Goal: Task Accomplishment & Management: Use online tool/utility

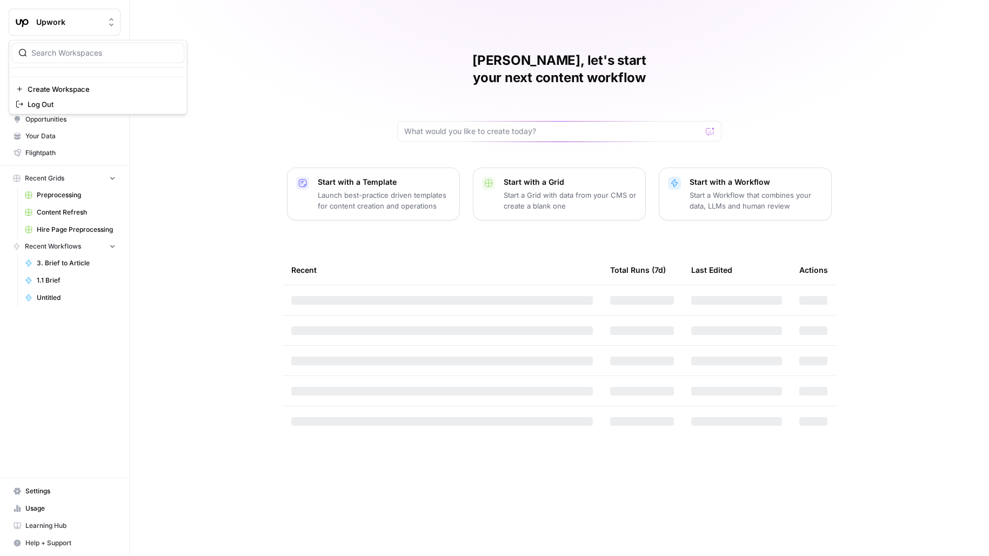
click at [67, 24] on span "Upwork" at bounding box center [68, 22] width 65 height 11
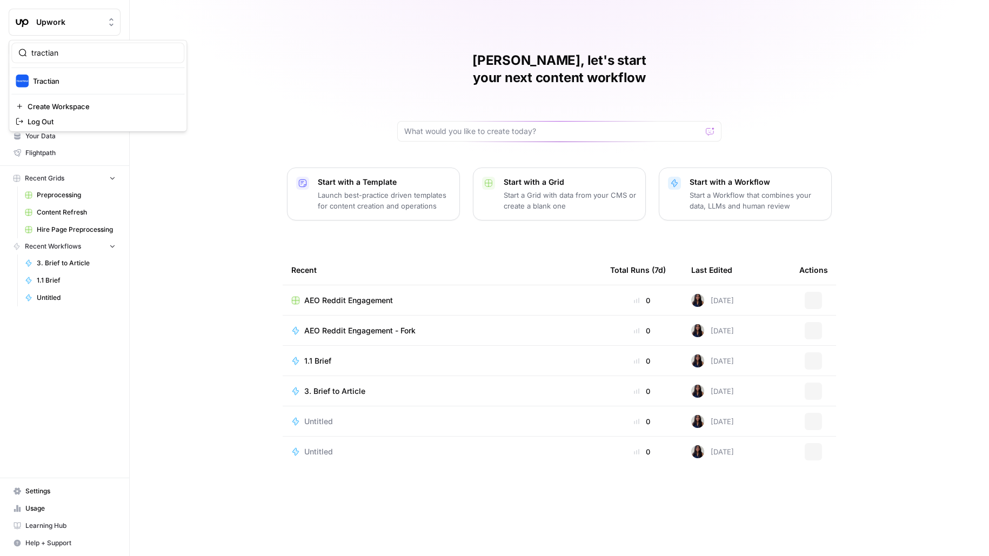
type input "tractian"
click button "Tractian" at bounding box center [97, 80] width 173 height 17
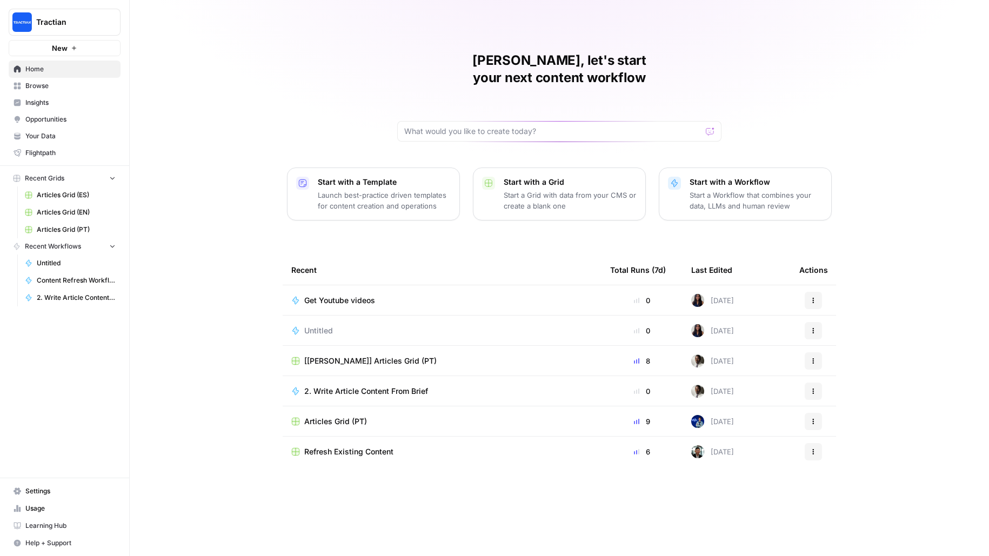
click at [70, 229] on span "Articles Grid (PT)" at bounding box center [76, 230] width 79 height 10
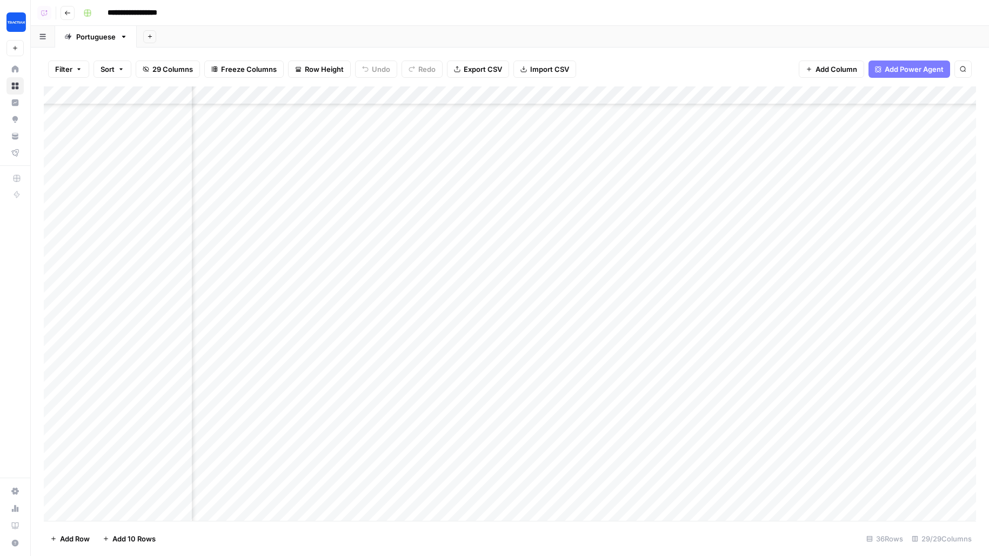
scroll to position [1313, 0]
click at [385, 346] on div "Add Column" at bounding box center [510, 304] width 933 height 435
click at [396, 283] on div "Add Column" at bounding box center [510, 304] width 933 height 435
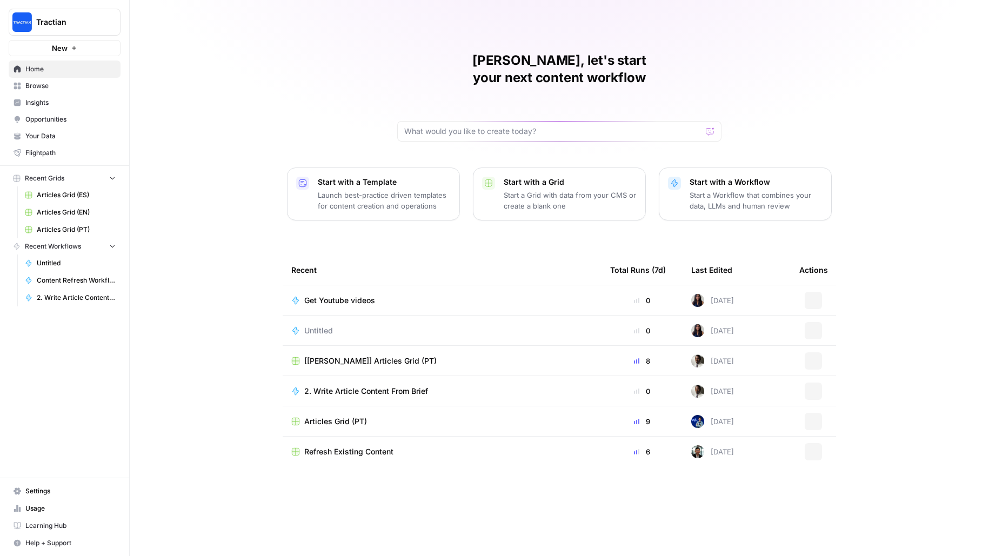
click at [62, 35] on button "Tractian" at bounding box center [65, 22] width 112 height 27
type input "vanta"
click button "Vanta" at bounding box center [97, 80] width 173 height 17
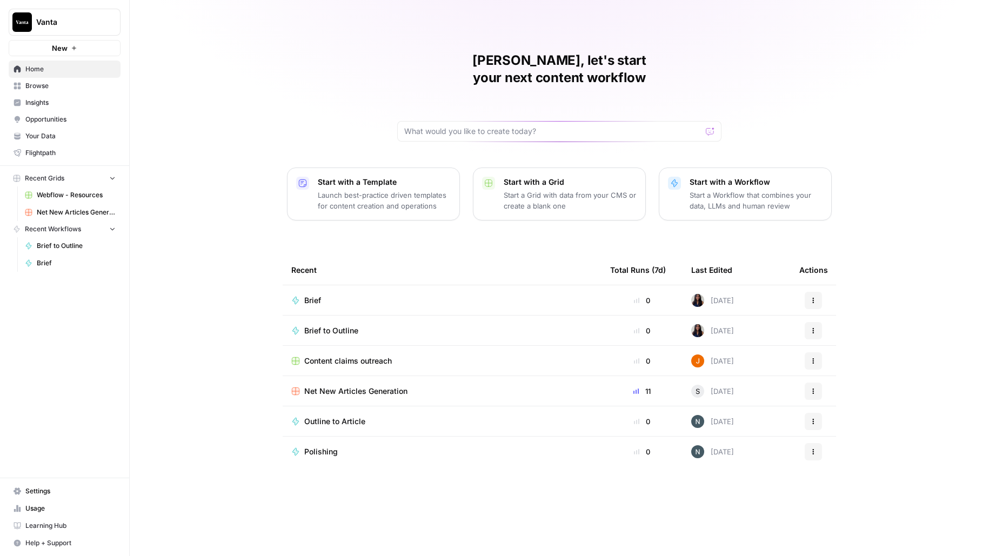
click at [103, 214] on span "Net New Articles Generation" at bounding box center [76, 213] width 79 height 10
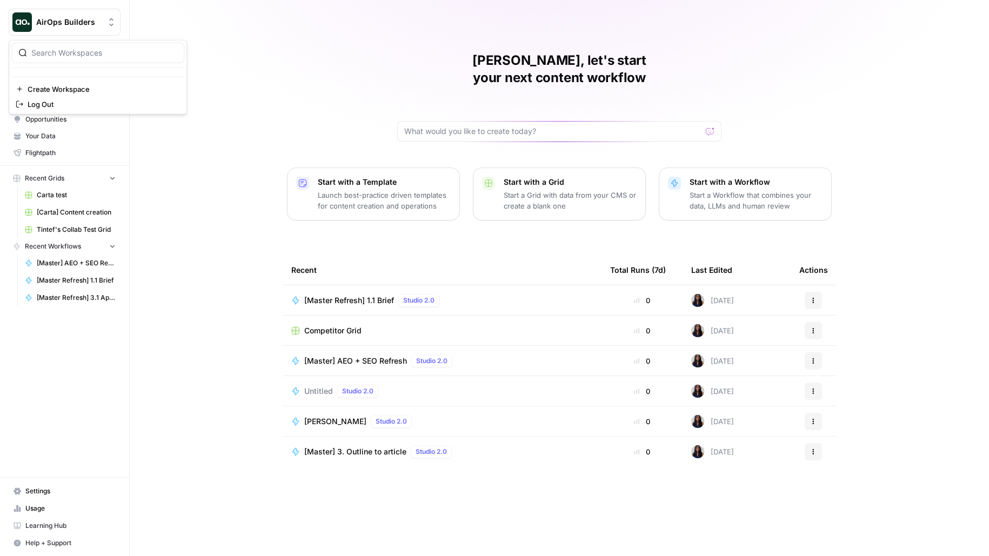
click at [83, 17] on span "AirOps Builders" at bounding box center [68, 22] width 65 height 11
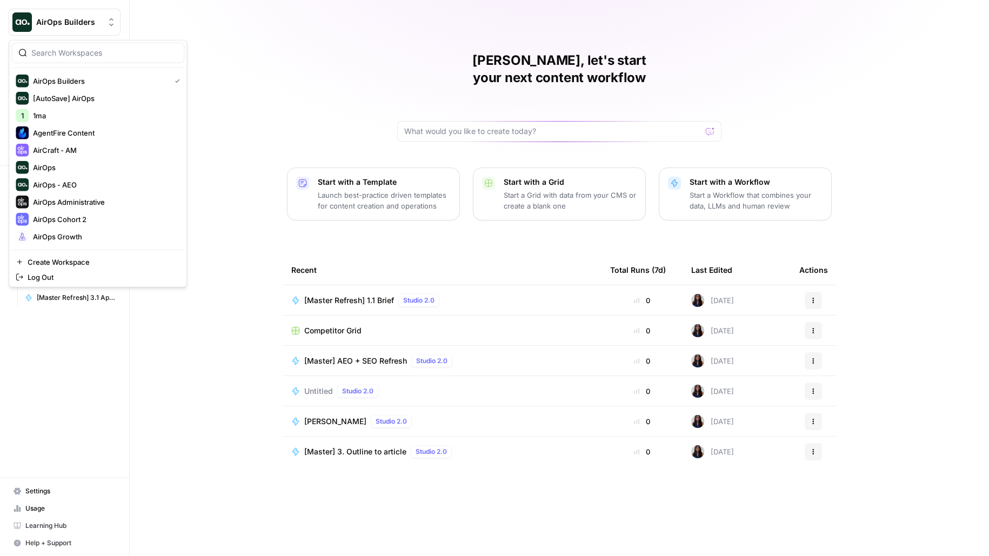
click at [79, 48] on input "search" at bounding box center [104, 53] width 146 height 11
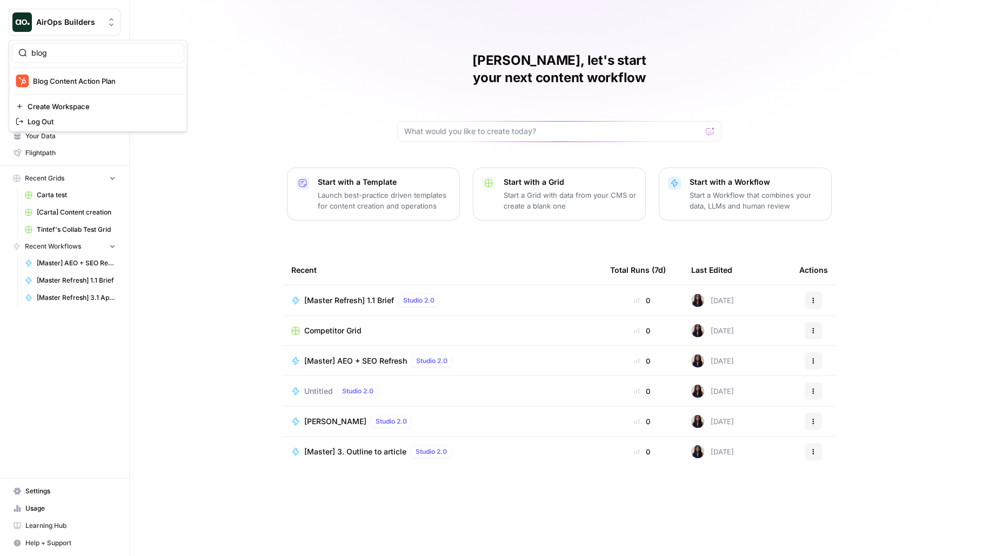
type input "blog"
click button "Blog Content Action Plan" at bounding box center [97, 80] width 173 height 17
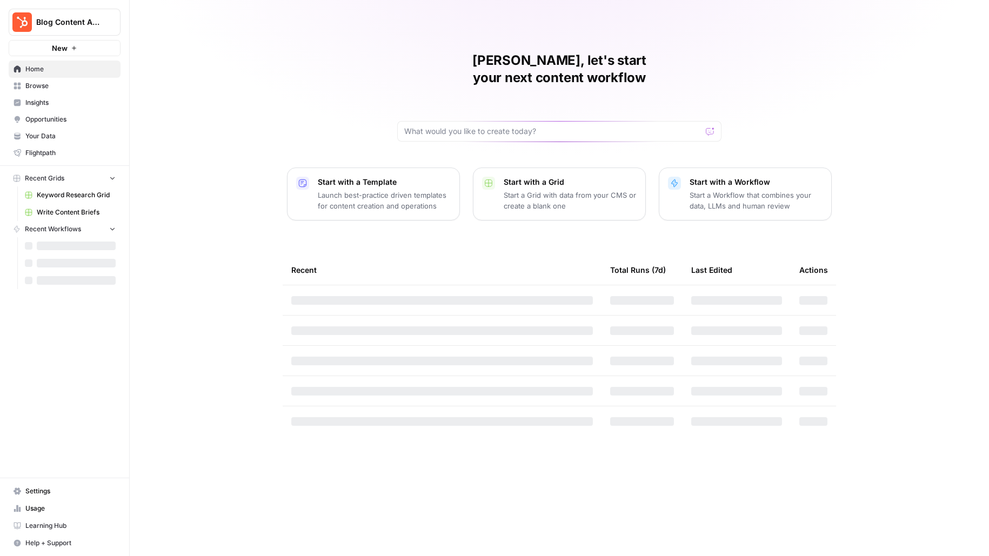
click at [45, 138] on span "Your Data" at bounding box center [70, 136] width 90 height 10
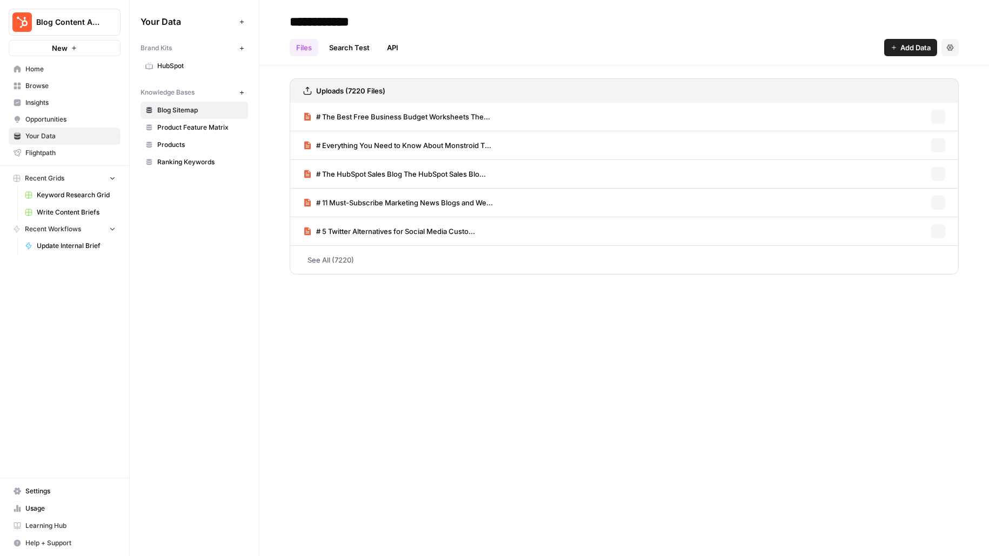
click at [36, 88] on span "Browse" at bounding box center [70, 86] width 90 height 10
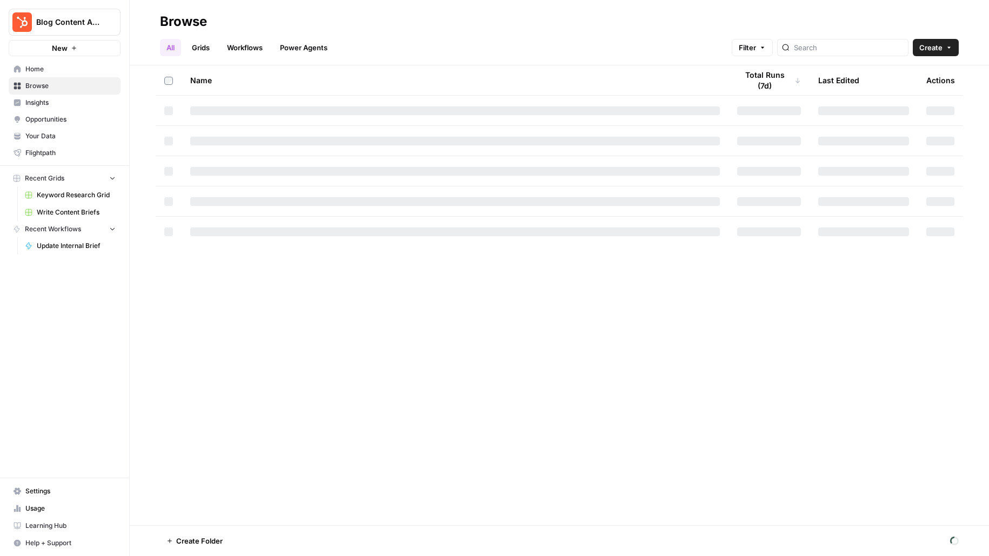
click at [35, 101] on span "Insights" at bounding box center [70, 103] width 90 height 10
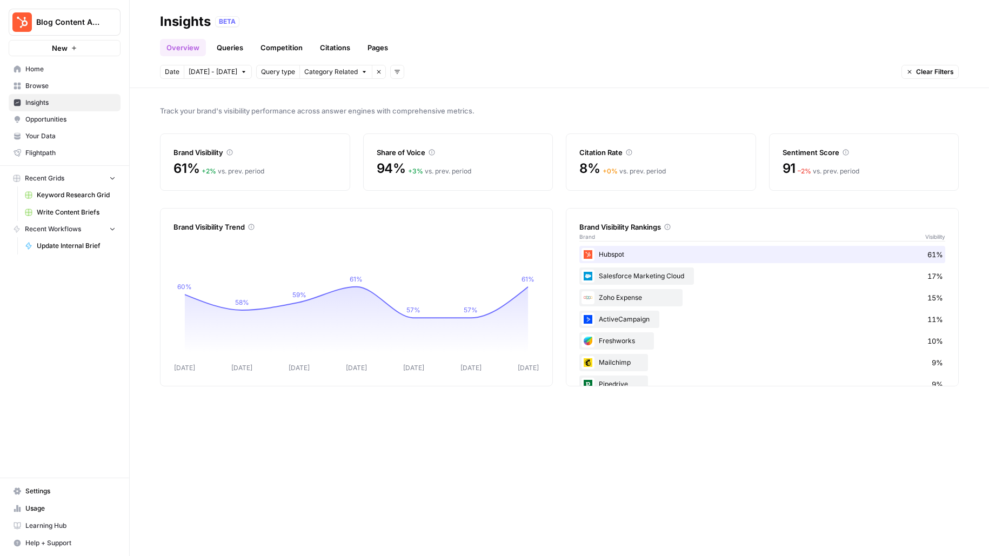
click at [29, 92] on link "Browse" at bounding box center [65, 85] width 112 height 17
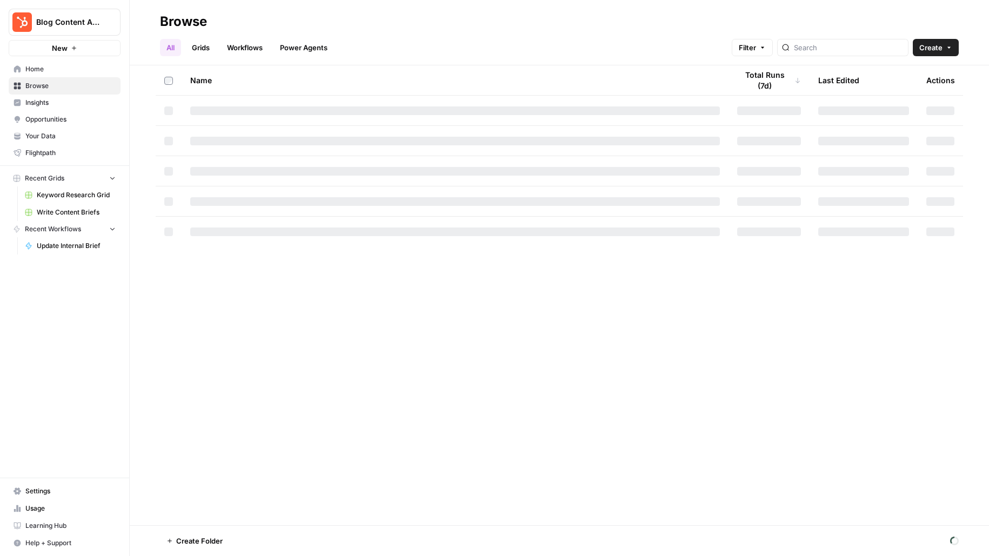
click at [29, 113] on link "Opportunities" at bounding box center [65, 119] width 112 height 17
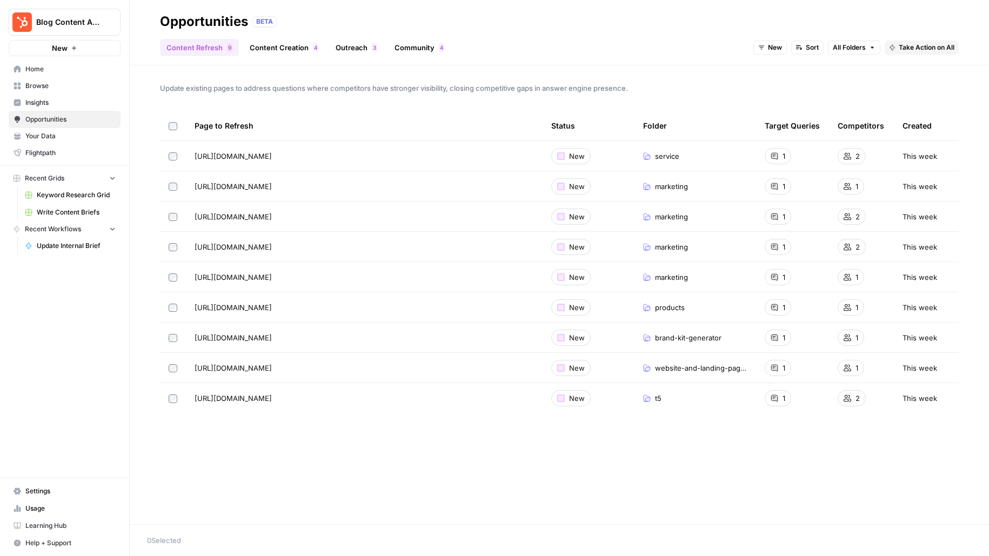
click at [30, 104] on span "Insights" at bounding box center [70, 103] width 90 height 10
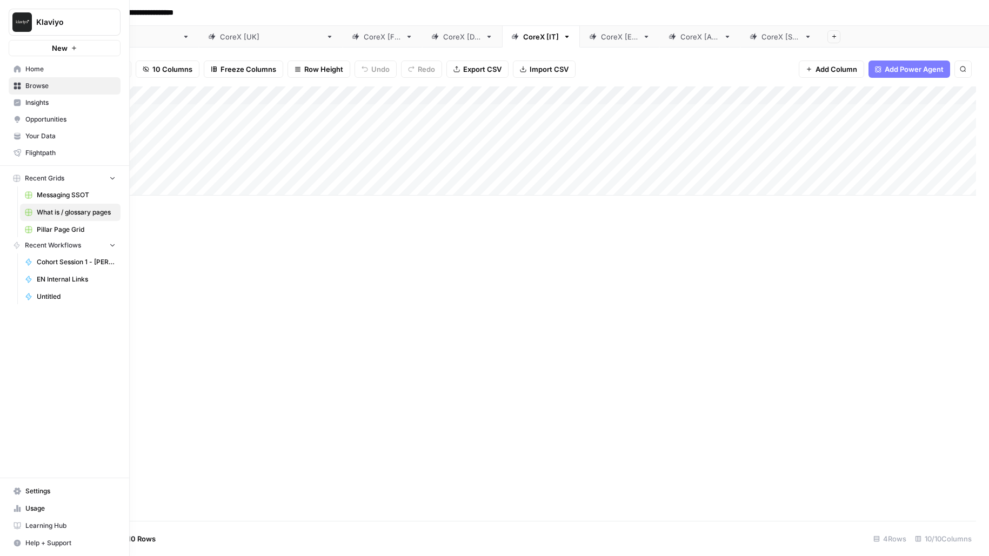
click at [19, 494] on icon at bounding box center [18, 491] width 8 height 7
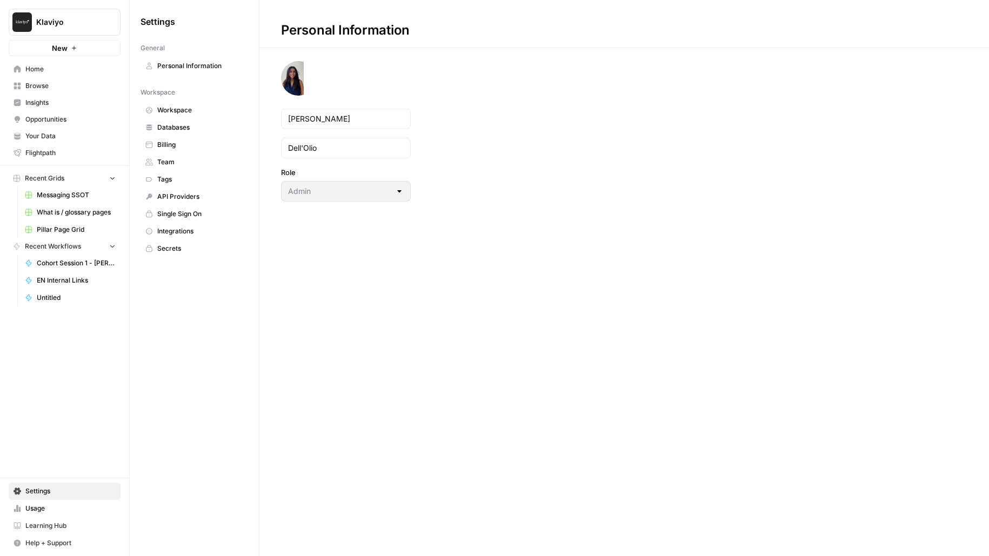
click at [168, 154] on link "Team" at bounding box center [195, 162] width 108 height 17
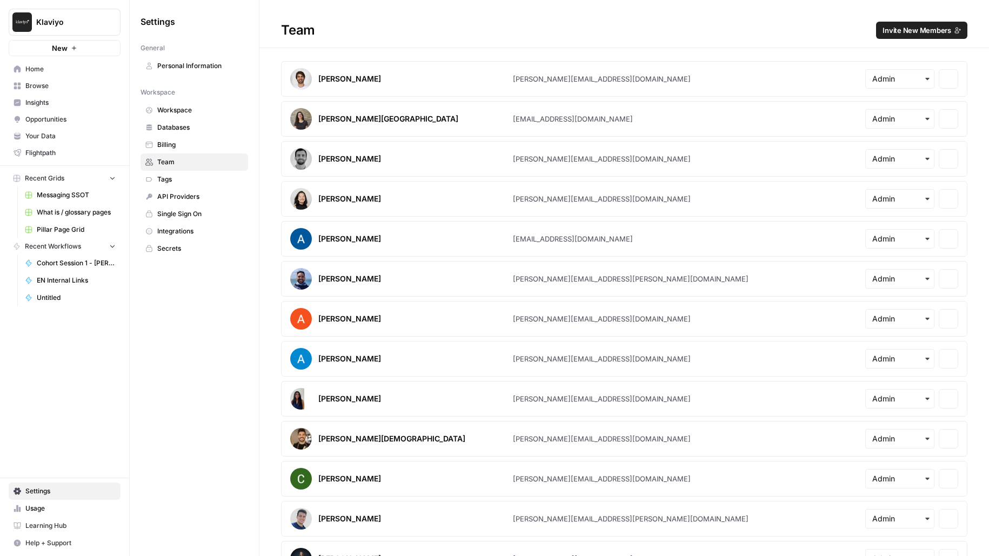
click at [946, 29] on span "Invite New Members" at bounding box center [917, 30] width 69 height 11
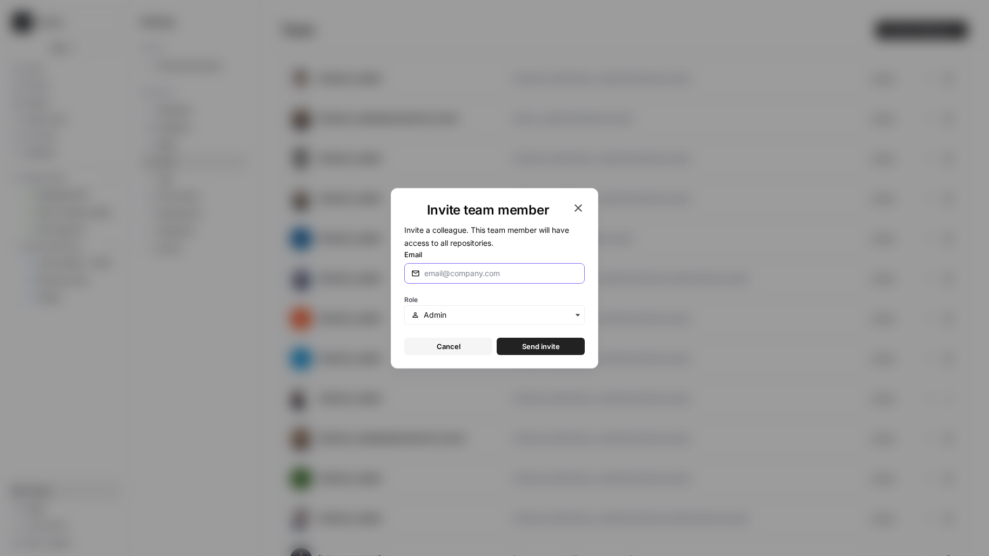
click at [441, 278] on input "Email" at bounding box center [501, 273] width 154 height 11
type input "john@airops.com"
click at [497, 338] on button "Send invite" at bounding box center [541, 346] width 88 height 17
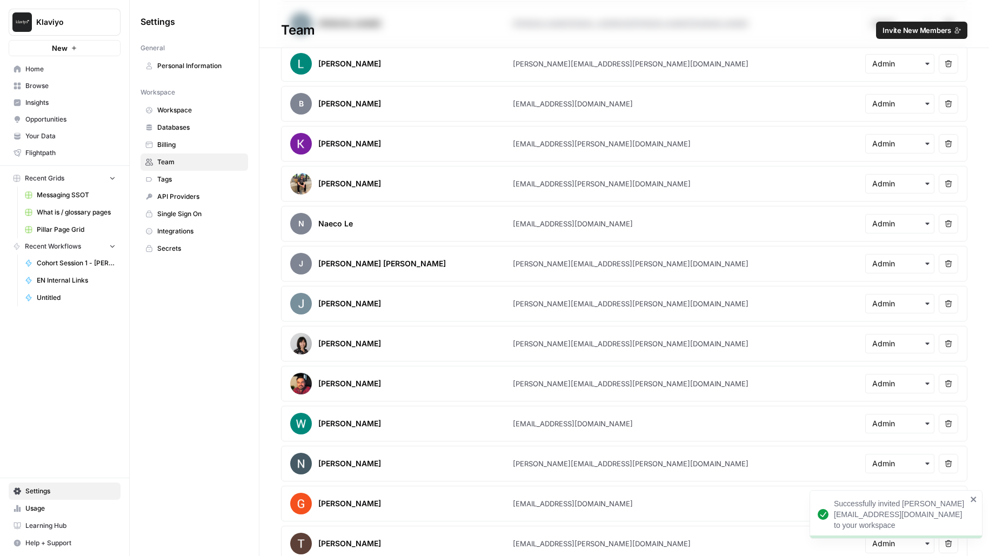
scroll to position [906, 0]
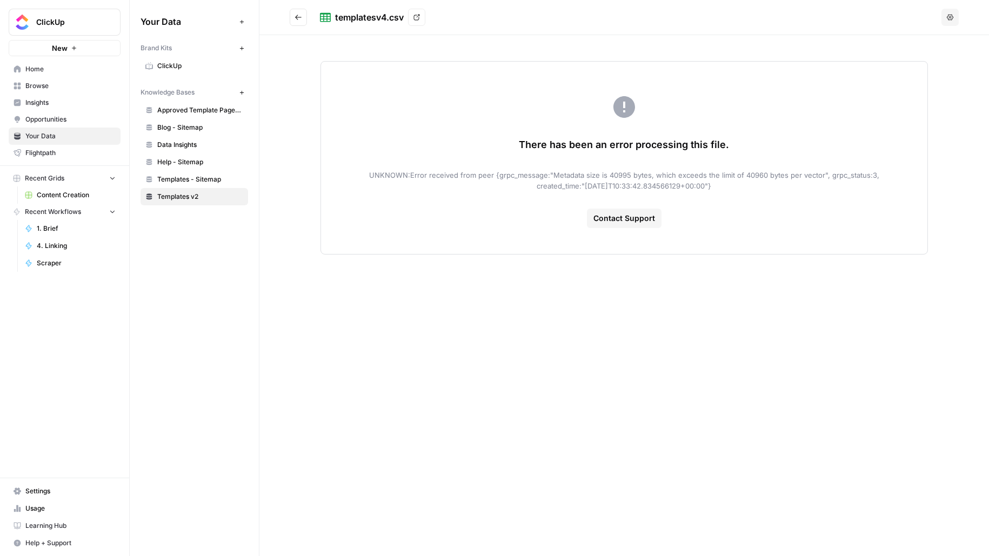
click at [611, 220] on span "Contact Support" at bounding box center [625, 218] width 62 height 11
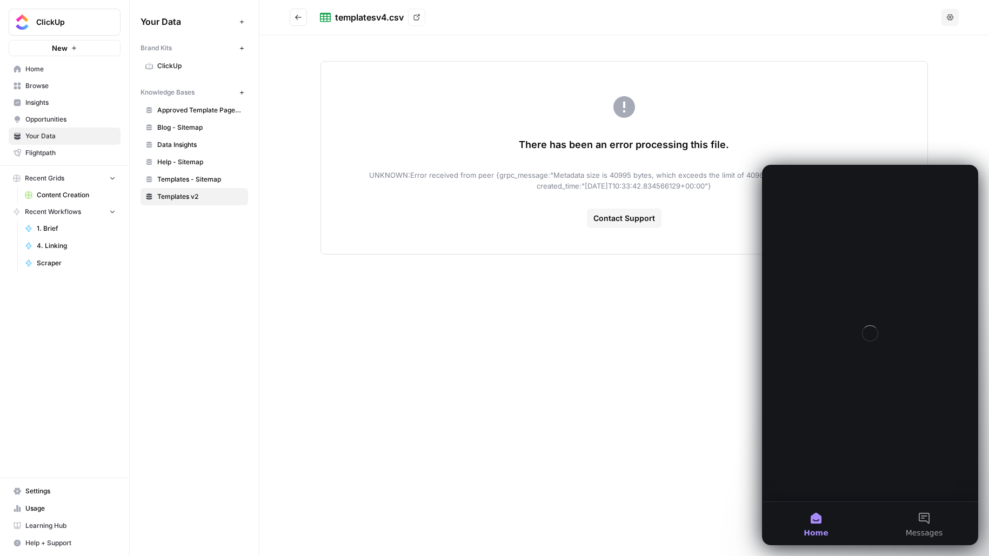
click at [768, 123] on div "There has been an error processing this file. UNKNOWN:Error received from peer …" at bounding box center [625, 158] width 608 height 194
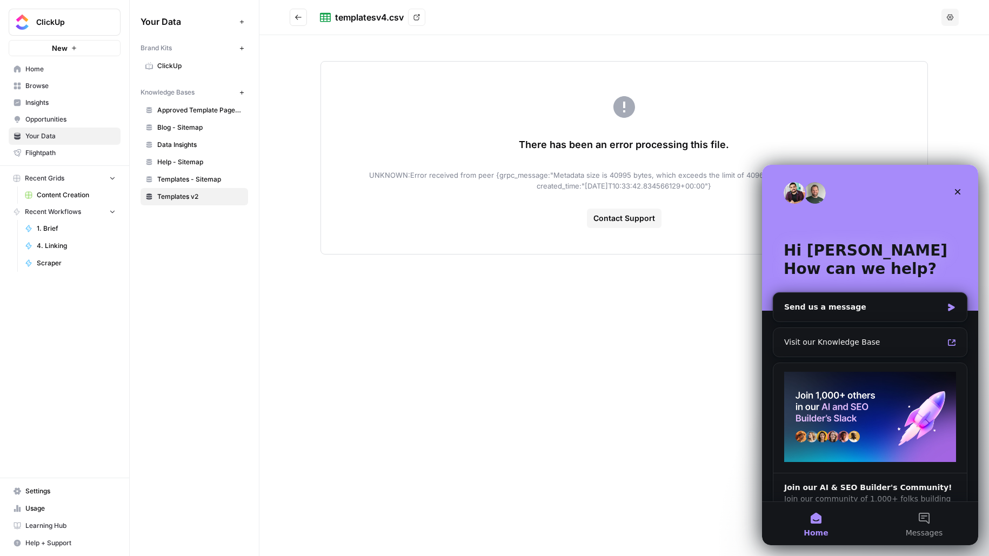
click at [737, 103] on div "There has been an error processing this file. UNKNOWN:Error received from peer …" at bounding box center [625, 158] width 608 height 194
click at [949, 190] on div "Close" at bounding box center [957, 191] width 19 height 19
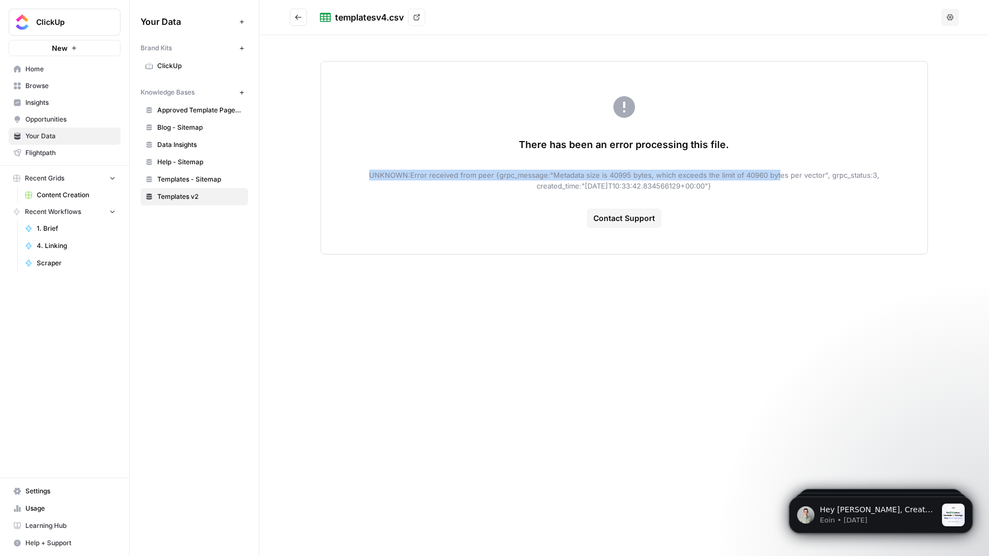
drag, startPoint x: 471, startPoint y: 165, endPoint x: 777, endPoint y: 175, distance: 306.2
click at [777, 175] on div "There has been an error processing this file. UNKNOWN:Error received from peer …" at bounding box center [625, 158] width 608 height 194
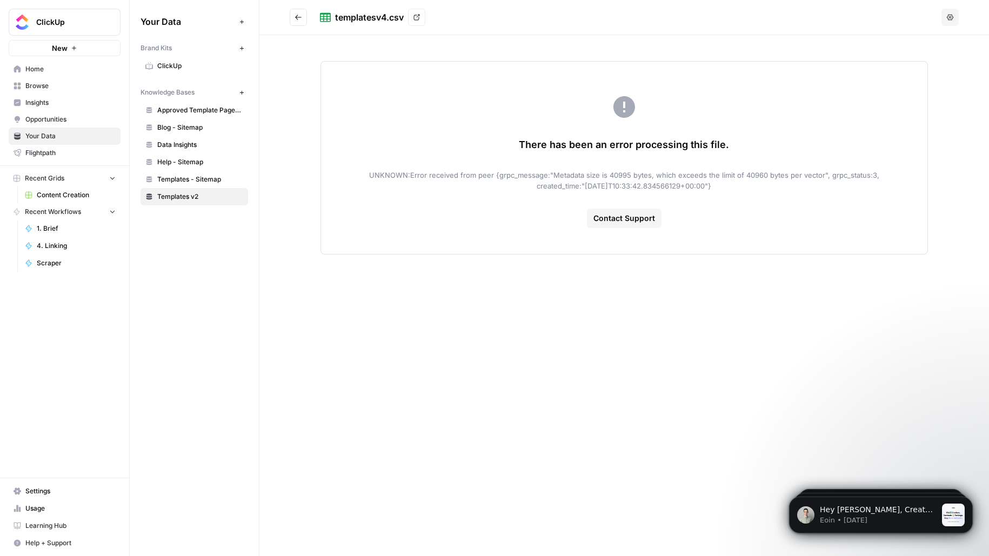
click at [307, 16] on h2 "templatesv4.csv View" at bounding box center [614, 17] width 648 height 17
click at [302, 16] on icon "Go back" at bounding box center [299, 18] width 8 height 8
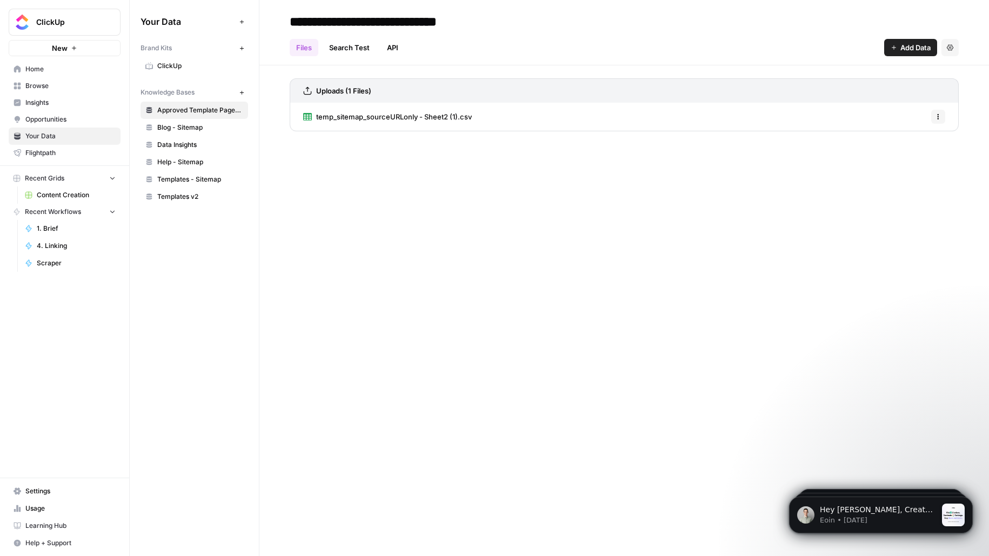
click at [937, 116] on icon "button" at bounding box center [938, 117] width 6 height 6
click at [592, 124] on div "temp_sitemap_sourceURLonly - Sheet2 (1).csv Options" at bounding box center [624, 117] width 669 height 28
click at [367, 120] on span "temp_sitemap_sourceURLonly - Sheet2 (1).csv" at bounding box center [394, 116] width 156 height 11
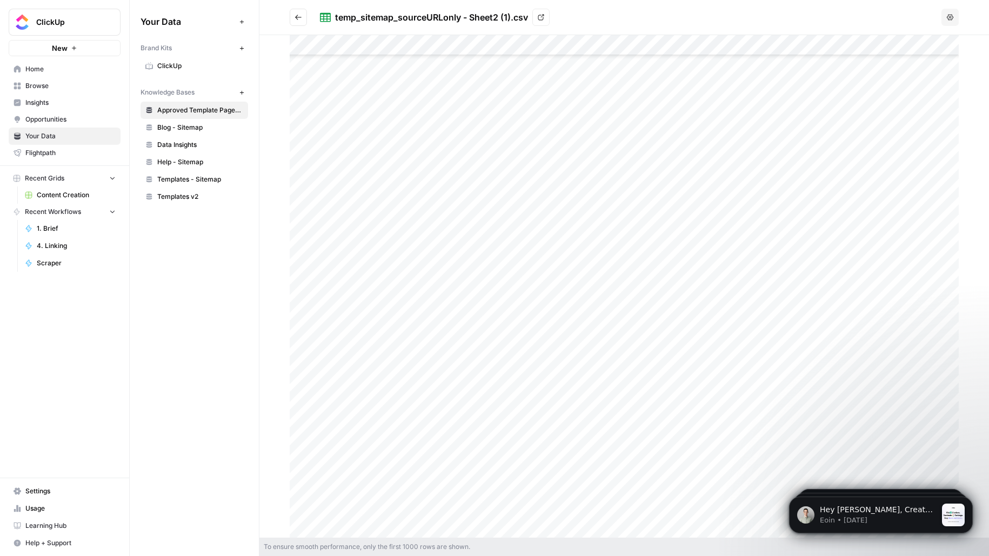
scroll to position [2217, 0]
click at [405, 291] on div at bounding box center [624, 286] width 669 height 503
click at [959, 20] on icon "button" at bounding box center [963, 22] width 9 height 9
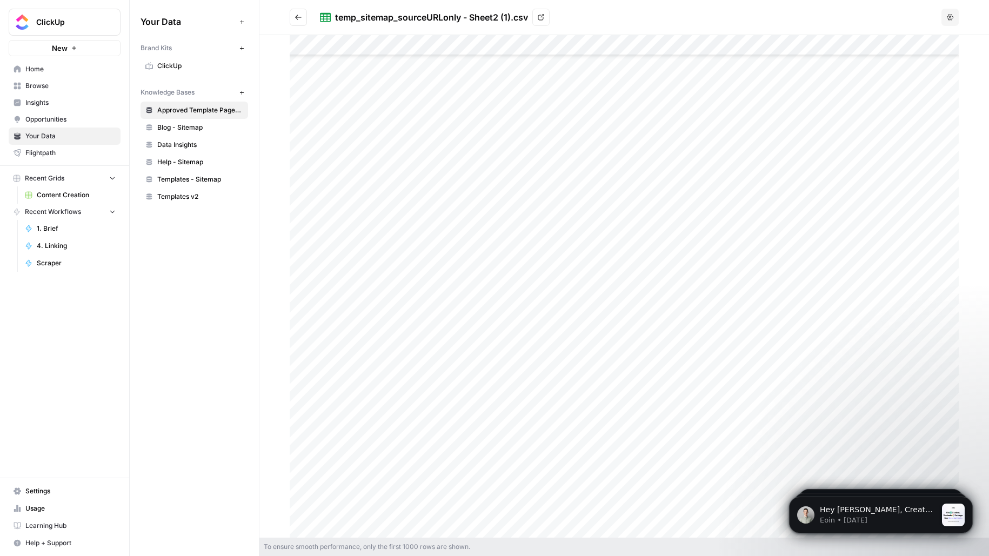
click at [301, 19] on icon "Go back" at bounding box center [299, 18] width 8 height 8
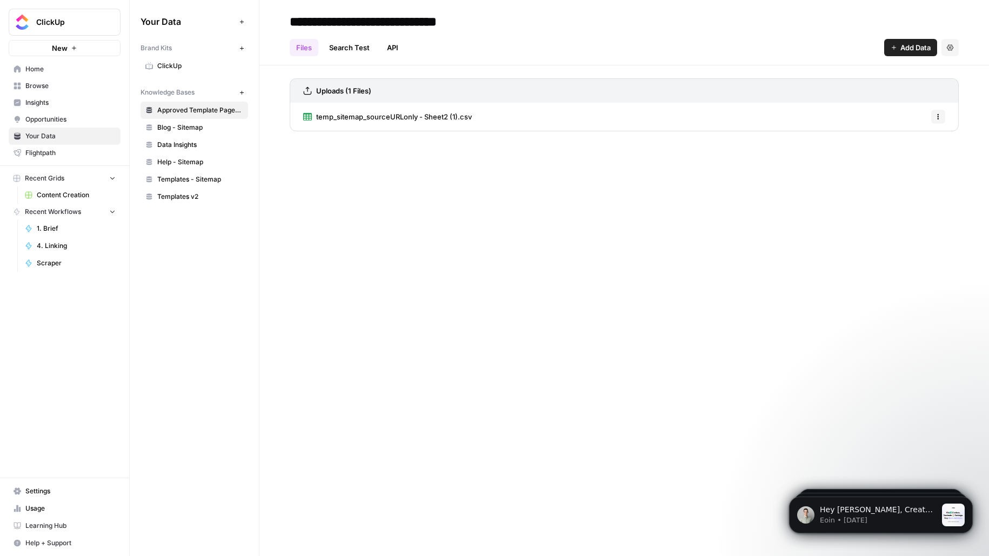
click at [319, 205] on div "**********" at bounding box center [625, 278] width 730 height 556
click at [329, 116] on span "temp_sitemap_sourceURLonly - Sheet2 (1).csv" at bounding box center [394, 116] width 156 height 11
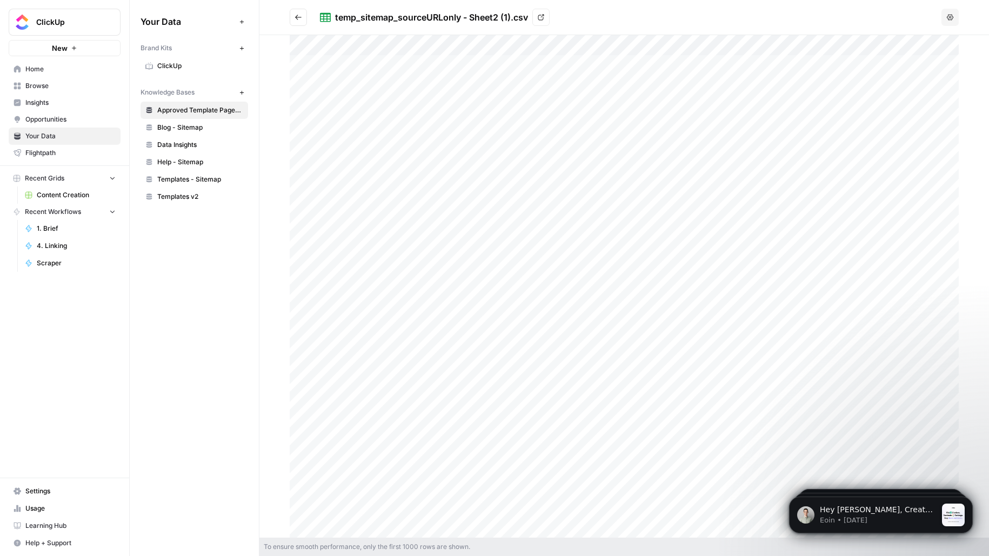
click at [207, 125] on span "Blog - Sitemap" at bounding box center [200, 128] width 86 height 10
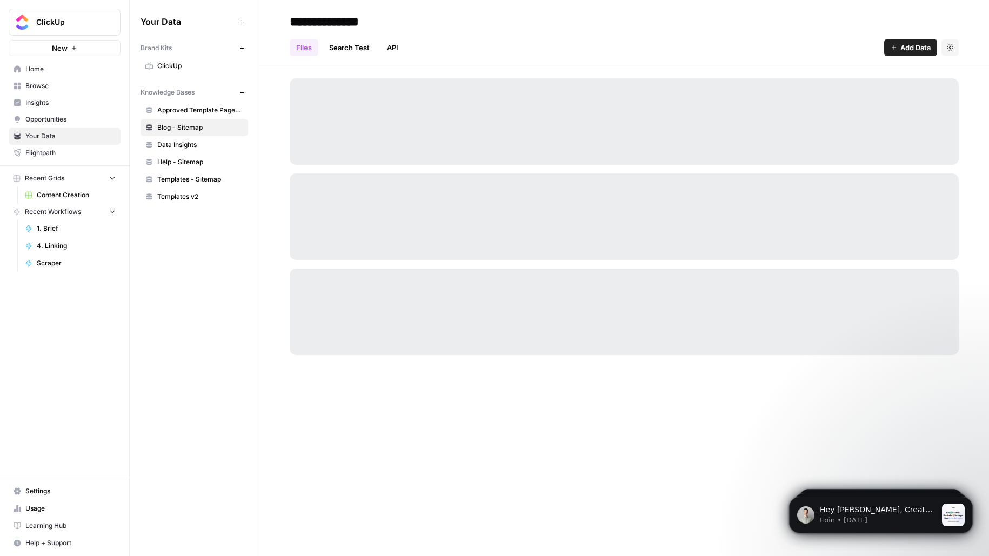
click at [204, 112] on span "Approved Template Pages (CSV)" at bounding box center [200, 110] width 86 height 10
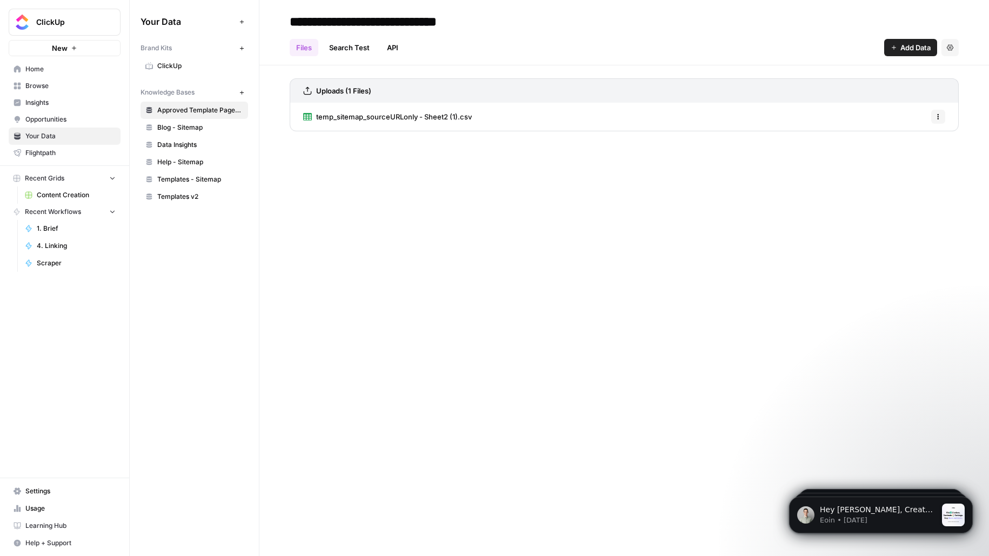
click at [194, 177] on span "Templates - Sitemap" at bounding box center [200, 180] width 86 height 10
click at [192, 205] on div "Your Data Add Data Brand Kits New ClickUp Knowledge Bases New Approved Template…" at bounding box center [194, 109] width 129 height 218
click at [192, 198] on span "Templates v2" at bounding box center [200, 197] width 86 height 10
click at [380, 117] on icon at bounding box center [380, 117] width 7 height 7
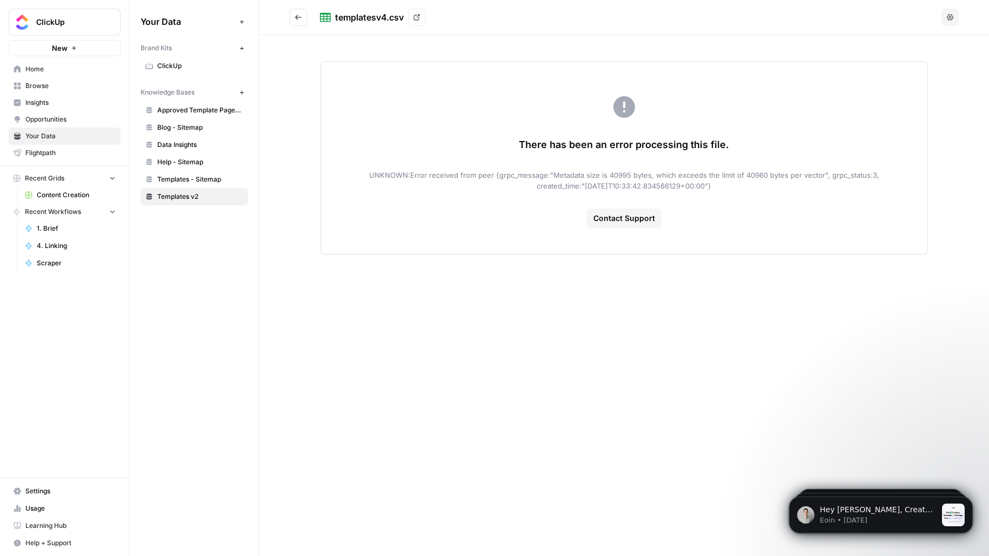
drag, startPoint x: 446, startPoint y: 175, endPoint x: 846, endPoint y: 180, distance: 400.1
click at [846, 180] on span "UNKNOWN:Error received from peer {grpc_message:"Metadata size is 40995 bytes, w…" at bounding box center [624, 181] width 547 height 22
click at [298, 22] on button "Go back" at bounding box center [298, 17] width 17 height 17
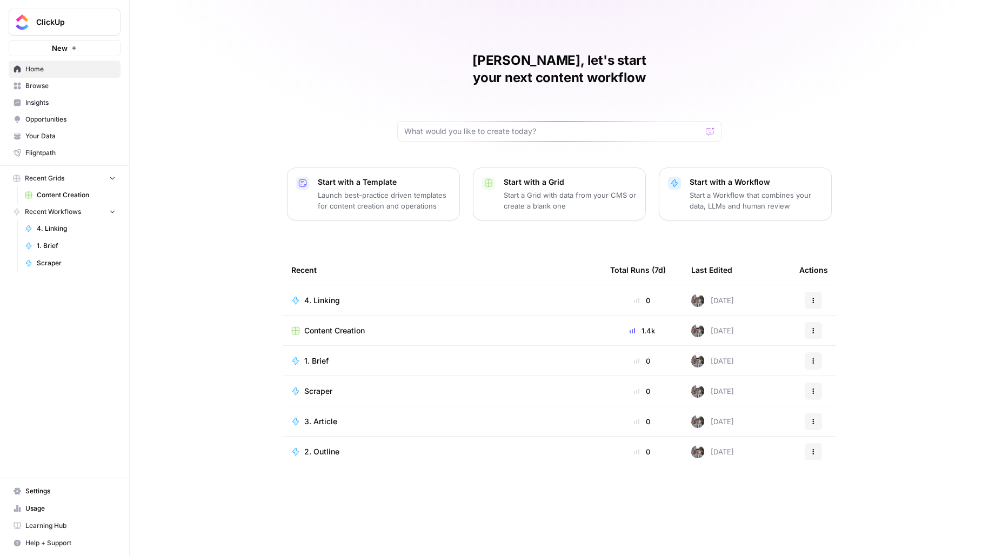
click at [56, 21] on span "ClickUp" at bounding box center [68, 22] width 65 height 11
click at [229, 197] on div "Melanie, let's start your next content workflow Start with a Template Launch be…" at bounding box center [560, 278] width 860 height 556
click at [310, 325] on span "Content Creation" at bounding box center [334, 330] width 61 height 11
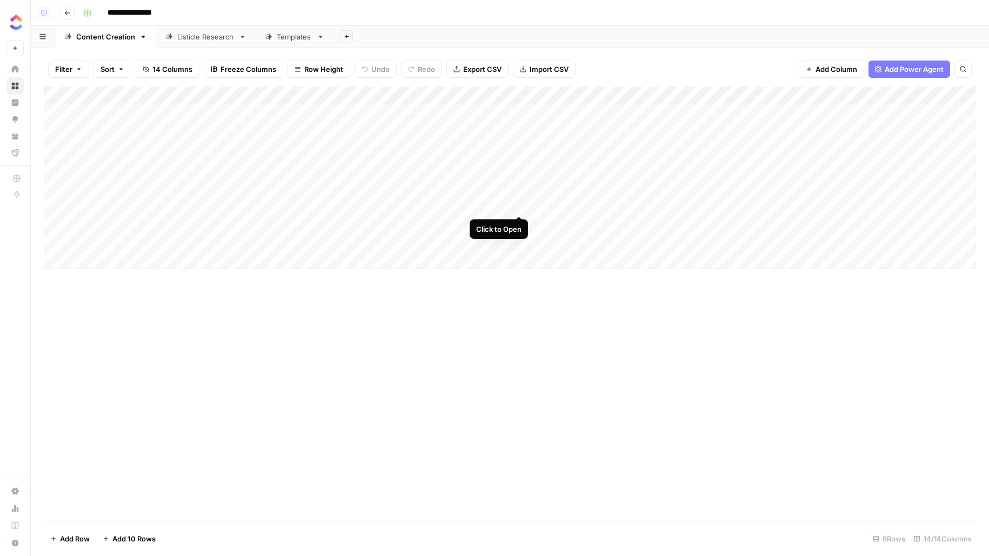
click at [517, 203] on div "Add Column" at bounding box center [510, 178] width 933 height 183
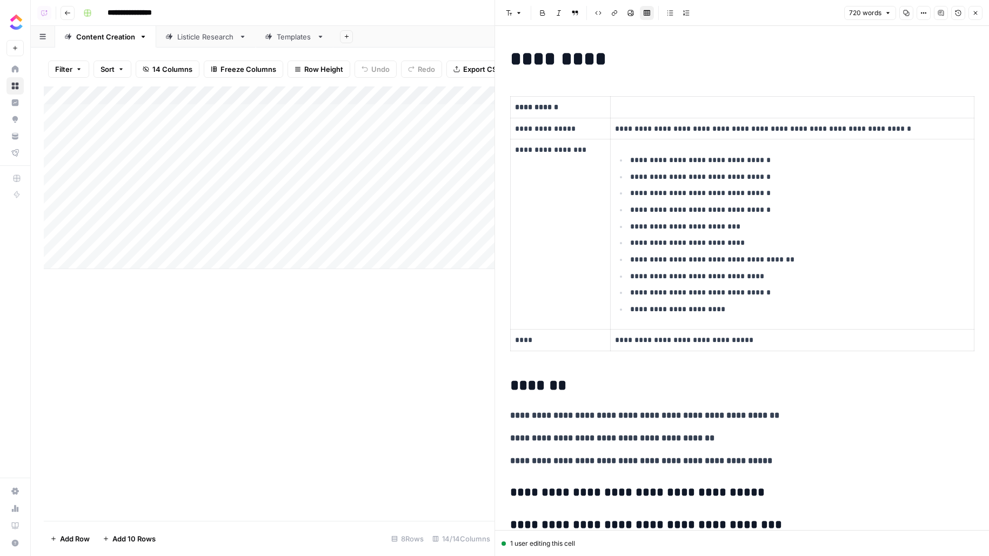
click at [950, 16] on div "720 words Copy Options Comments Version History Close" at bounding box center [914, 13] width 138 height 14
click at [948, 15] on button "Comments" at bounding box center [941, 13] width 14 height 14
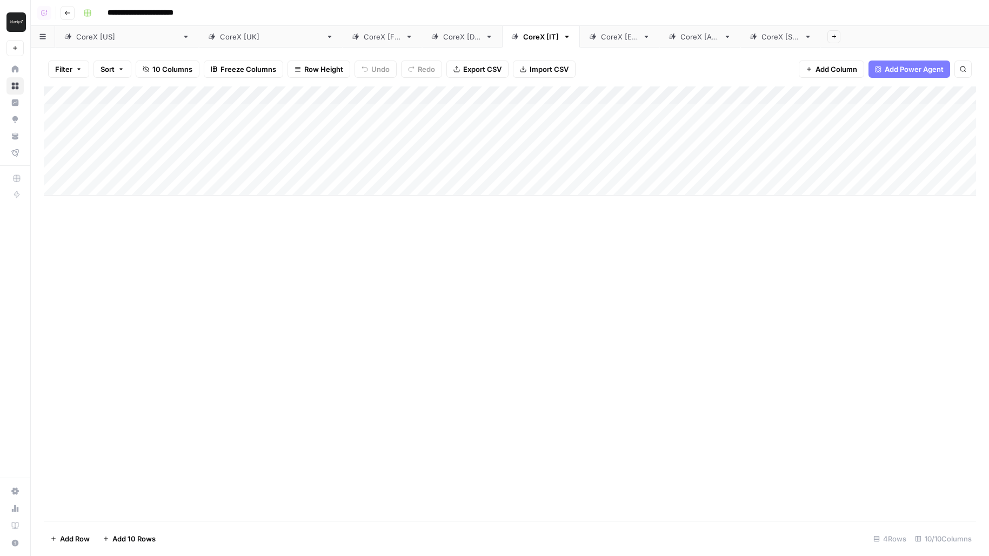
drag, startPoint x: 142, startPoint y: 112, endPoint x: 134, endPoint y: 167, distance: 55.2
click at [134, 167] on div "Add Column" at bounding box center [510, 141] width 933 height 109
drag, startPoint x: 309, startPoint y: 109, endPoint x: 386, endPoint y: 176, distance: 101.6
click at [386, 176] on div "Add Column" at bounding box center [510, 141] width 933 height 109
click at [78, 40] on div "CoreX [[GEOGRAPHIC_DATA]]" at bounding box center [127, 36] width 102 height 11
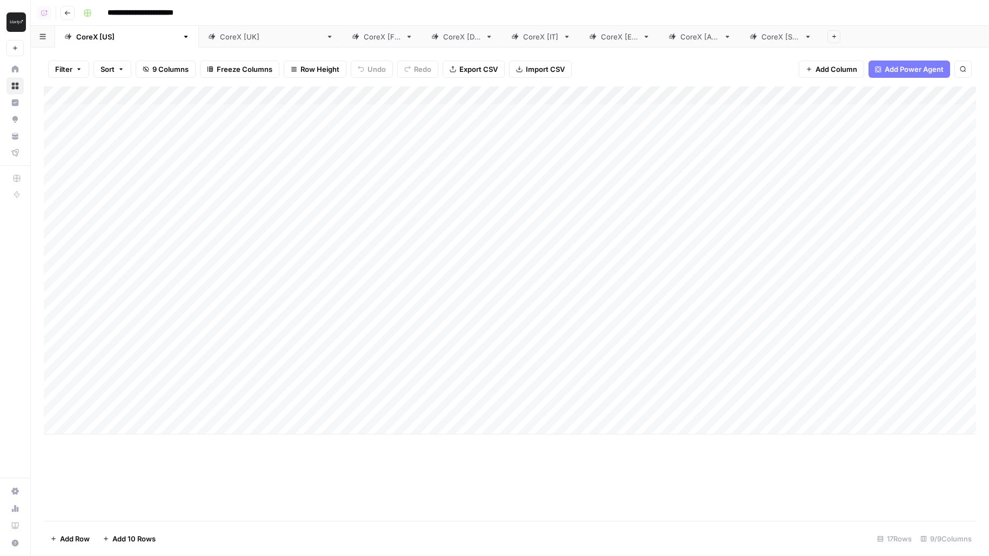
click at [364, 36] on div "CoreX [FR]" at bounding box center [382, 36] width 37 height 11
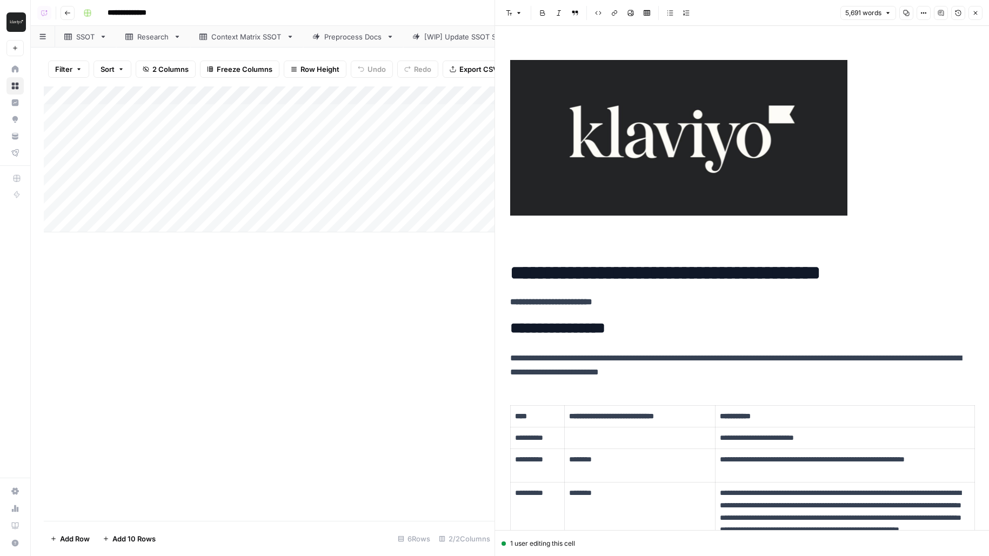
click at [978, 16] on icon "button" at bounding box center [976, 13] width 6 height 6
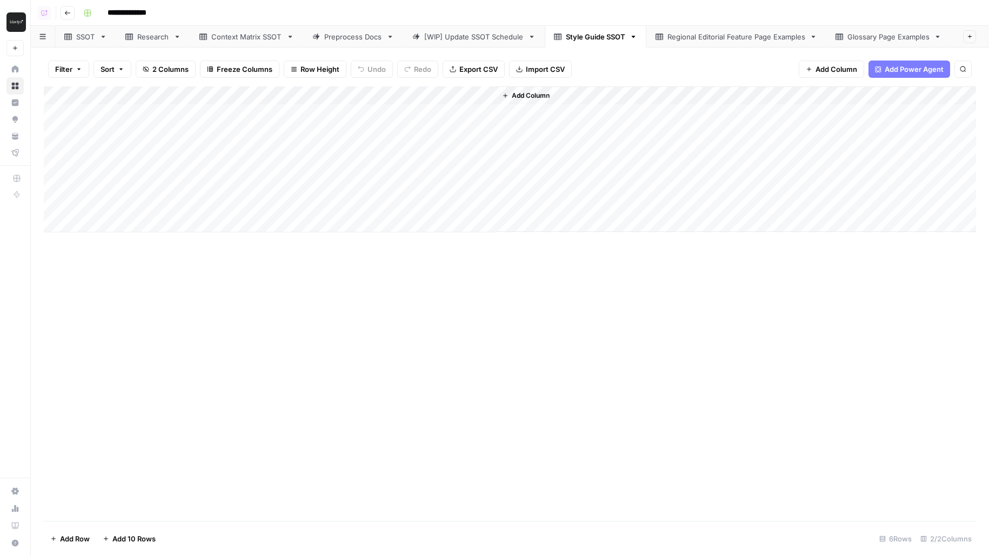
drag, startPoint x: 132, startPoint y: 117, endPoint x: 117, endPoint y: 284, distance: 167.2
click at [117, 284] on div "Add Column" at bounding box center [510, 304] width 933 height 435
click at [487, 115] on div "Add Column" at bounding box center [510, 160] width 933 height 146
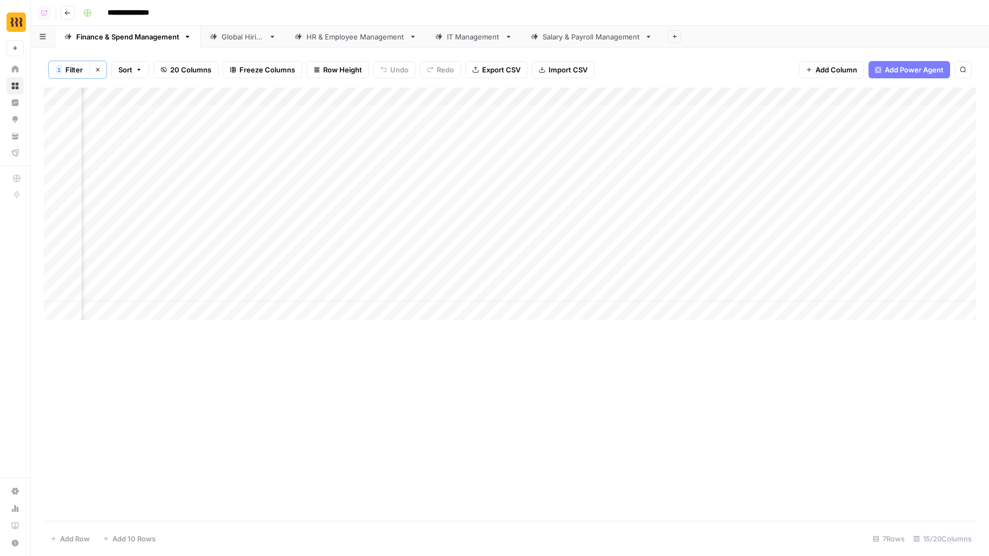
scroll to position [0, 831]
click at [572, 95] on div "Add Column" at bounding box center [510, 204] width 933 height 232
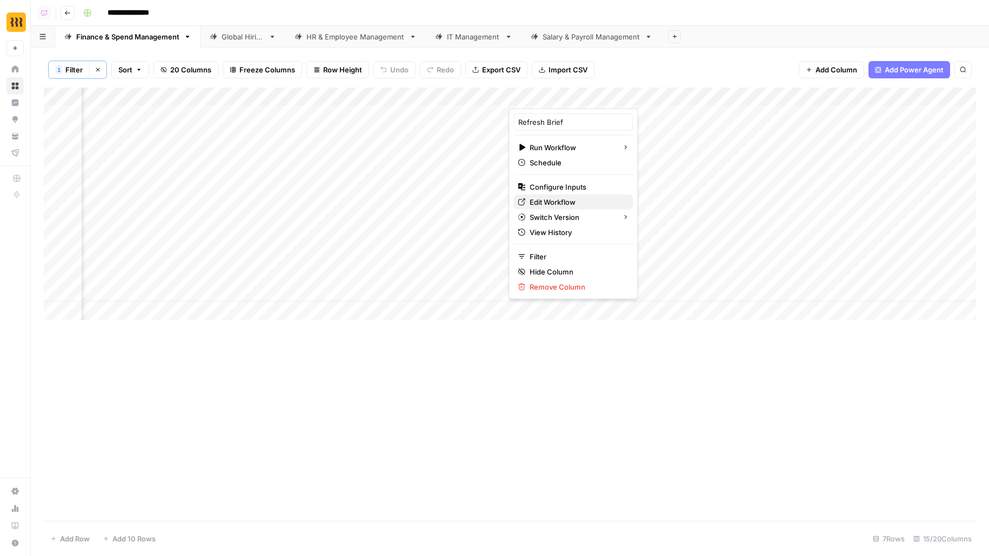
click at [535, 199] on span "Edit Workflow" at bounding box center [577, 202] width 95 height 11
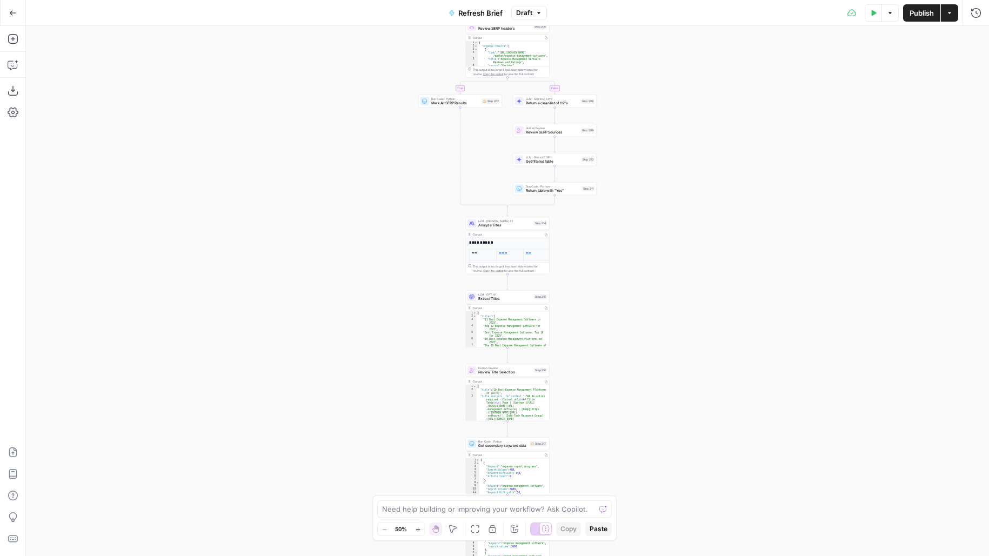
drag, startPoint x: 574, startPoint y: 420, endPoint x: 544, endPoint y: 215, distance: 206.6
click at [544, 216] on div "true false true false true false true false true false Workflow Input Settings …" at bounding box center [507, 291] width 963 height 530
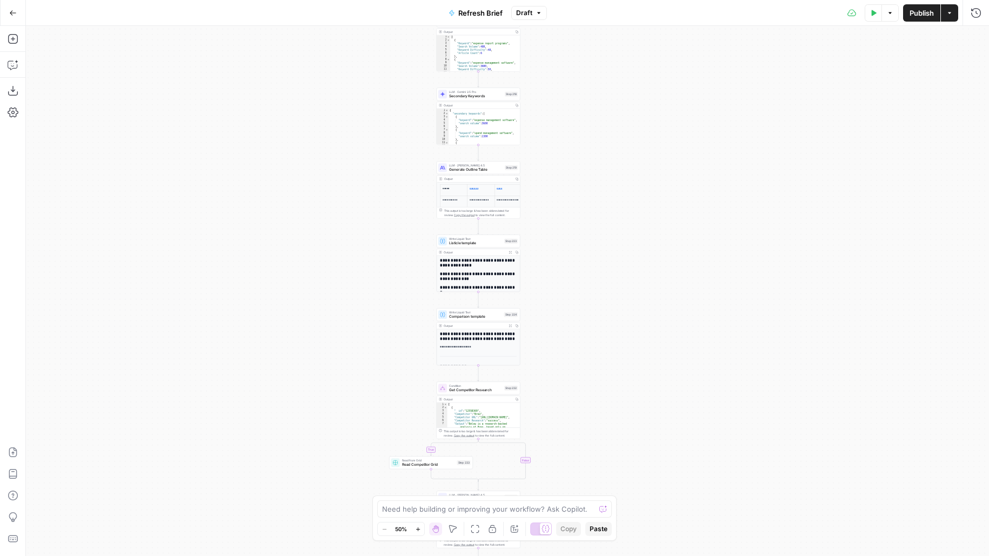
drag, startPoint x: 553, startPoint y: 441, endPoint x: 552, endPoint y: 153, distance: 287.6
click at [553, 140] on div "true false true false true false true false true false Workflow Input Settings …" at bounding box center [507, 291] width 963 height 530
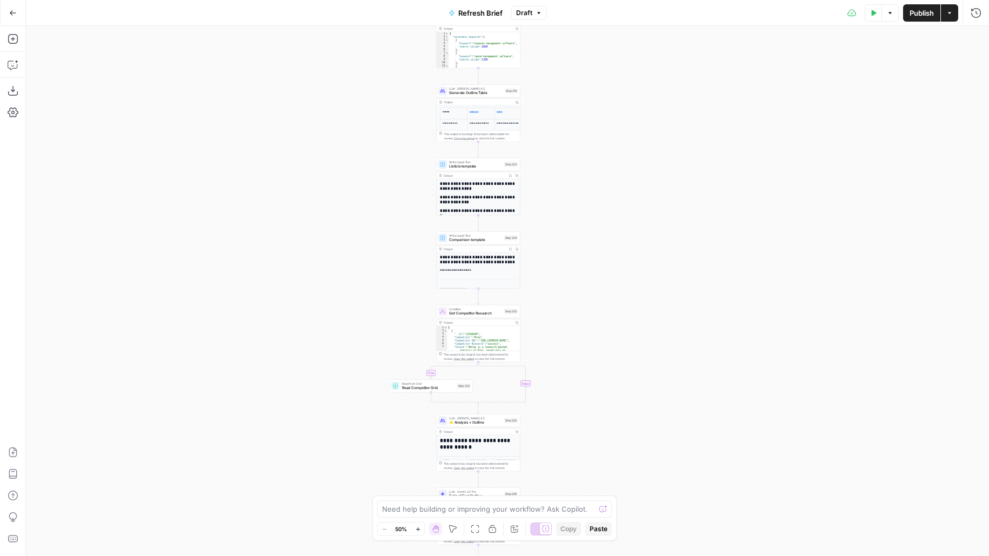
drag, startPoint x: 566, startPoint y: 395, endPoint x: 556, endPoint y: 130, distance: 265.1
click at [556, 130] on div "true false true false true false true false true false Workflow Input Settings …" at bounding box center [507, 291] width 963 height 530
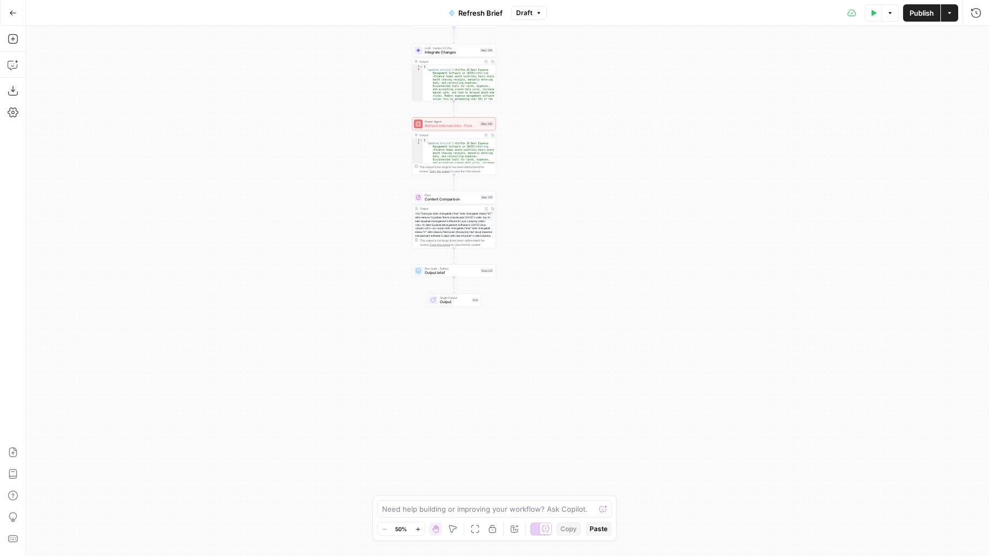
drag, startPoint x: 572, startPoint y: 395, endPoint x: 554, endPoint y: 62, distance: 333.5
click at [555, 62] on div "true false true false true false true false true false Workflow Input Settings …" at bounding box center [507, 291] width 963 height 530
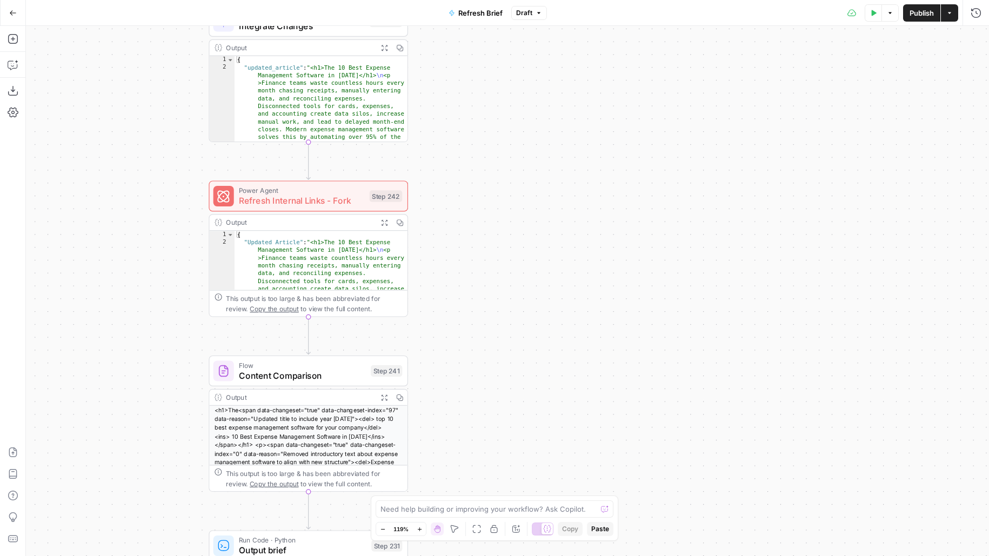
drag, startPoint x: 460, startPoint y: 263, endPoint x: 553, endPoint y: 249, distance: 93.5
click at [552, 249] on div "true false true false true false true false true false Workflow Input Settings …" at bounding box center [507, 291] width 963 height 530
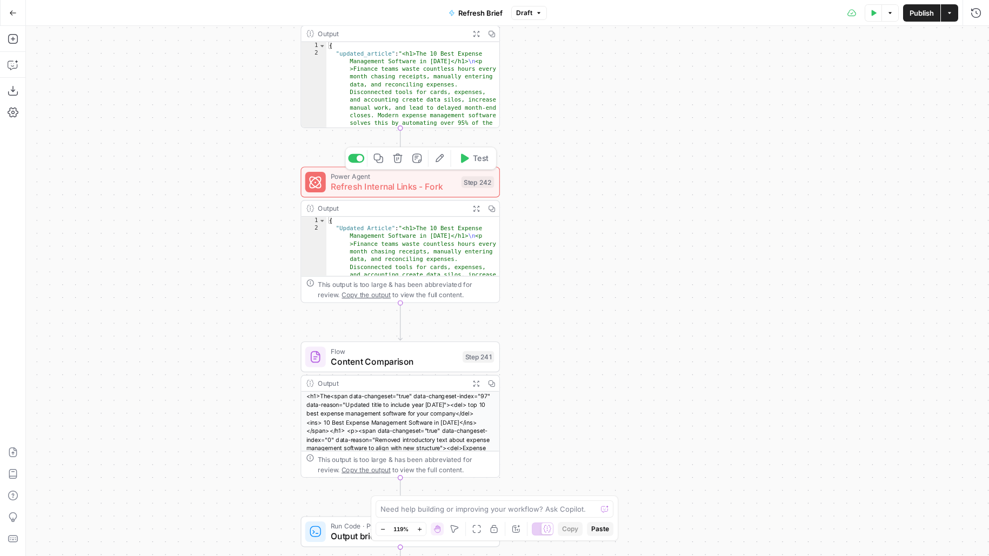
click at [368, 188] on span "Refresh Internal Links - Fork" at bounding box center [393, 186] width 125 height 13
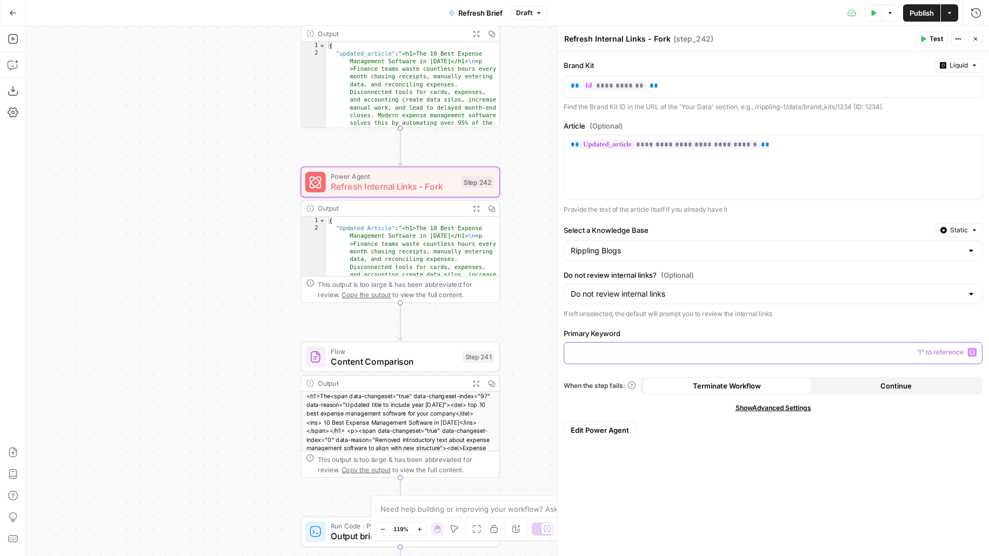
click at [598, 348] on p at bounding box center [773, 352] width 405 height 11
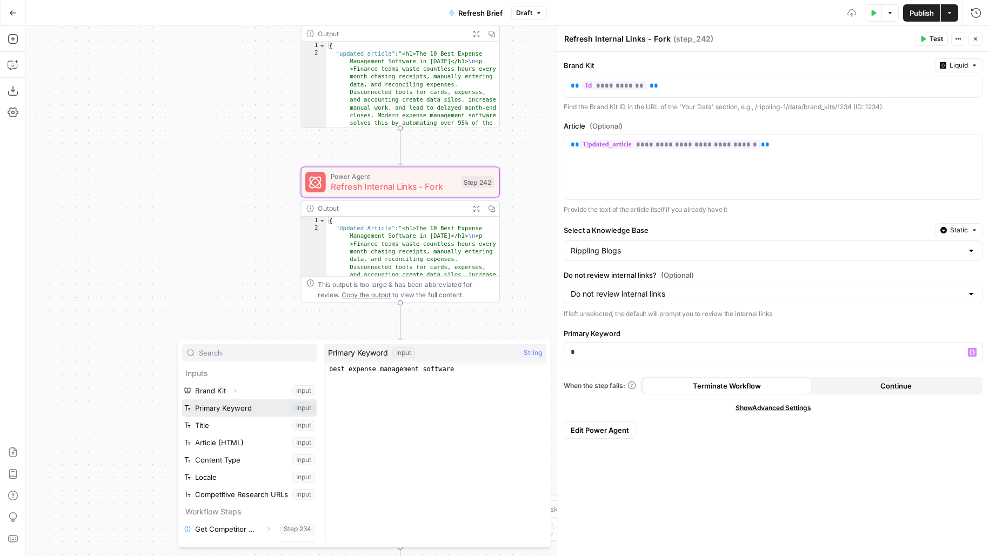
click at [262, 408] on button "Select variable Primary Keyword" at bounding box center [249, 408] width 135 height 17
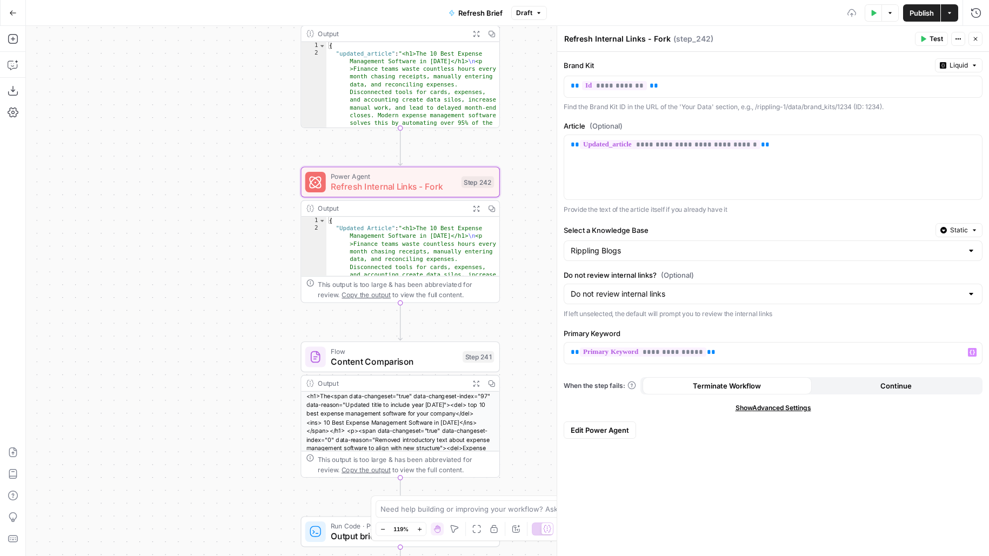
click at [607, 426] on span "Edit Power Agent" at bounding box center [600, 430] width 58 height 11
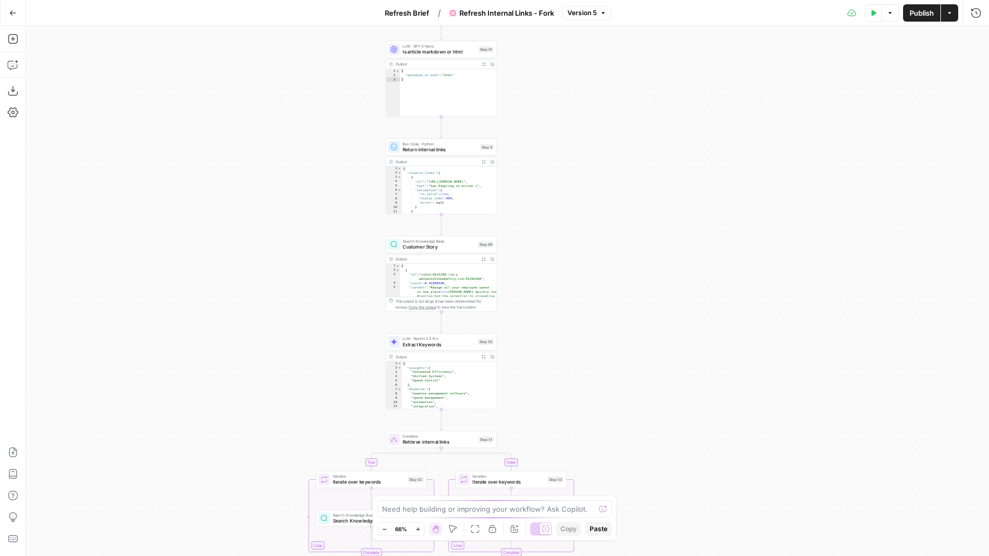
drag, startPoint x: 633, startPoint y: 376, endPoint x: 633, endPoint y: 87, distance: 289.3
click at [633, 87] on div "true false true false true false true false Workflow Input Settings Inputs Cond…" at bounding box center [507, 291] width 963 height 530
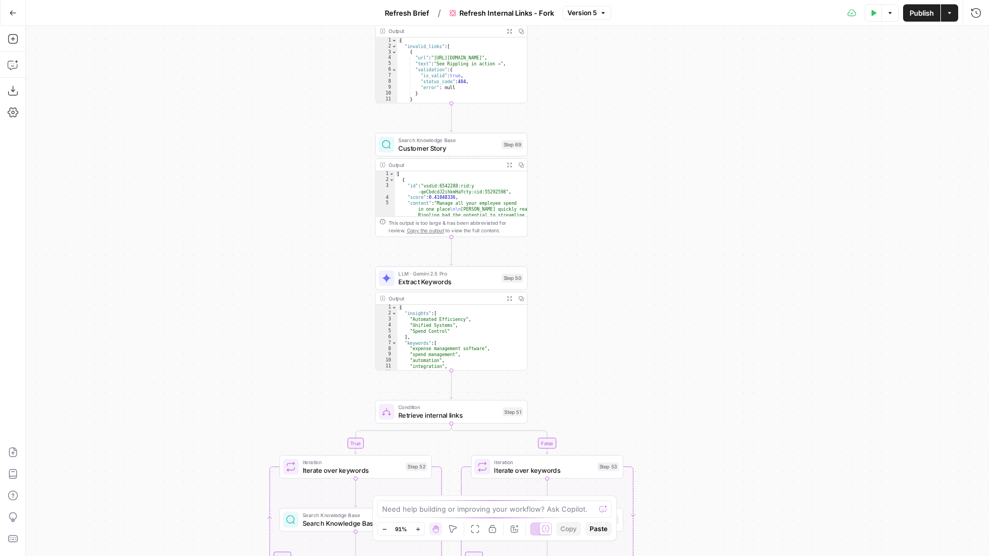
drag, startPoint x: 513, startPoint y: 329, endPoint x: 595, endPoint y: 170, distance: 179.4
click at [594, 170] on div "true false true false true false true false Workflow Input Settings Inputs Cond…" at bounding box center [507, 291] width 963 height 530
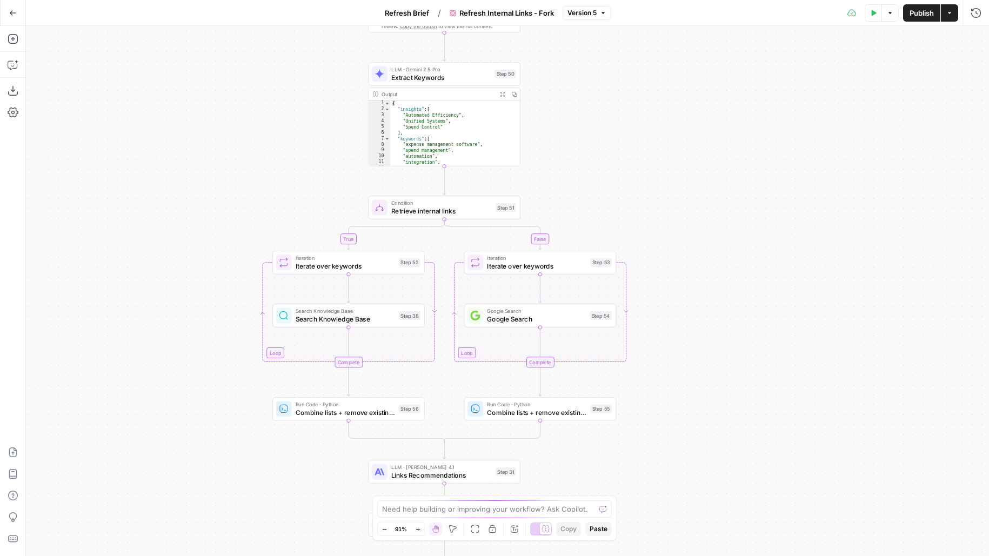
drag, startPoint x: 609, startPoint y: 277, endPoint x: 594, endPoint y: 169, distance: 109.7
click at [594, 170] on div "true false true false true false true false Workflow Input Settings Inputs Cond…" at bounding box center [507, 291] width 963 height 530
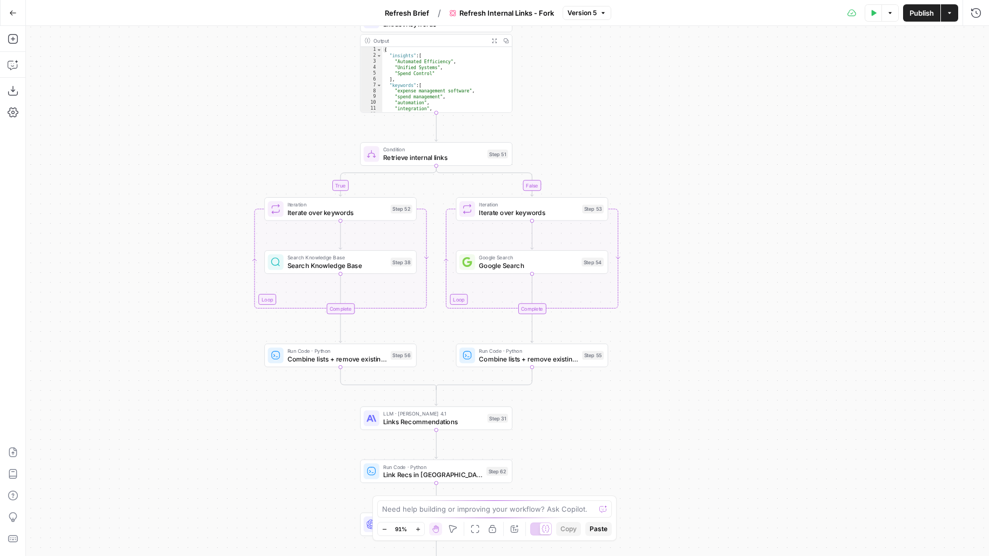
drag, startPoint x: 743, startPoint y: 239, endPoint x: 743, endPoint y: 106, distance: 133.0
click at [743, 106] on div "true false true false true false true false Workflow Input Settings Inputs Cond…" at bounding box center [507, 291] width 963 height 530
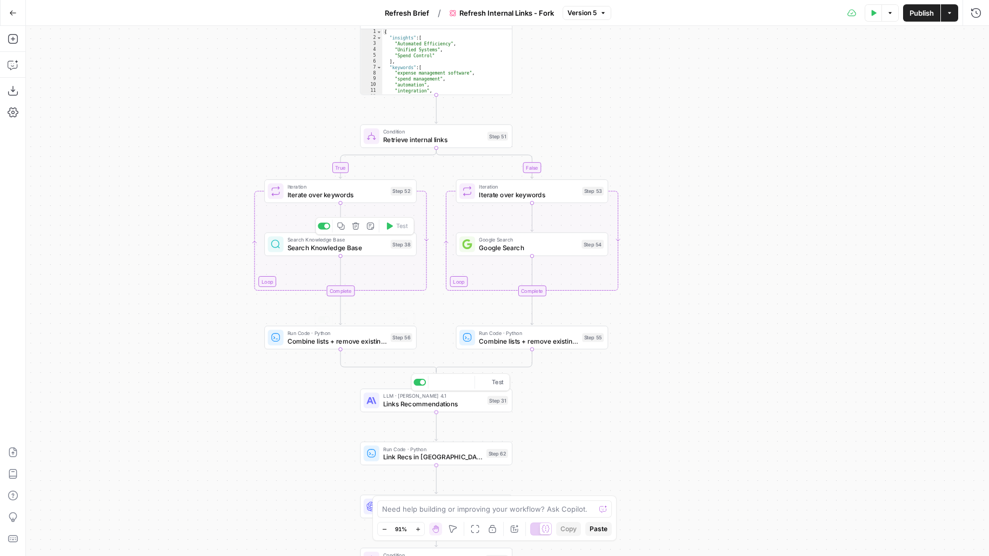
click at [395, 402] on span "Links Recommendations" at bounding box center [433, 404] width 100 height 10
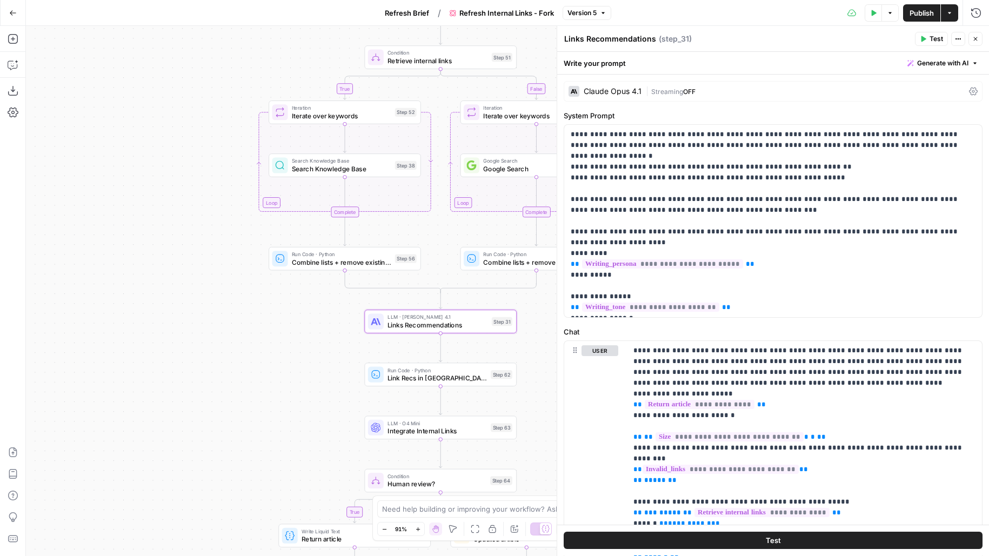
drag, startPoint x: 534, startPoint y: 437, endPoint x: 535, endPoint y: 345, distance: 91.9
click at [535, 345] on div "true false true false true false true false Workflow Input Settings Inputs Cond…" at bounding box center [507, 291] width 963 height 530
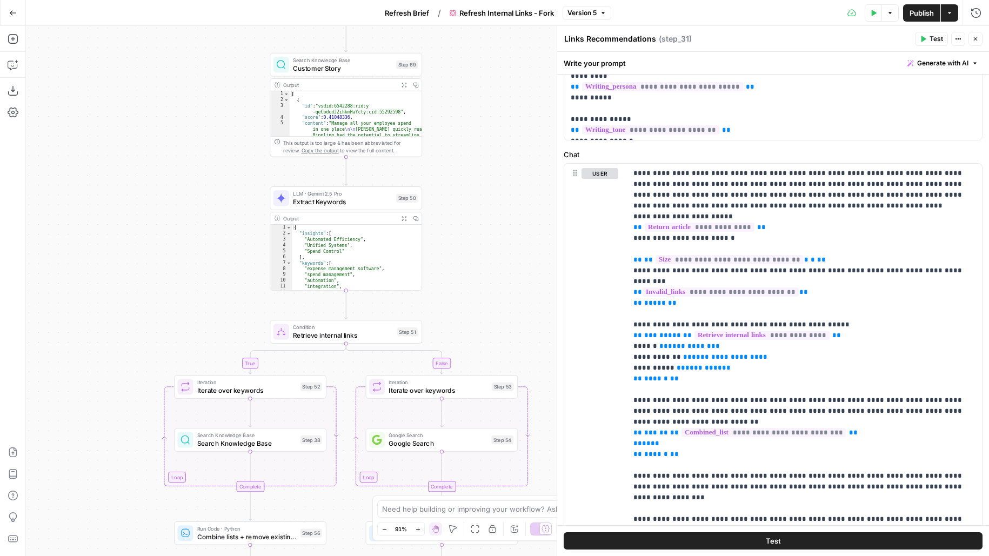
drag, startPoint x: 265, startPoint y: 59, endPoint x: 170, endPoint y: 377, distance: 331.5
click at [171, 374] on div "true false true false true false true false Workflow Input Settings Inputs Cond…" at bounding box center [507, 291] width 963 height 530
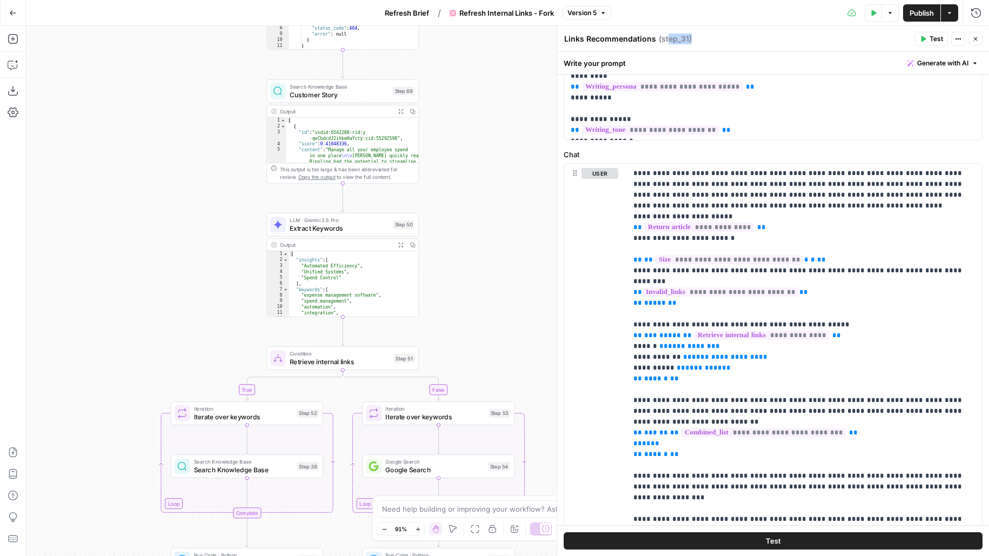
drag, startPoint x: 666, startPoint y: 41, endPoint x: 717, endPoint y: 40, distance: 51.9
click at [717, 40] on div "Links Recommendations Links Recommendations ( step_31 )" at bounding box center [738, 39] width 348 height 12
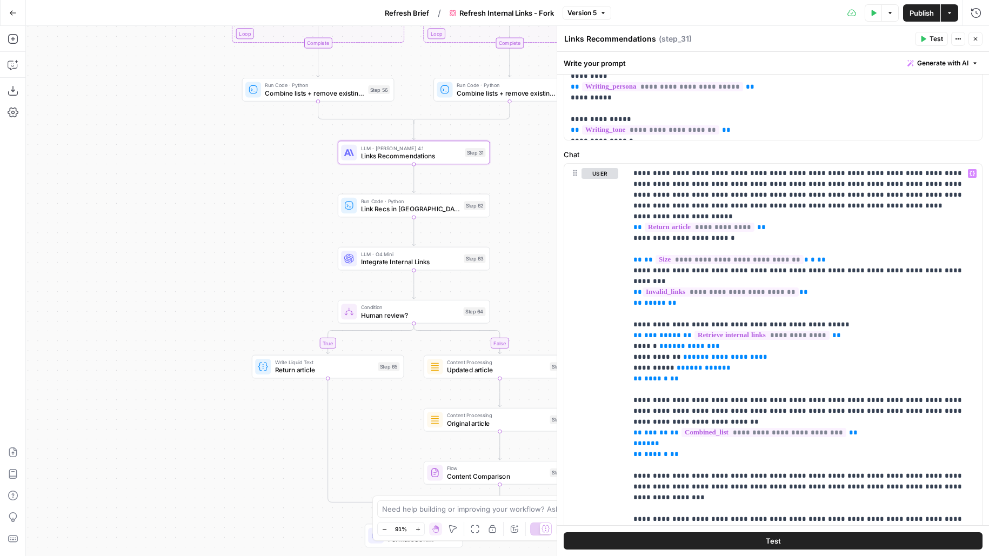
drag, startPoint x: 355, startPoint y: 397, endPoint x: 308, endPoint y: 268, distance: 137.3
click at [308, 268] on div "true false true false true false true false Workflow Input Settings Inputs Cond…" at bounding box center [507, 291] width 963 height 530
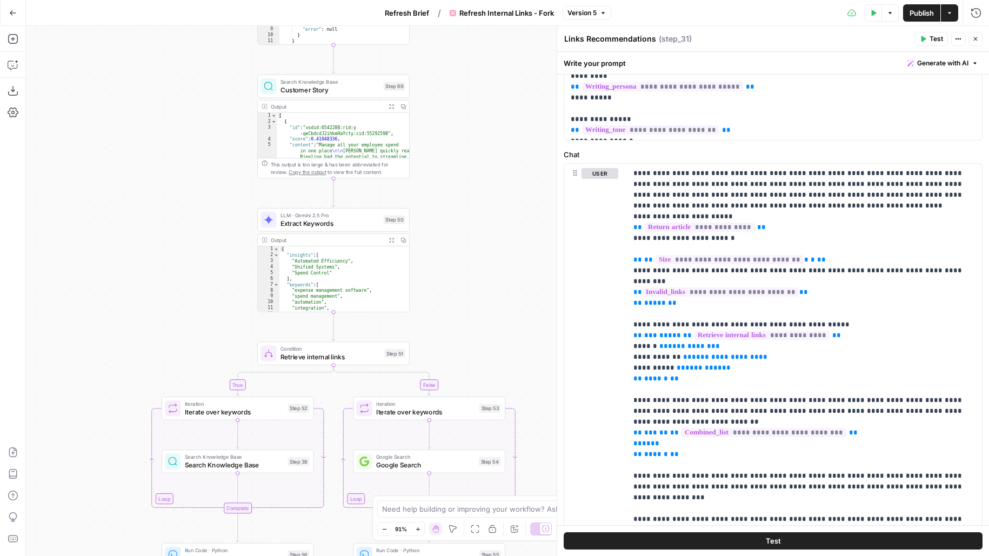
click at [421, 12] on span "Refresh Brief" at bounding box center [407, 13] width 44 height 11
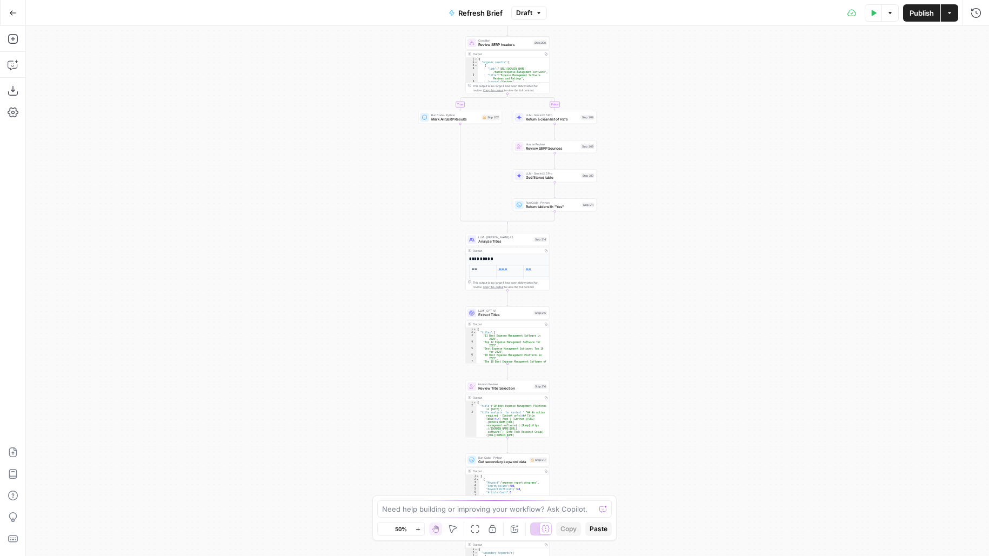
click at [910, 14] on span "Publish" at bounding box center [922, 13] width 24 height 11
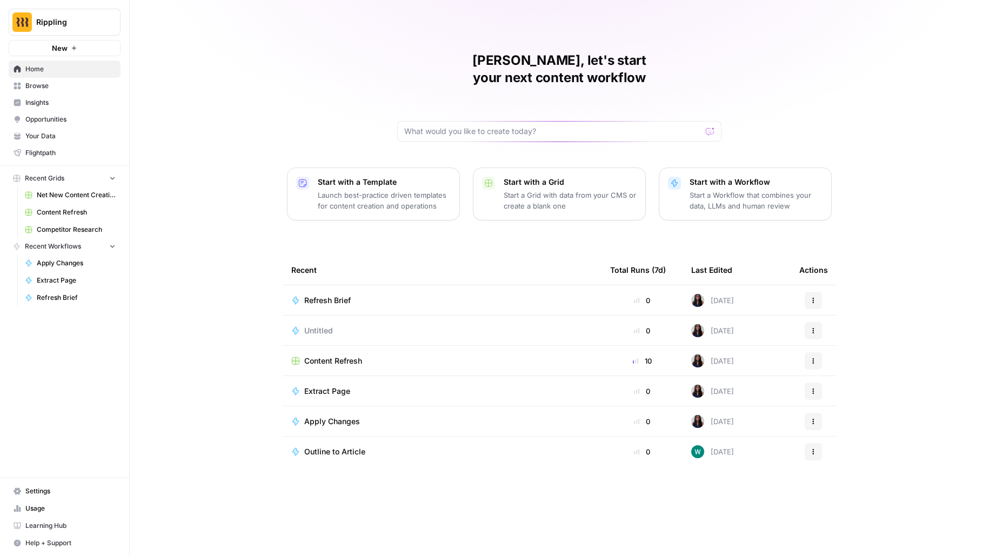
click at [91, 25] on span "Rippling" at bounding box center [68, 22] width 65 height 11
type input "kla"
click button "Klaviyo" at bounding box center [97, 80] width 173 height 17
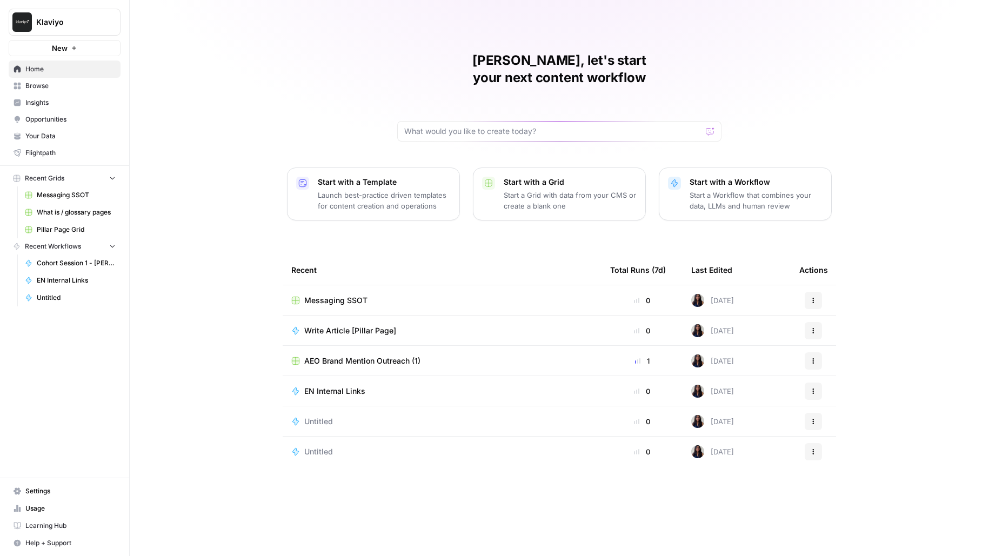
click at [89, 215] on span "What is / glossary pages" at bounding box center [76, 213] width 79 height 10
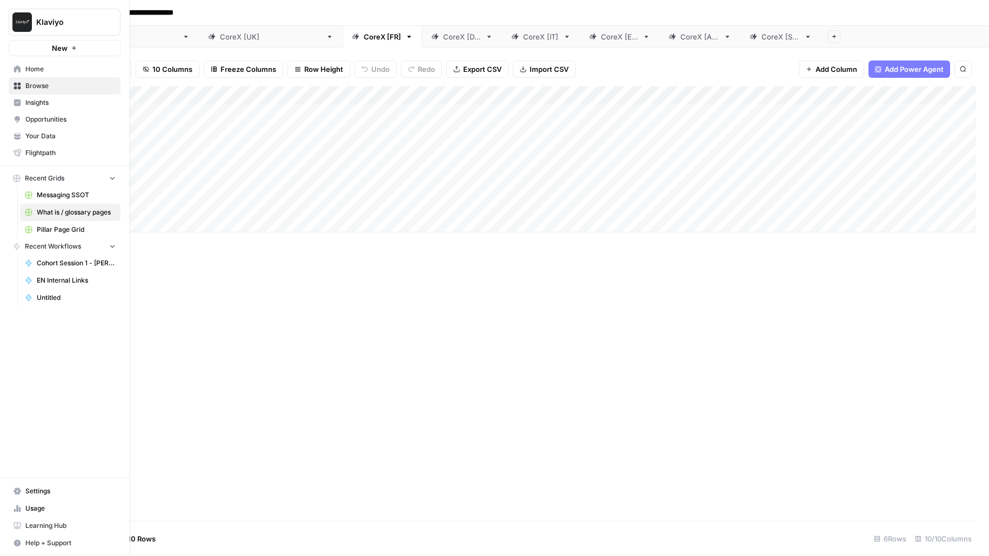
click at [74, 230] on span "Pillar Page Grid" at bounding box center [76, 230] width 79 height 10
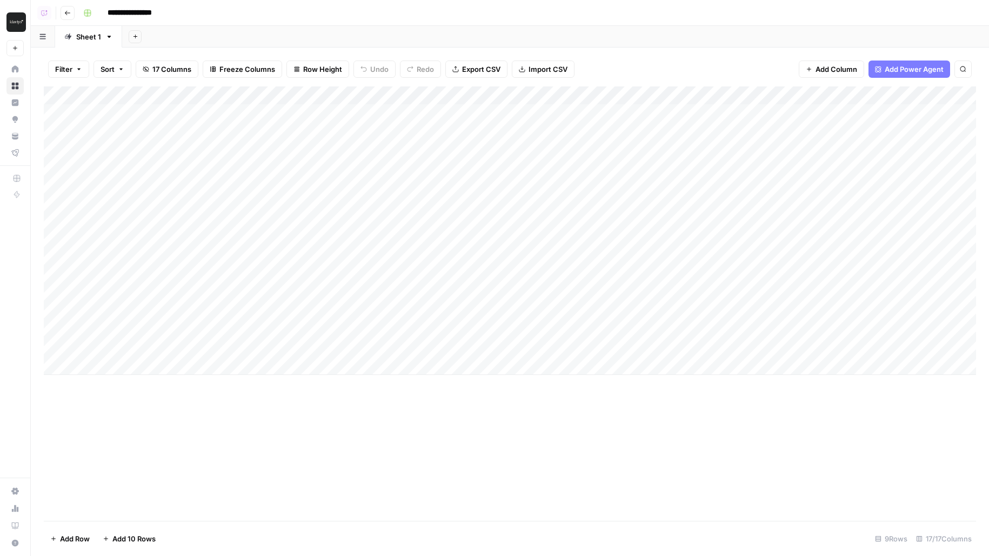
click at [718, 61] on div "Filter Sort 17 Columns Freeze Columns Row Height Undo Redo Export CSV Import CS…" at bounding box center [510, 69] width 933 height 35
drag, startPoint x: 166, startPoint y: 123, endPoint x: 167, endPoint y: 153, distance: 29.7
click at [167, 153] on div "Add Column" at bounding box center [510, 231] width 933 height 289
click at [117, 149] on div "Add Column" at bounding box center [510, 231] width 933 height 289
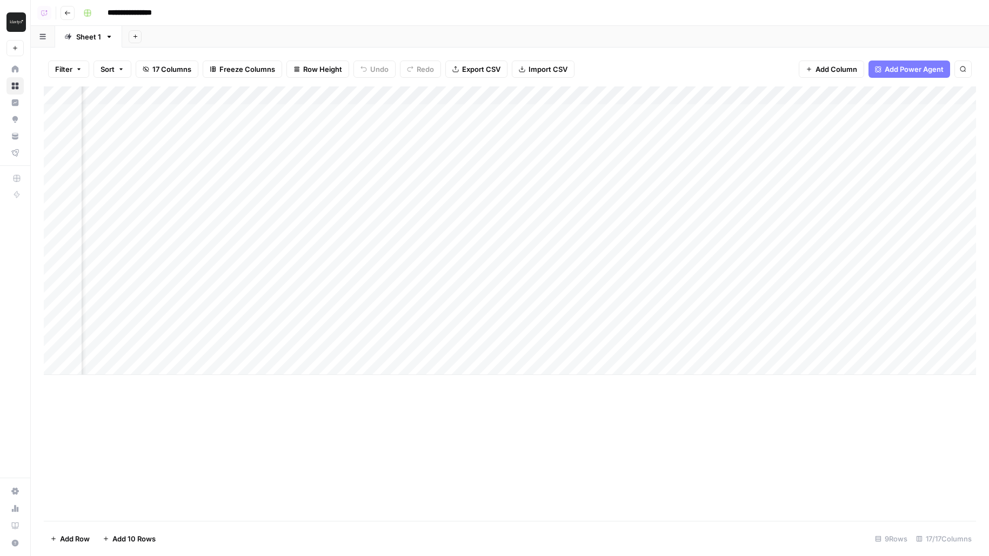
click at [561, 112] on div "Add Column" at bounding box center [510, 231] width 933 height 289
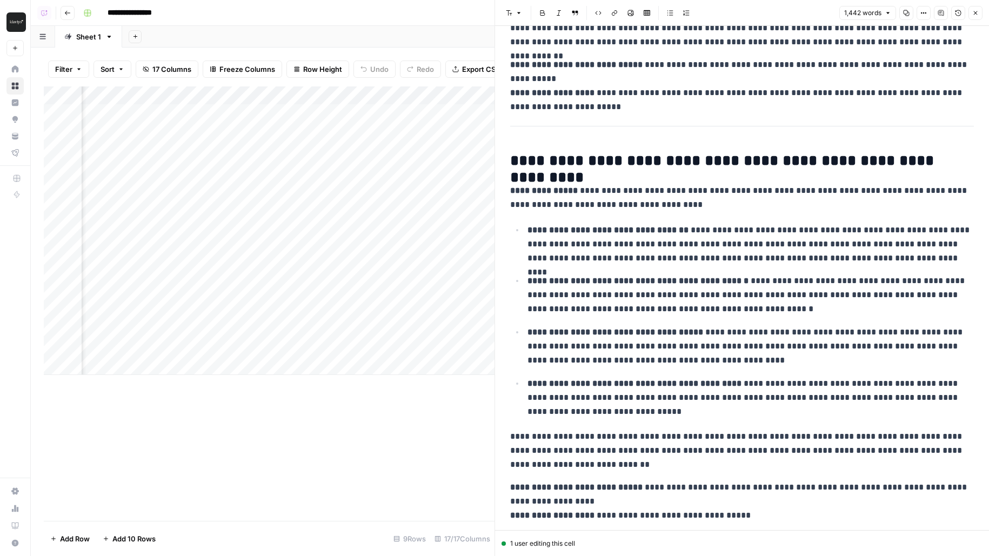
scroll to position [1241, 0]
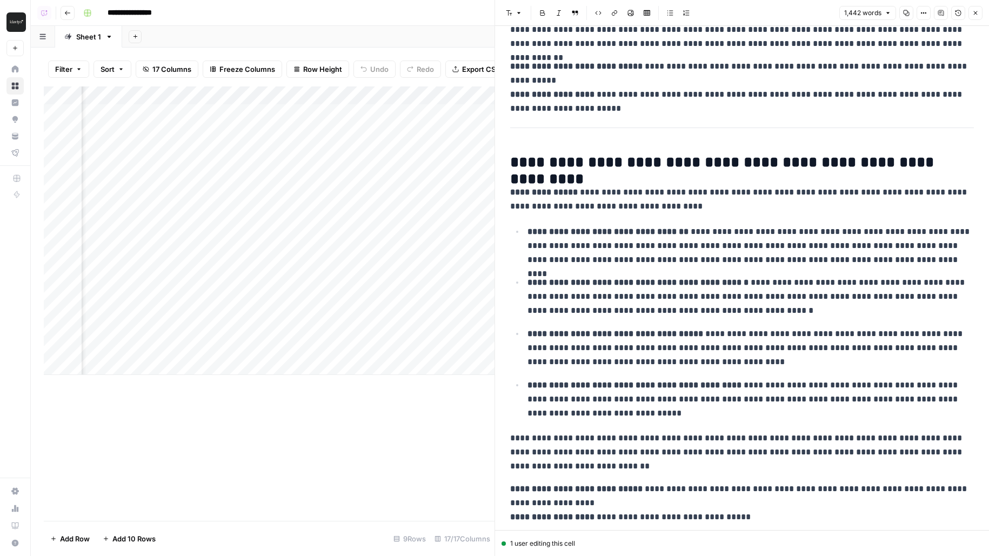
click at [637, 177] on div "**********" at bounding box center [742, 242] width 477 height 2881
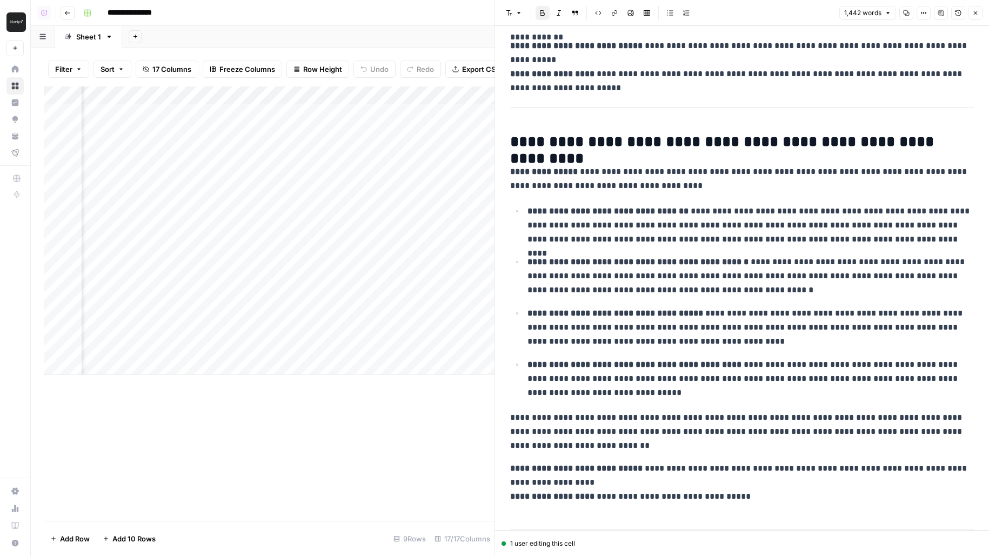
scroll to position [1262, 0]
drag, startPoint x: 540, startPoint y: 132, endPoint x: 870, endPoint y: 132, distance: 330.3
click at [870, 132] on h2 "**********" at bounding box center [742, 140] width 464 height 17
click at [652, 211] on strong "**********" at bounding box center [608, 210] width 161 height 8
drag, startPoint x: 509, startPoint y: 167, endPoint x: 626, endPoint y: 237, distance: 136.1
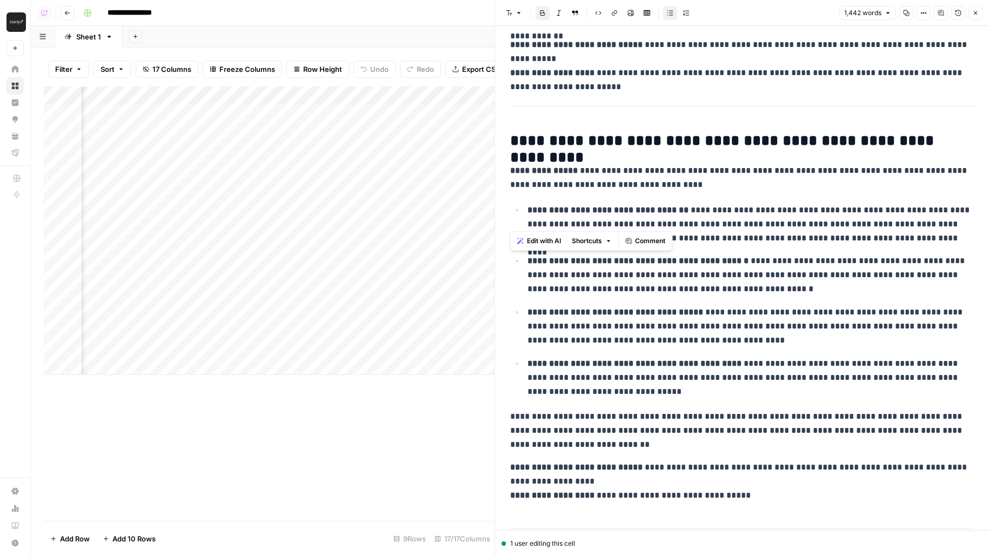
click at [626, 237] on div "**********" at bounding box center [742, 221] width 477 height 2881
click at [709, 200] on div "**********" at bounding box center [742, 221] width 477 height 2881
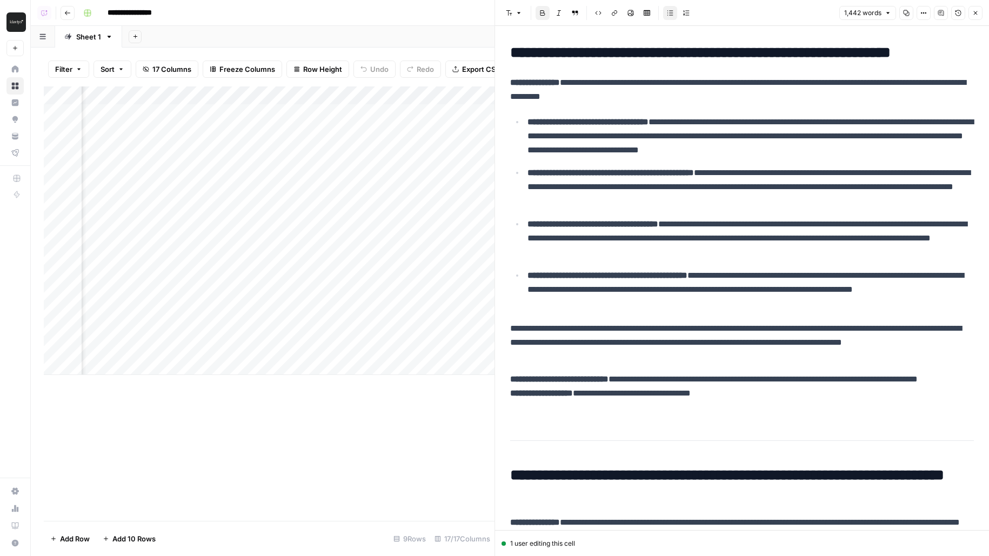
scroll to position [0, 988]
drag, startPoint x: 508, startPoint y: 78, endPoint x: 681, endPoint y: 380, distance: 348.2
click at [681, 380] on div "**********" at bounding box center [742, 133] width 477 height 2881
drag, startPoint x: 542, startPoint y: 52, endPoint x: 984, endPoint y: 60, distance: 442.3
click at [984, 60] on div "**********" at bounding box center [742, 141] width 494 height 2933
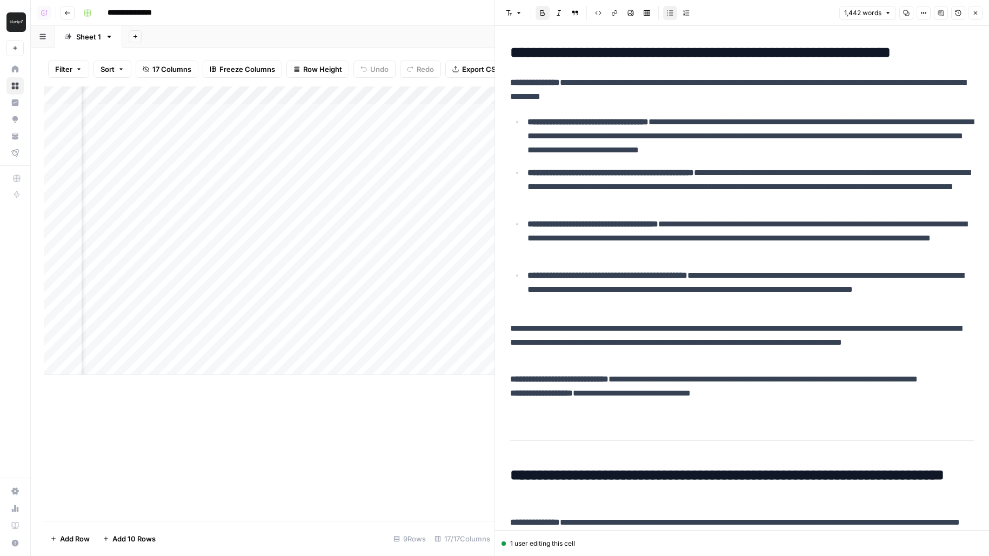
click at [663, 184] on p "**********" at bounding box center [751, 187] width 447 height 42
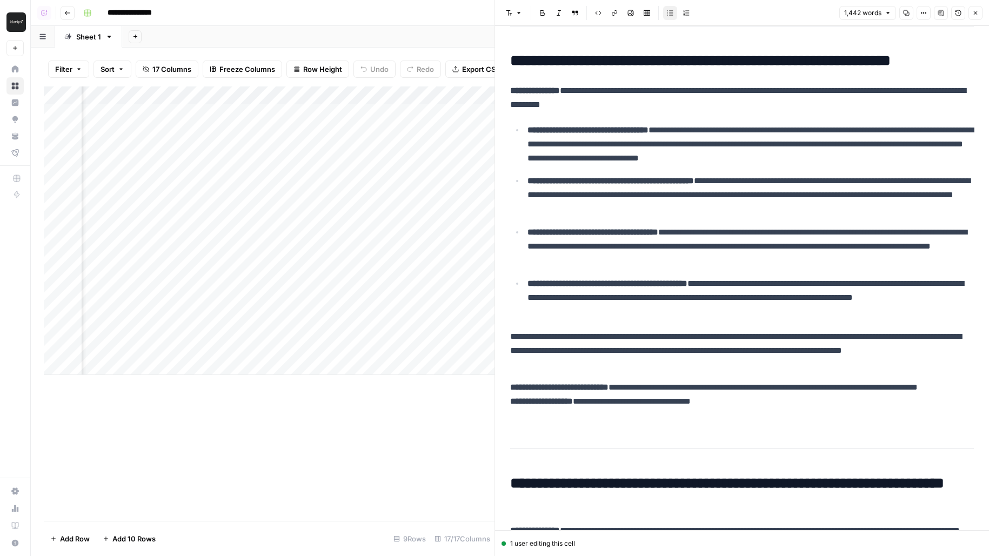
scroll to position [1341, 0]
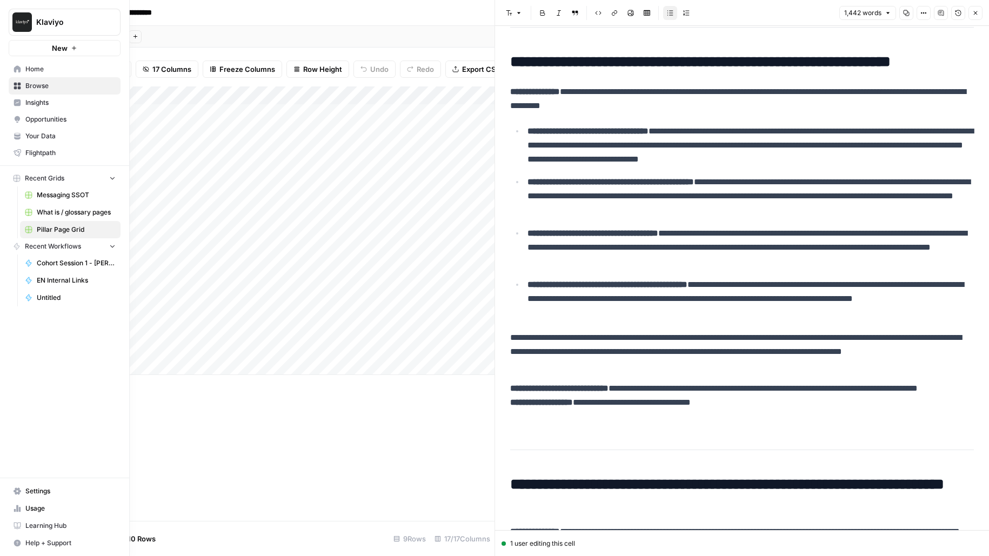
click at [31, 198] on link "Messaging SSOT" at bounding box center [70, 195] width 101 height 17
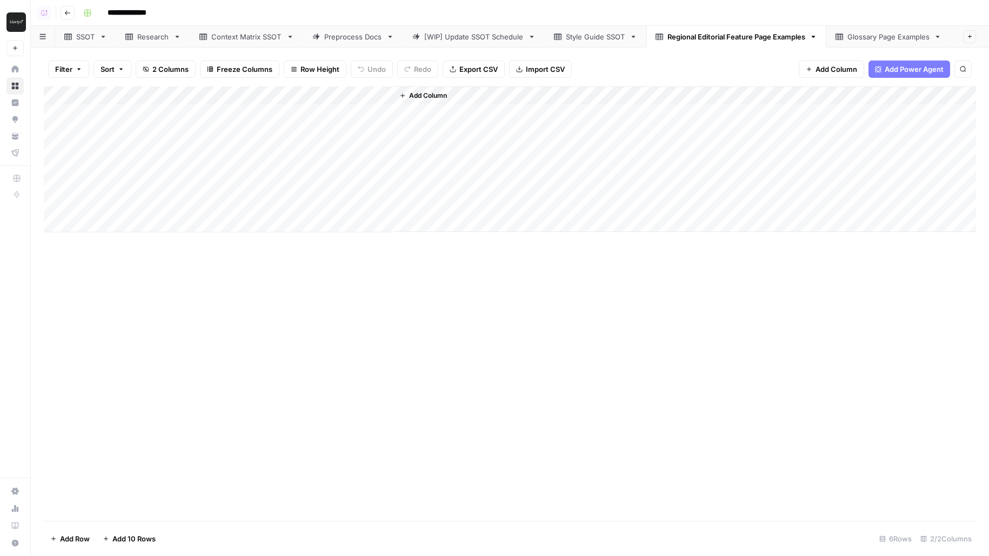
click at [84, 38] on div "SSOT" at bounding box center [85, 36] width 19 height 11
drag, startPoint x: 389, startPoint y: 131, endPoint x: 389, endPoint y: 243, distance: 111.4
click at [389, 243] on div "Add Column" at bounding box center [510, 304] width 933 height 435
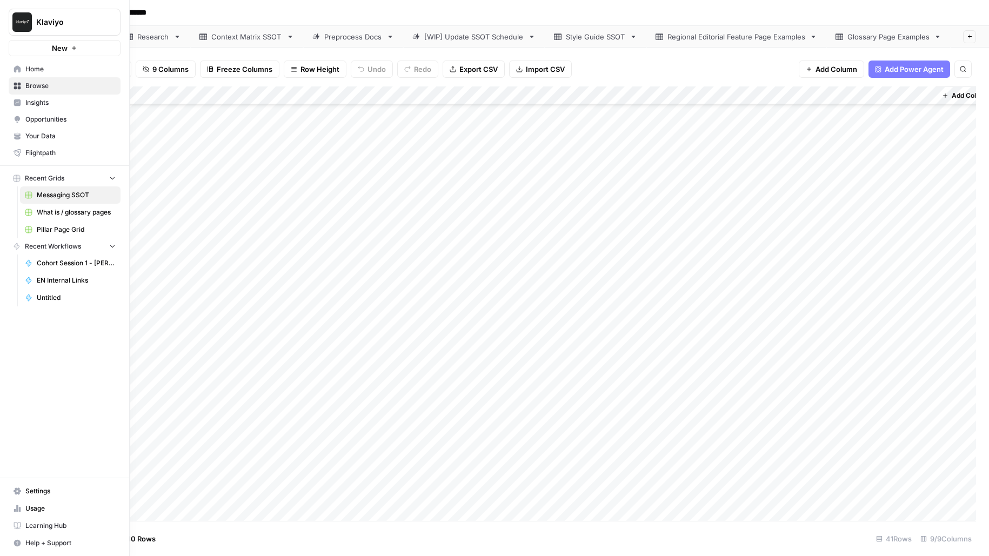
click at [46, 136] on span "Your Data" at bounding box center [70, 136] width 90 height 10
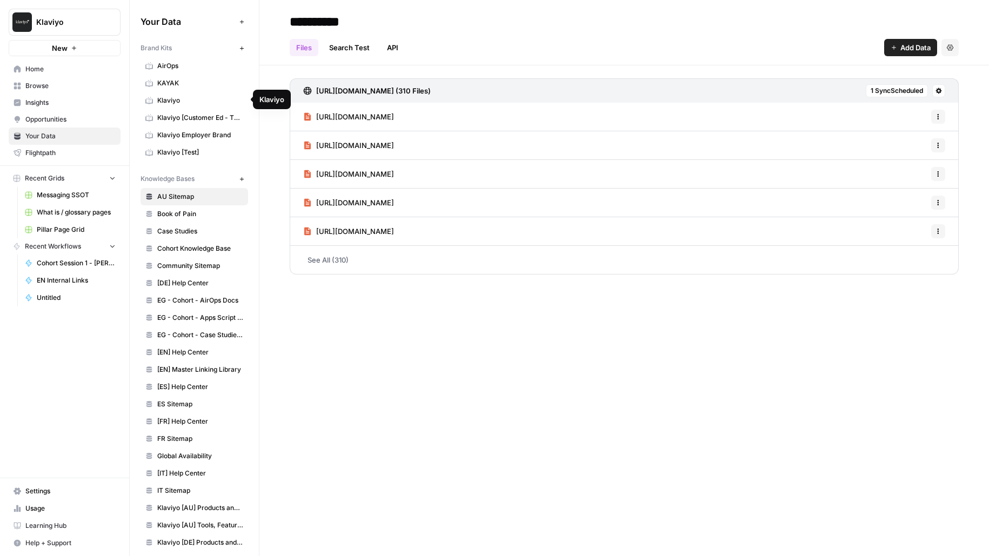
click at [210, 100] on span "Klaviyo" at bounding box center [200, 101] width 86 height 10
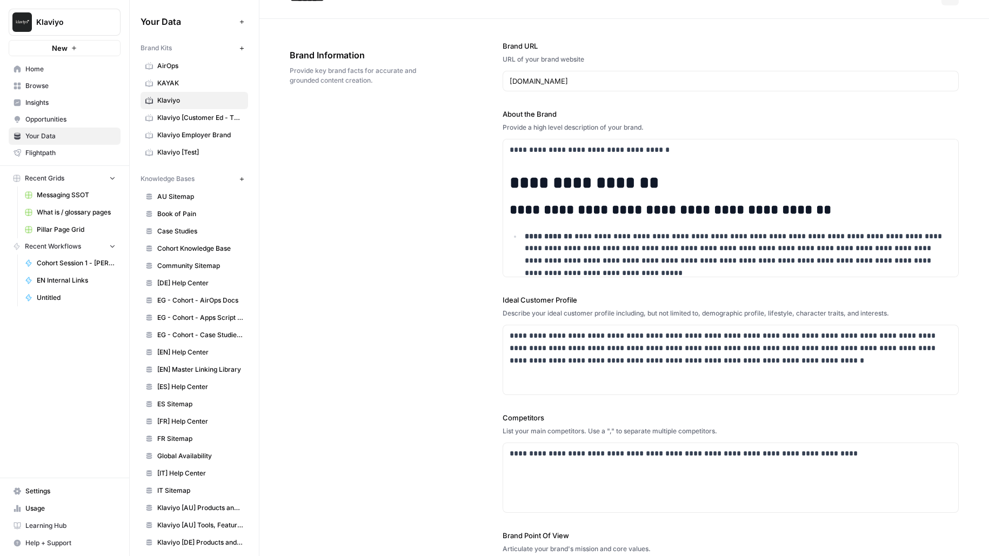
scroll to position [33, 0]
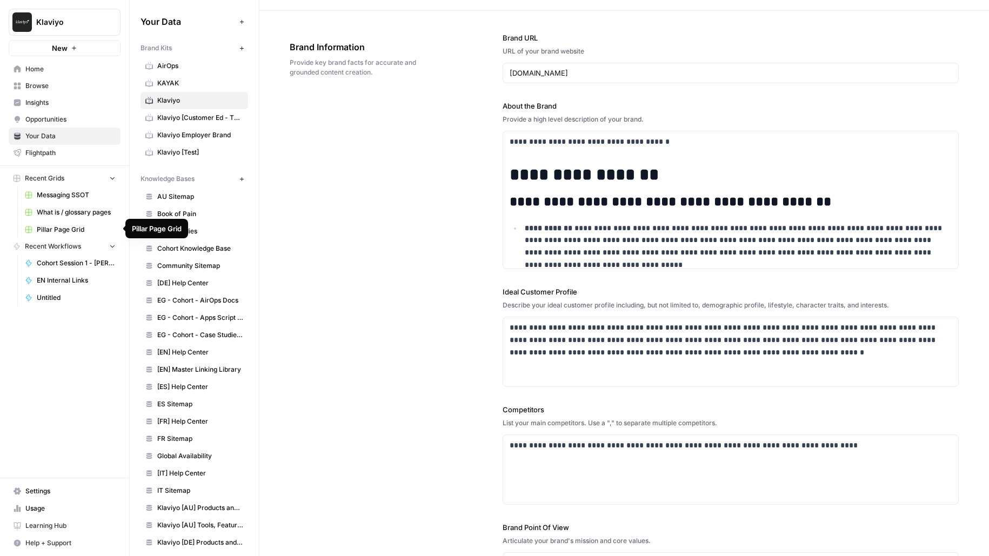
click at [55, 227] on span "Pillar Page Grid" at bounding box center [76, 230] width 79 height 10
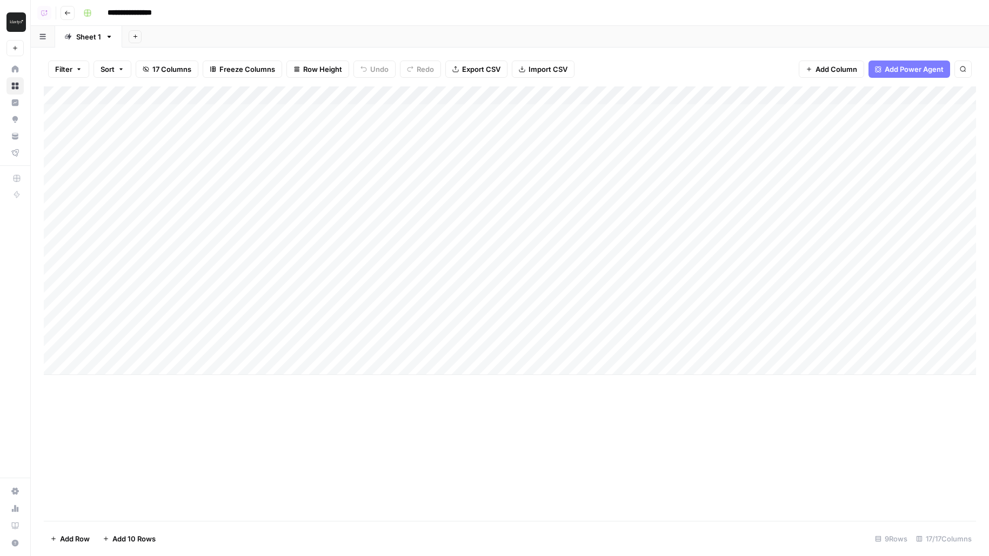
drag, startPoint x: 285, startPoint y: 112, endPoint x: 256, endPoint y: 292, distance: 182.4
click at [256, 293] on div "Add Column" at bounding box center [510, 231] width 933 height 289
drag, startPoint x: 189, startPoint y: 119, endPoint x: 276, endPoint y: 286, distance: 187.9
click at [276, 286] on div "Add Column" at bounding box center [510, 231] width 933 height 289
click at [321, 121] on div "Add Column" at bounding box center [510, 231] width 933 height 289
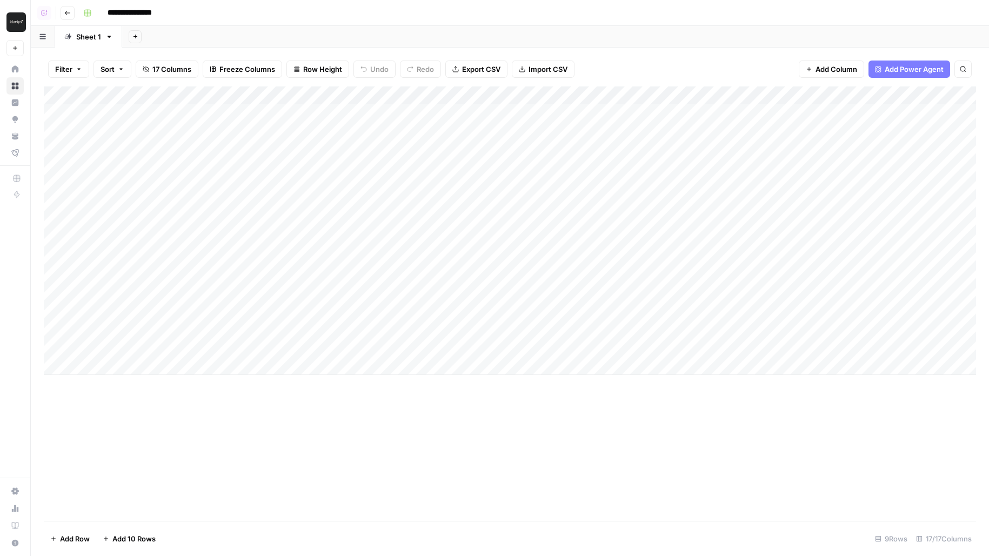
drag, startPoint x: 182, startPoint y: 119, endPoint x: 568, endPoint y: 351, distance: 450.8
click at [569, 351] on div "Add Column" at bounding box center [510, 231] width 933 height 289
click at [568, 351] on div "Add Column" at bounding box center [510, 231] width 933 height 289
click at [443, 94] on div "Add Column" at bounding box center [510, 231] width 933 height 289
click at [423, 184] on span "Configure Inputs" at bounding box center [445, 186] width 95 height 11
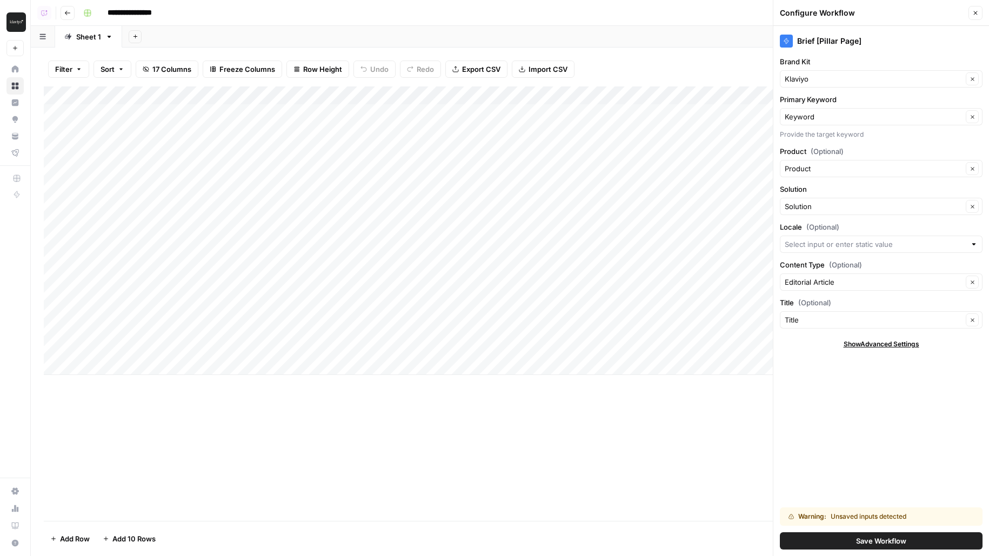
click at [334, 117] on div "Add Column" at bounding box center [510, 231] width 933 height 289
click at [975, 15] on icon "button" at bounding box center [976, 13] width 6 height 6
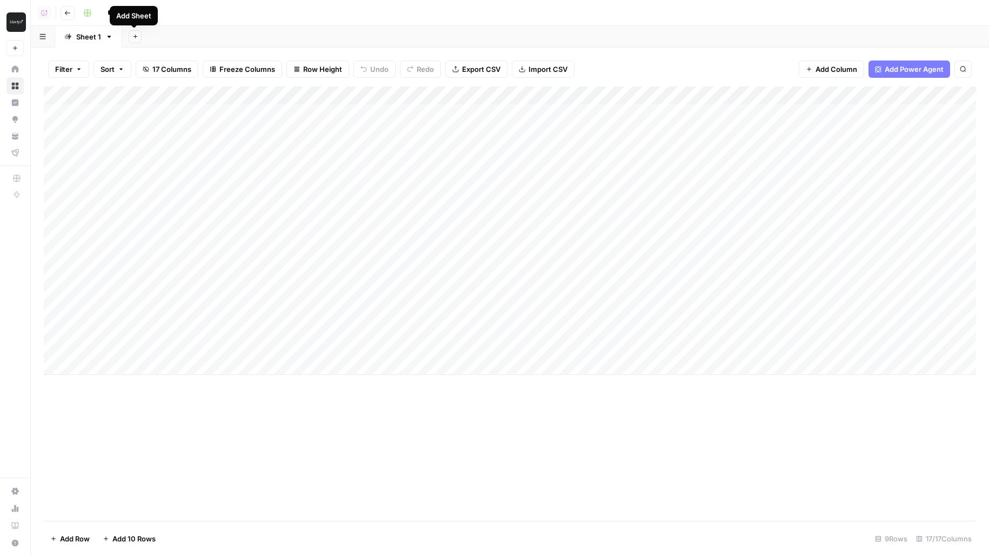
click at [270, 124] on div "Add Column" at bounding box center [510, 231] width 933 height 289
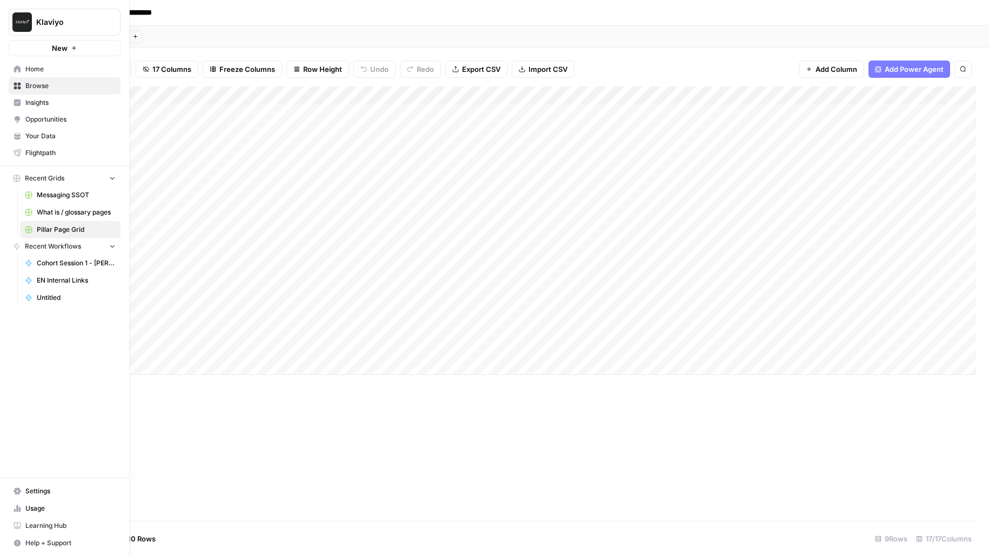
click at [59, 28] on button "Klaviyo" at bounding box center [65, 22] width 112 height 27
type input "carta"
click button "Carta" at bounding box center [97, 80] width 173 height 17
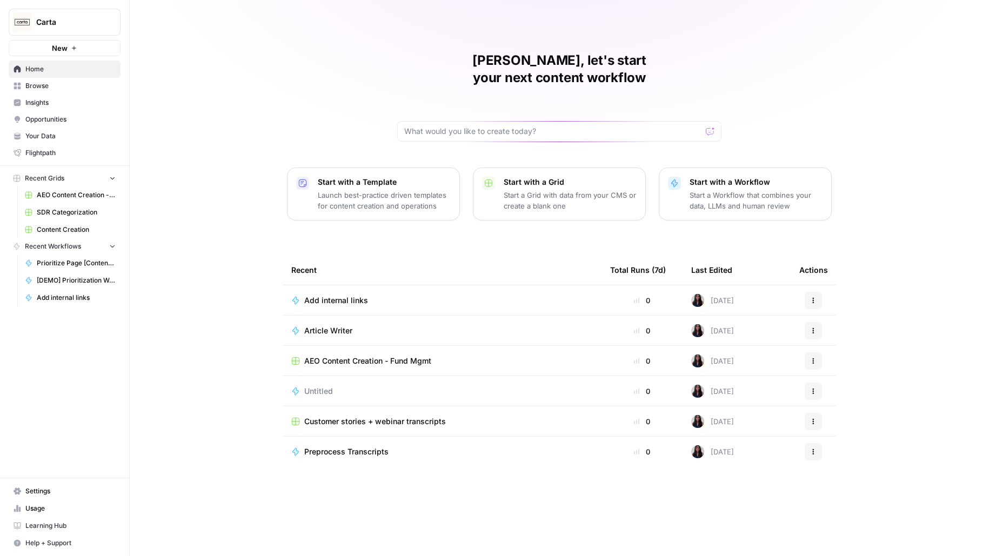
click at [57, 141] on link "Your Data" at bounding box center [65, 136] width 112 height 17
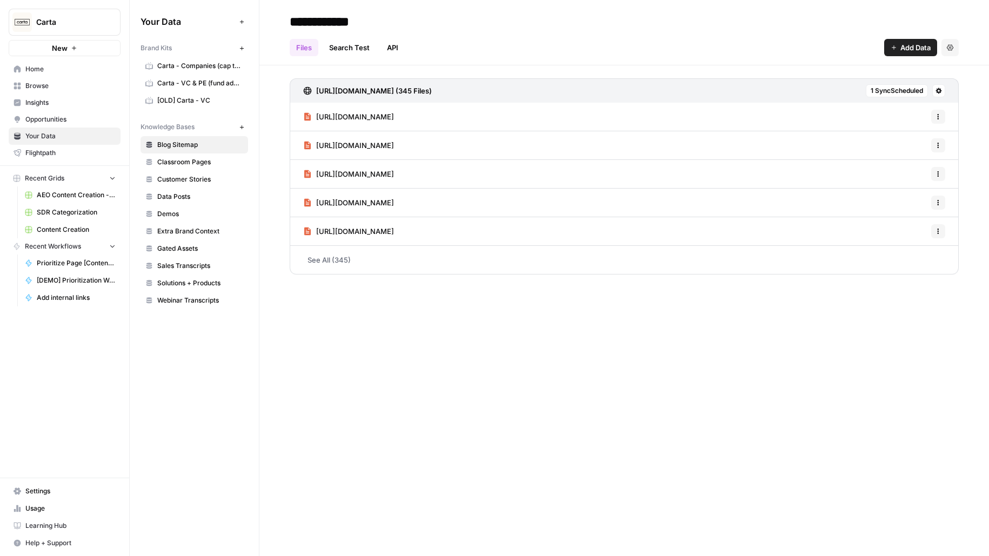
click at [197, 69] on span "Carta - Companies (cap table)" at bounding box center [200, 66] width 86 height 10
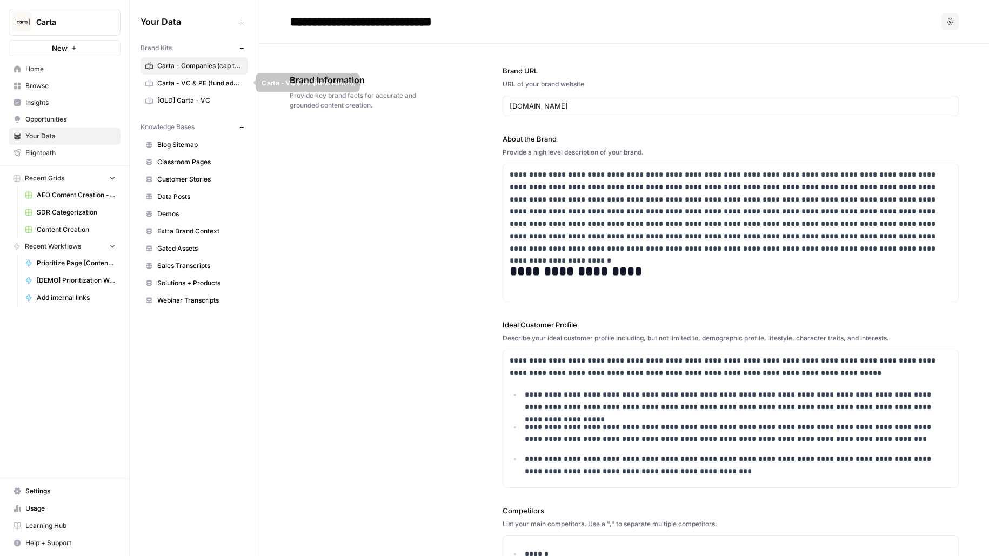
click at [220, 78] on span "Carta - VC & PE (fund admin)" at bounding box center [200, 83] width 86 height 10
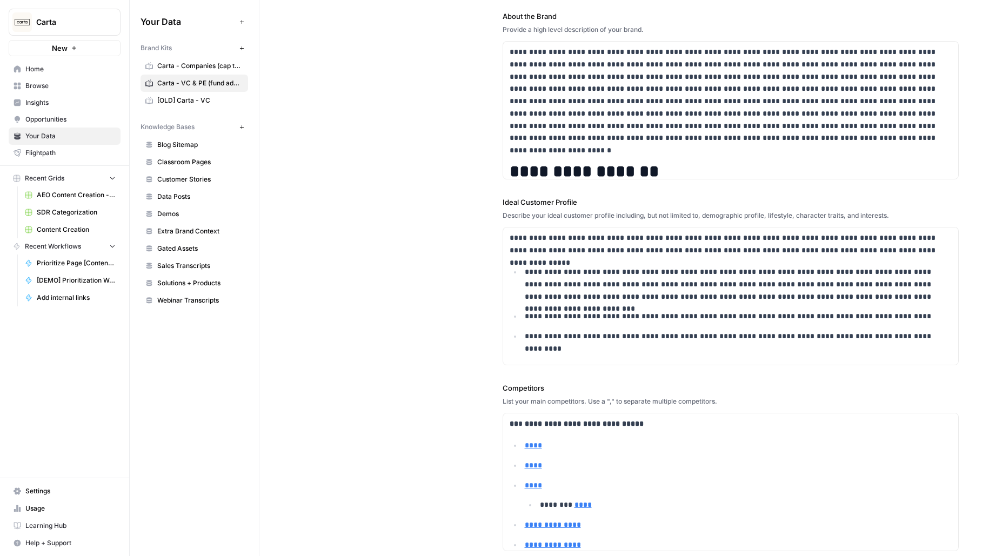
scroll to position [124, 0]
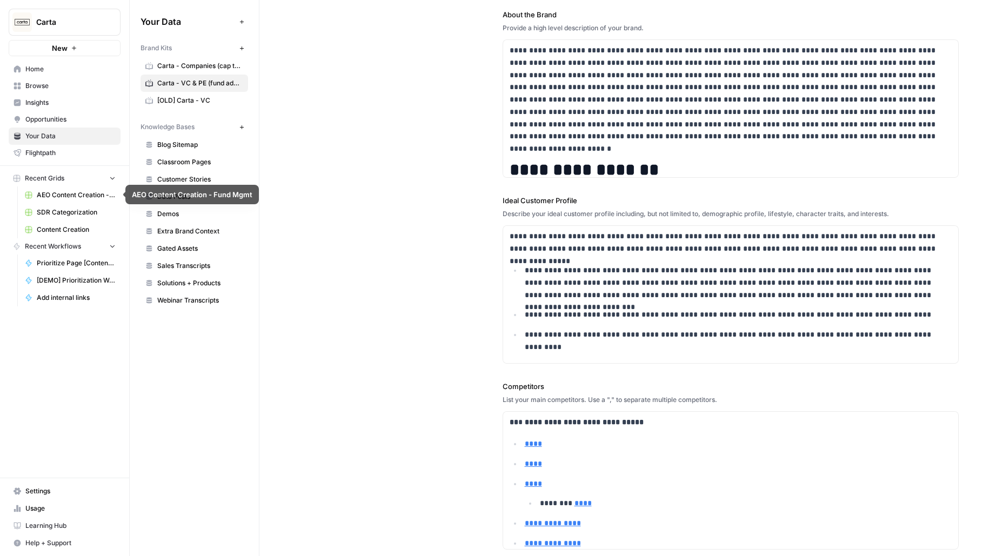
click at [88, 228] on span "Content Creation" at bounding box center [76, 230] width 79 height 10
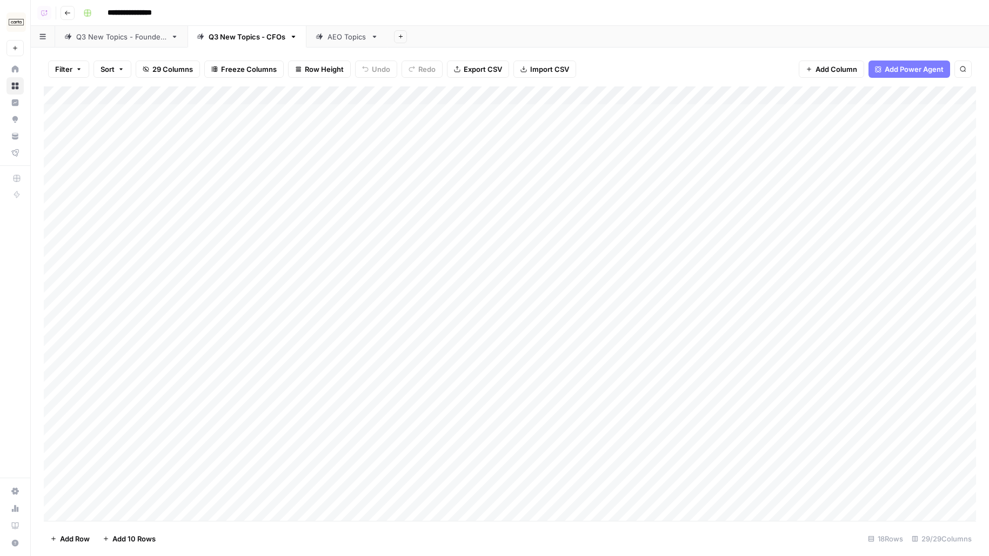
click at [101, 39] on div "Q3 New Topics - Founders" at bounding box center [121, 36] width 90 height 11
drag, startPoint x: 145, startPoint y: 120, endPoint x: 290, endPoint y: 350, distance: 272.4
click at [290, 350] on div "Add Column" at bounding box center [510, 231] width 933 height 289
click at [252, 36] on div "Q3 New Topics - CFOs" at bounding box center [247, 36] width 77 height 11
drag, startPoint x: 256, startPoint y: 108, endPoint x: 255, endPoint y: 313, distance: 204.4
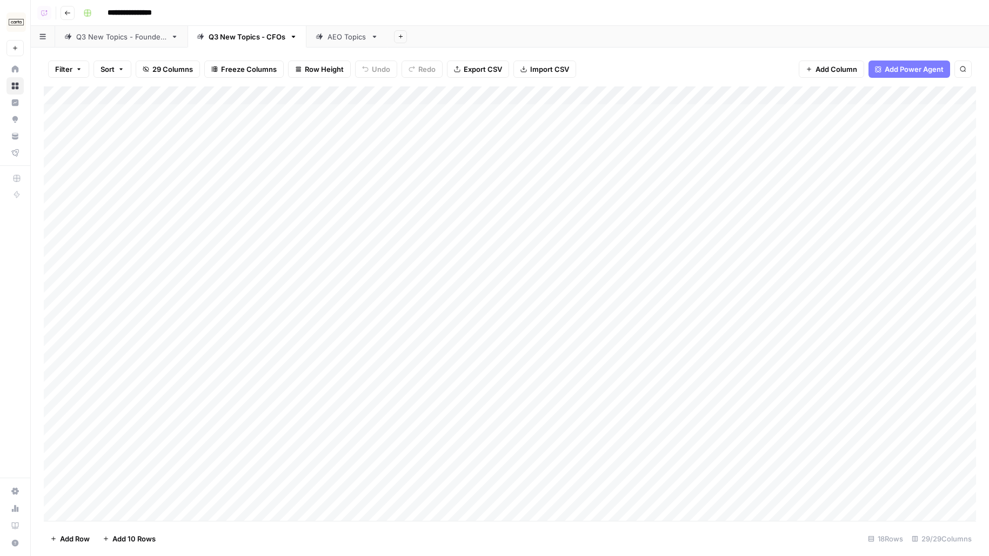
click at [255, 313] on div "Add Column" at bounding box center [510, 304] width 933 height 435
click at [135, 454] on div "Add Column" at bounding box center [510, 304] width 933 height 435
click at [130, 493] on div "Add Column" at bounding box center [510, 304] width 933 height 435
click at [127, 464] on div "Add Column" at bounding box center [510, 304] width 933 height 435
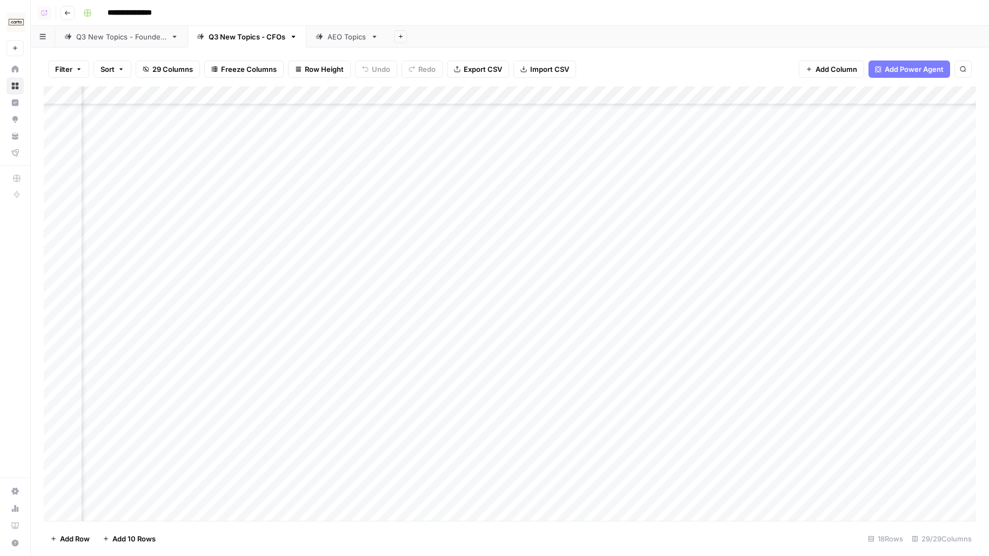
scroll to position [107, 1645]
click at [609, 367] on div "Add Column" at bounding box center [510, 304] width 933 height 435
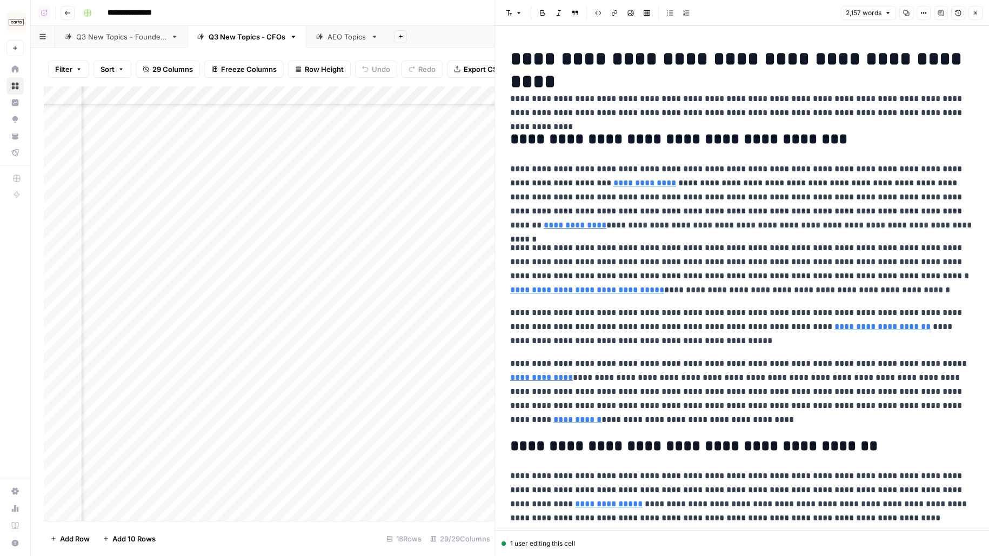
click at [976, 16] on icon "button" at bounding box center [976, 13] width 6 height 6
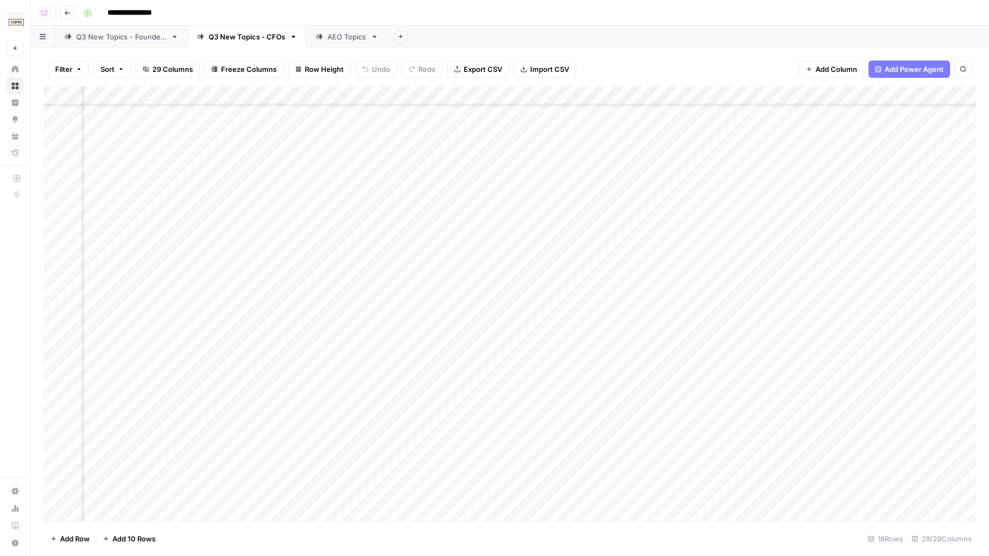
scroll to position [107, 0]
click at [142, 45] on link "Q3 New Topics - Founders" at bounding box center [121, 37] width 132 height 22
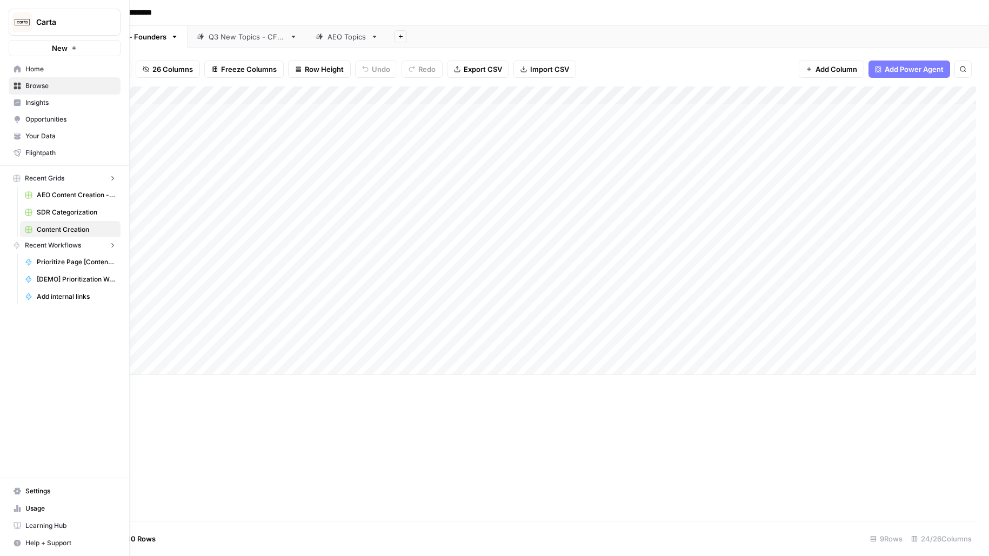
click at [20, 30] on img "Workspace: Carta" at bounding box center [21, 21] width 19 height 19
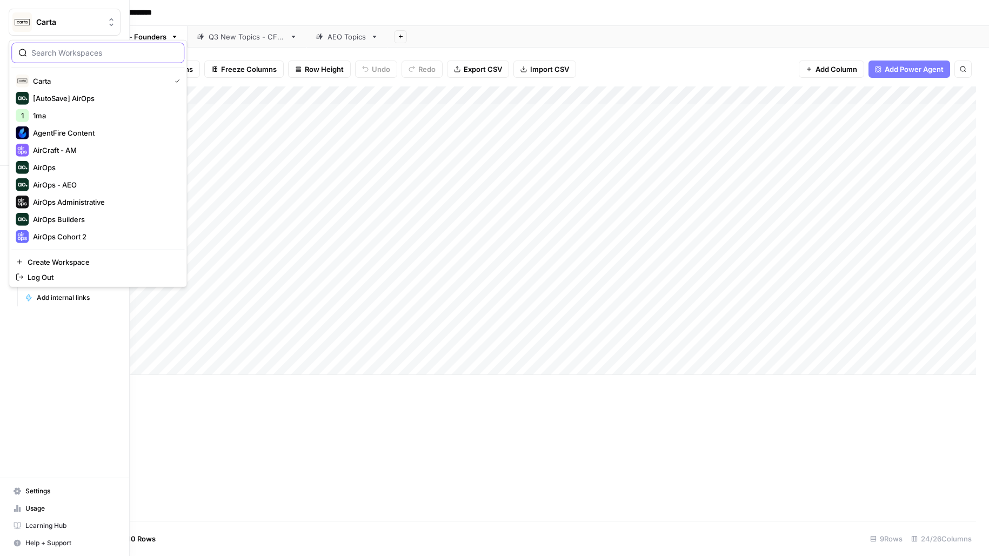
click at [78, 49] on input "search" at bounding box center [104, 53] width 146 height 11
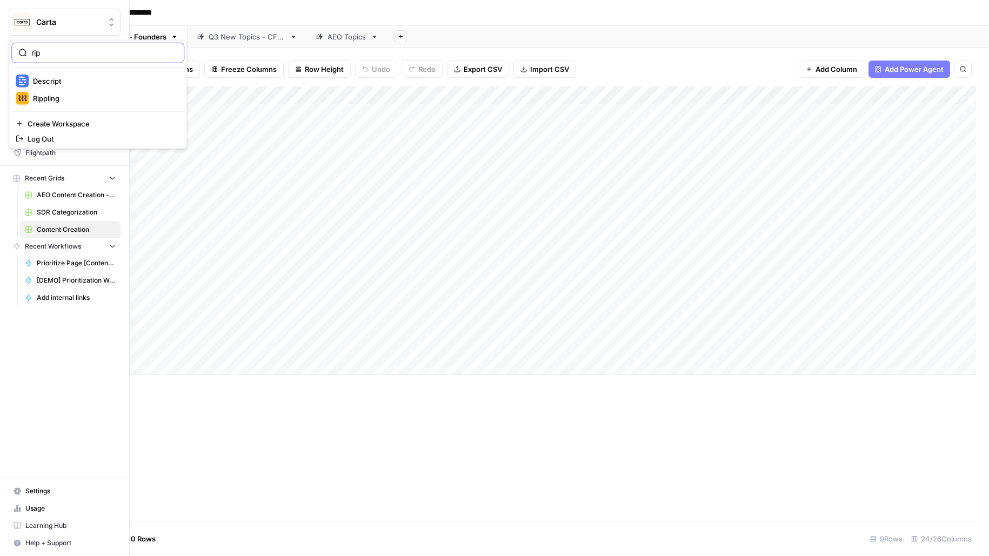
type input "rip"
click button "Rippling" at bounding box center [97, 98] width 173 height 17
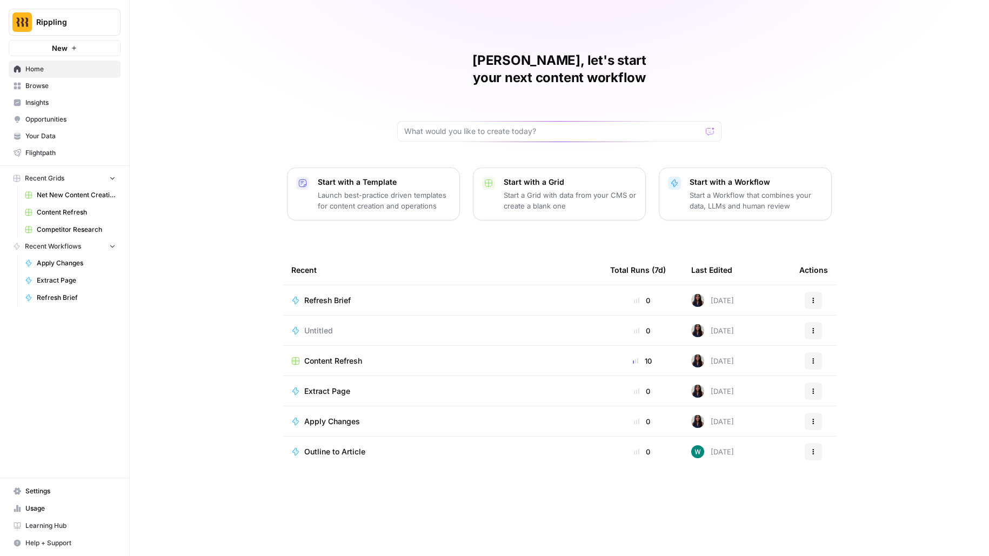
click at [60, 137] on span "Your Data" at bounding box center [70, 136] width 90 height 10
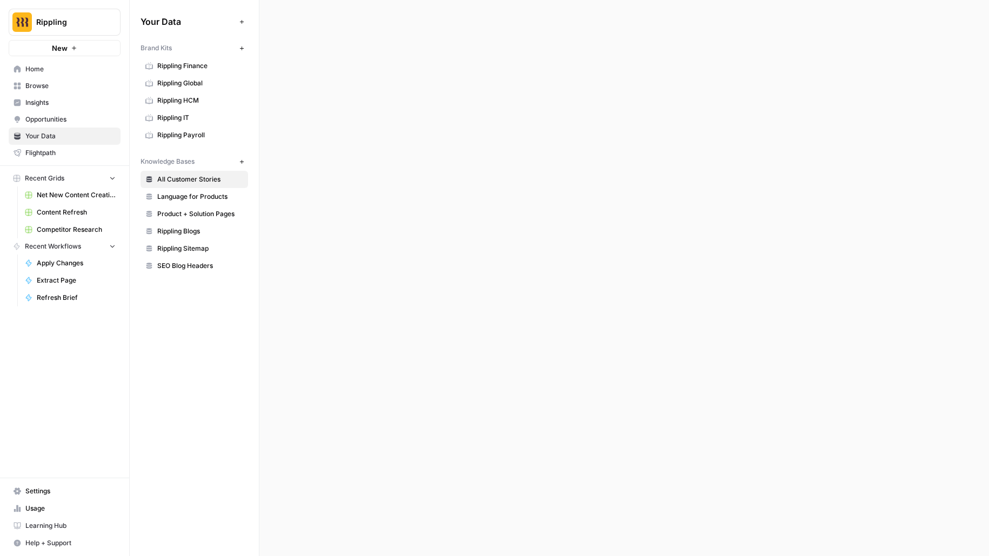
click at [172, 68] on span "Rippling Finance" at bounding box center [200, 66] width 86 height 10
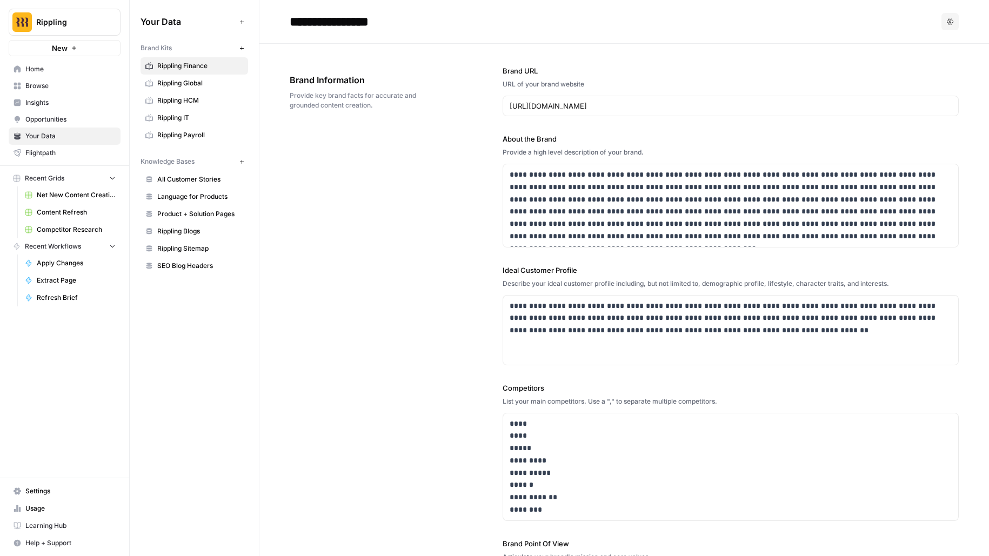
click at [172, 88] on link "Rippling Global" at bounding box center [195, 83] width 108 height 17
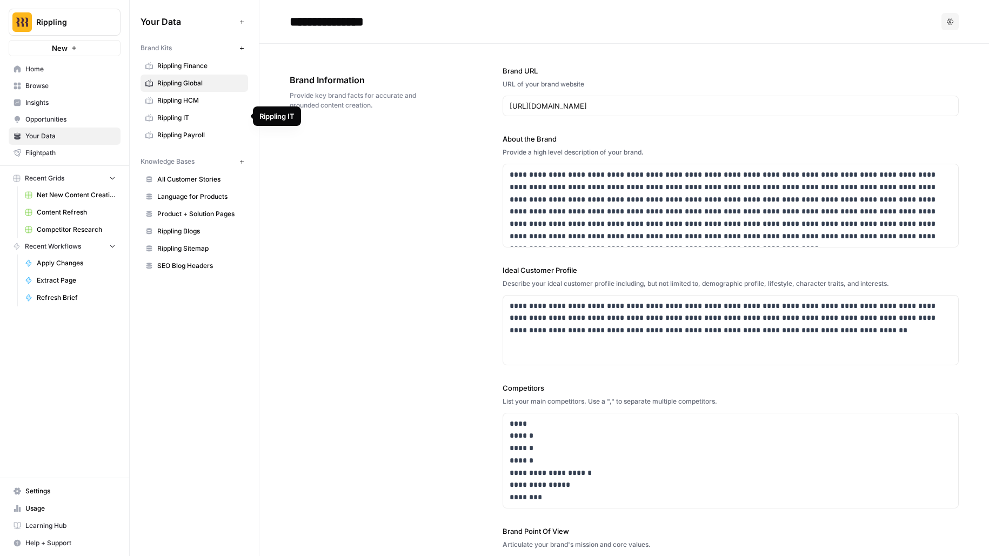
click at [173, 101] on span "Rippling HCM" at bounding box center [200, 101] width 86 height 10
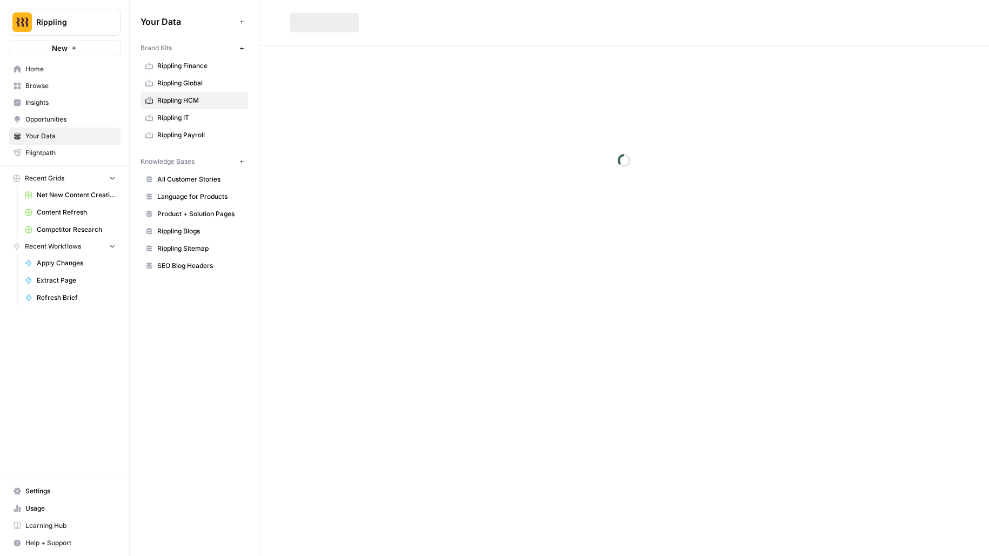
click at [175, 114] on span "Rippling IT" at bounding box center [200, 118] width 86 height 10
click at [175, 131] on span "Rippling Payroll" at bounding box center [200, 135] width 86 height 10
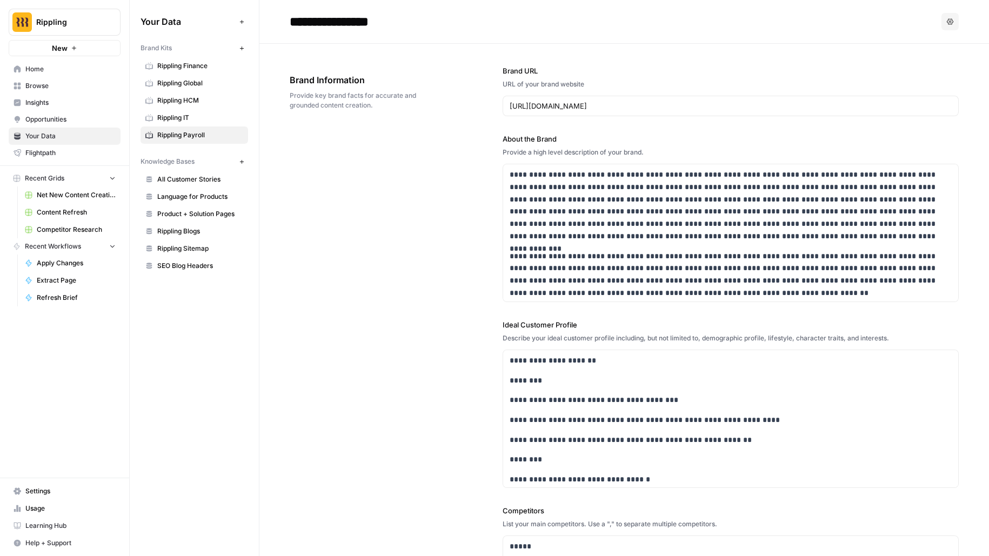
click at [79, 212] on span "Content Refresh" at bounding box center [76, 213] width 79 height 10
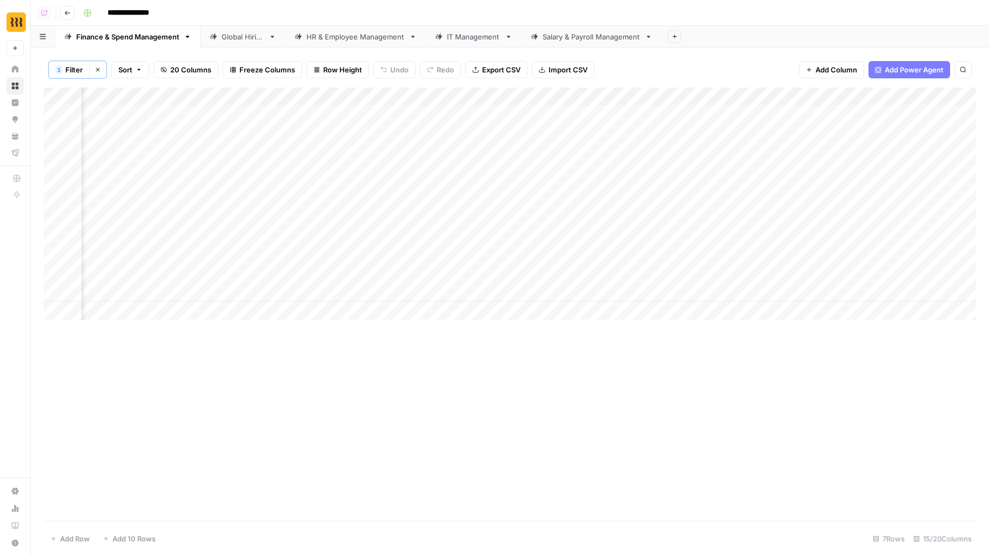
scroll to position [0, 911]
click at [243, 42] on link "Global Hiring" at bounding box center [243, 37] width 85 height 22
click at [490, 96] on div "Add Column" at bounding box center [510, 178] width 933 height 183
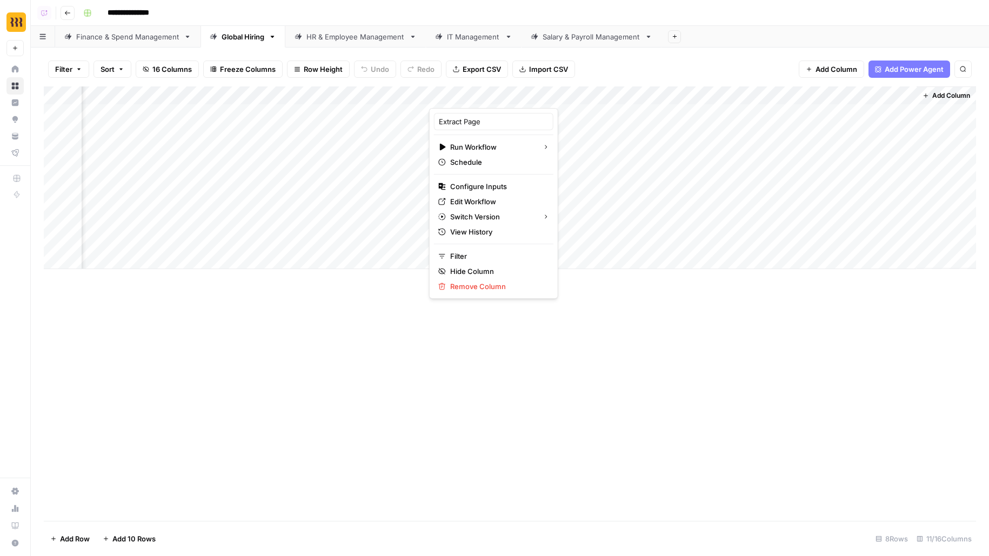
click at [870, 98] on div "Add Column" at bounding box center [510, 178] width 933 height 183
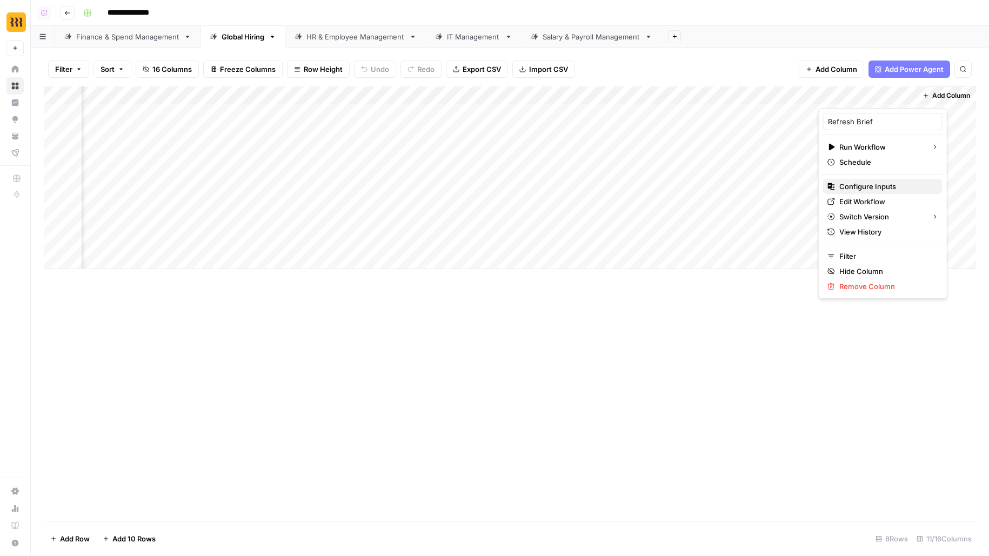
click at [845, 185] on span "Configure Inputs" at bounding box center [887, 186] width 95 height 11
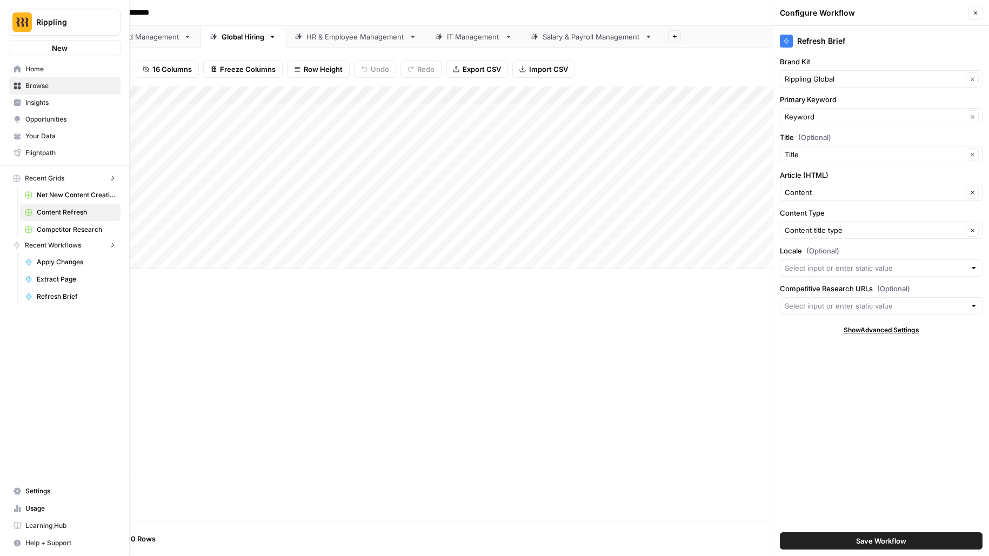
click at [17, 25] on img "Workspace: Rippling" at bounding box center [21, 21] width 19 height 19
type input "kla"
click button "Klaviyo" at bounding box center [97, 80] width 173 height 17
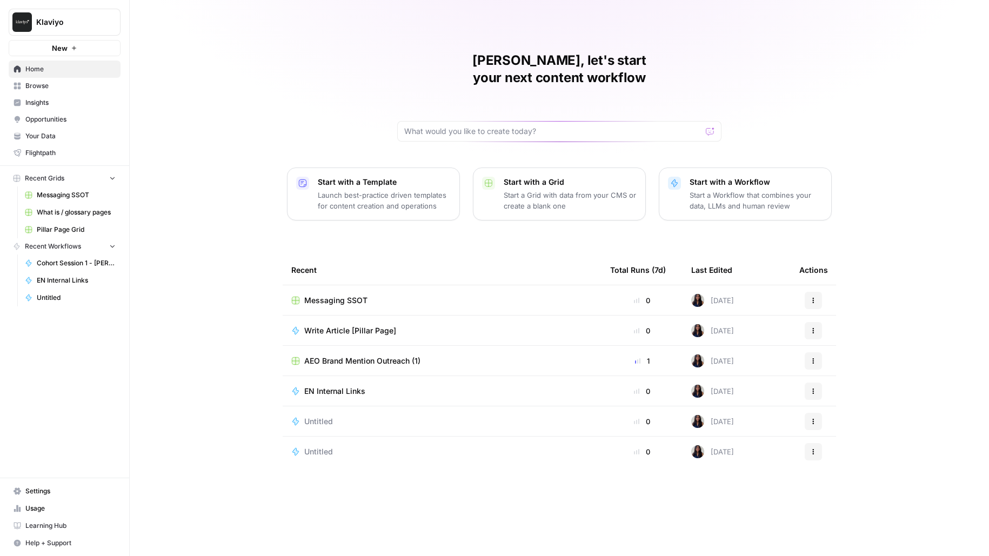
click at [52, 138] on span "Your Data" at bounding box center [70, 136] width 90 height 10
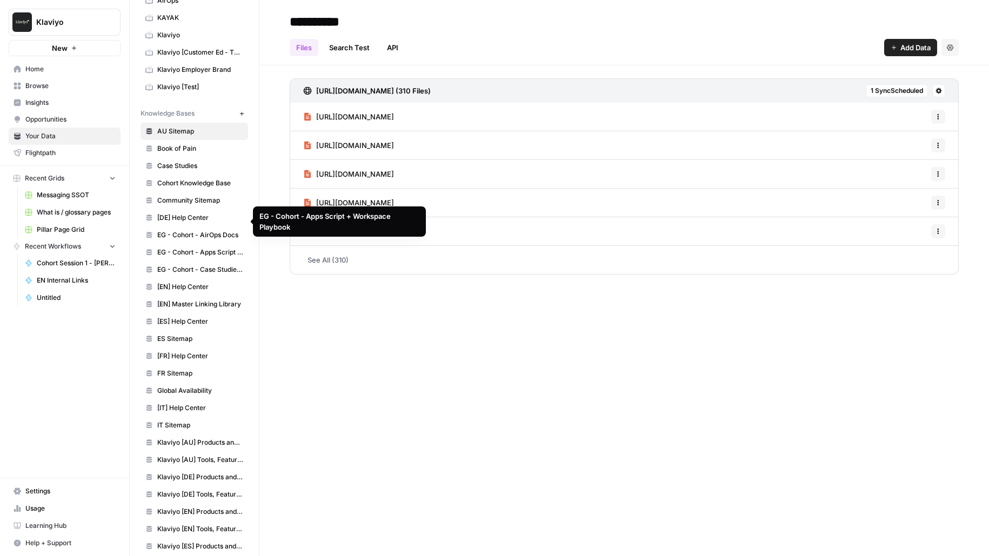
scroll to position [62, 0]
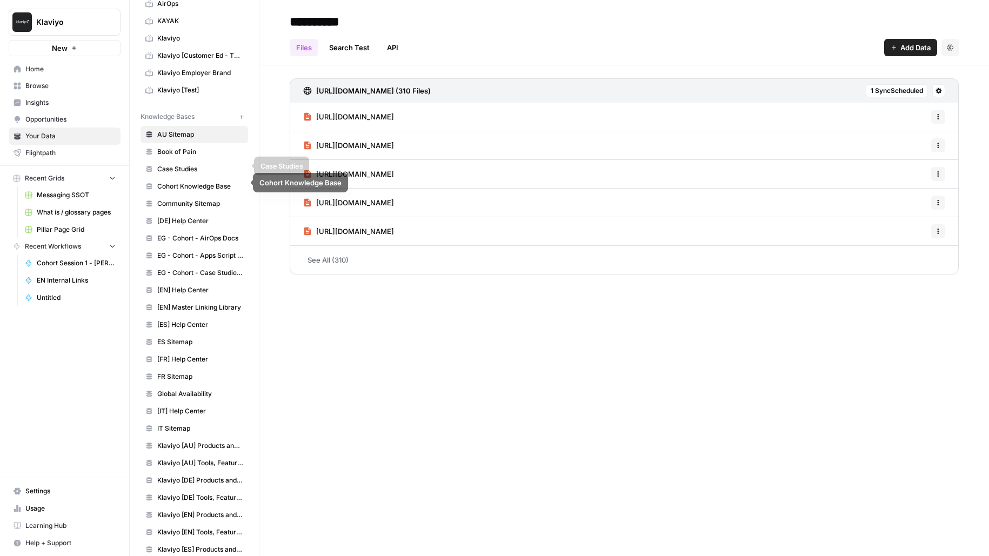
click at [183, 167] on span "Case Studies" at bounding box center [200, 169] width 86 height 10
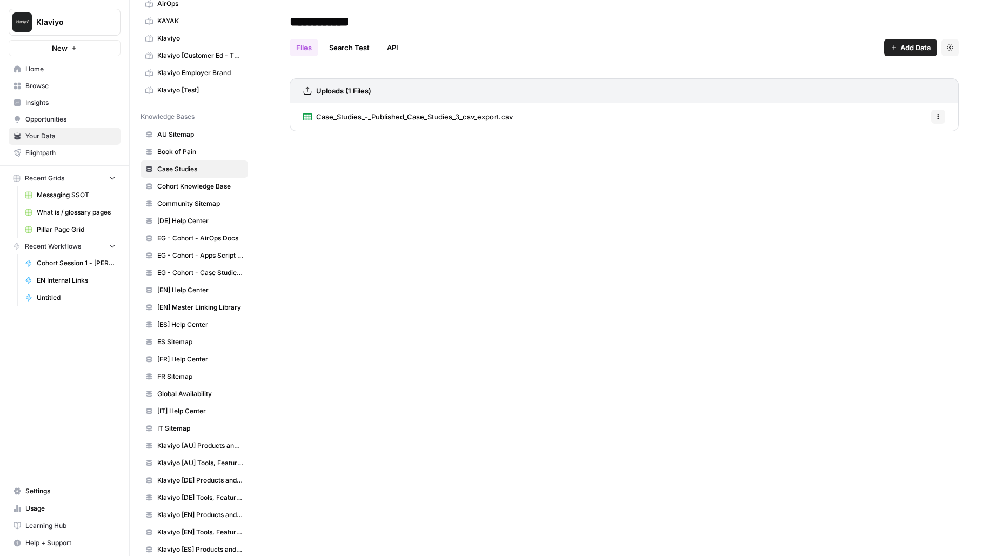
click at [397, 114] on span "Case_Studies_-_Published_Case_Studies_3_csv_export.csv" at bounding box center [414, 116] width 197 height 11
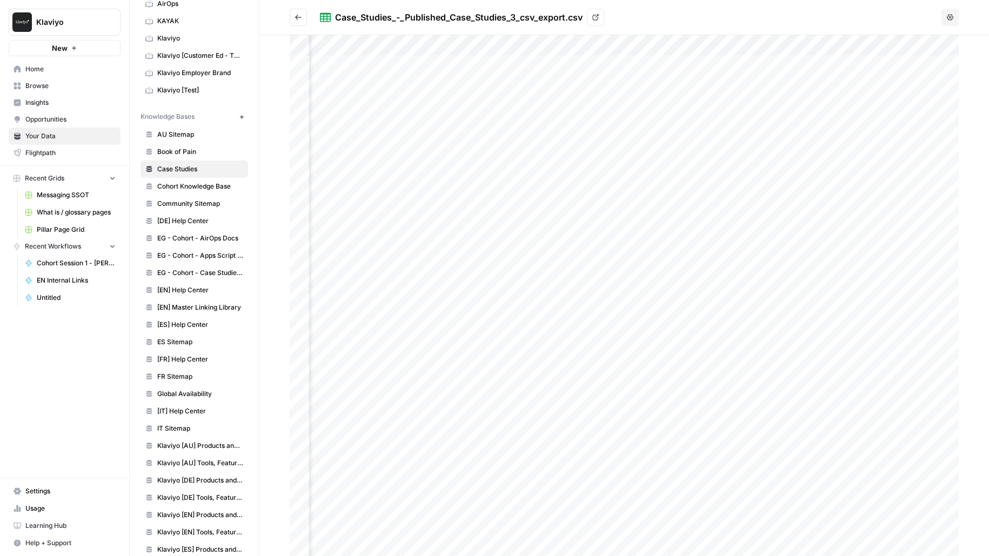
scroll to position [0, 4133]
drag, startPoint x: 664, startPoint y: 68, endPoint x: 664, endPoint y: 360, distance: 292.0
click at [664, 360] on div at bounding box center [624, 295] width 669 height 521
drag, startPoint x: 716, startPoint y: 58, endPoint x: 720, endPoint y: 272, distance: 214.1
click at [720, 272] on div at bounding box center [624, 295] width 669 height 521
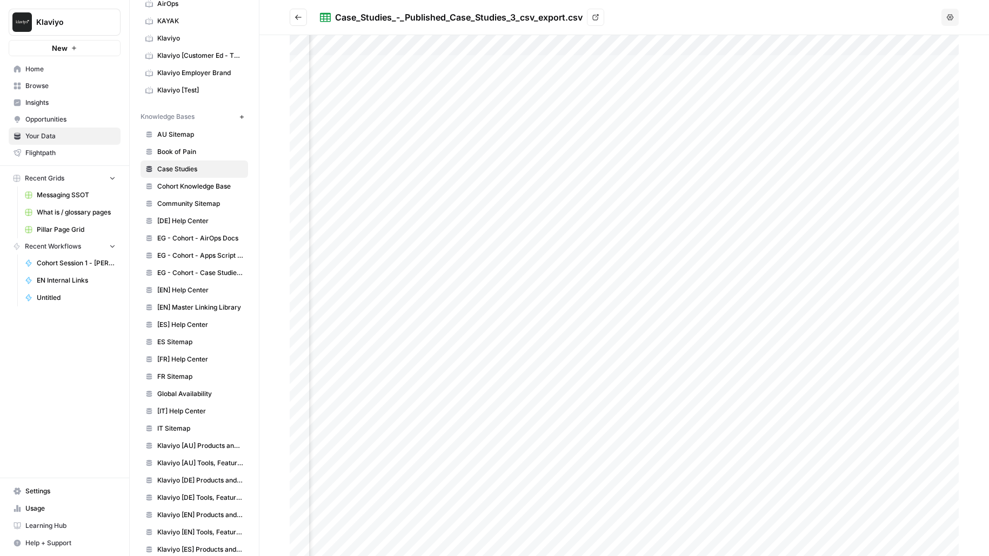
scroll to position [0, 1115]
drag, startPoint x: 689, startPoint y: 69, endPoint x: 681, endPoint y: 283, distance: 214.8
click at [682, 285] on div at bounding box center [624, 295] width 669 height 521
click at [684, 150] on div at bounding box center [624, 295] width 669 height 521
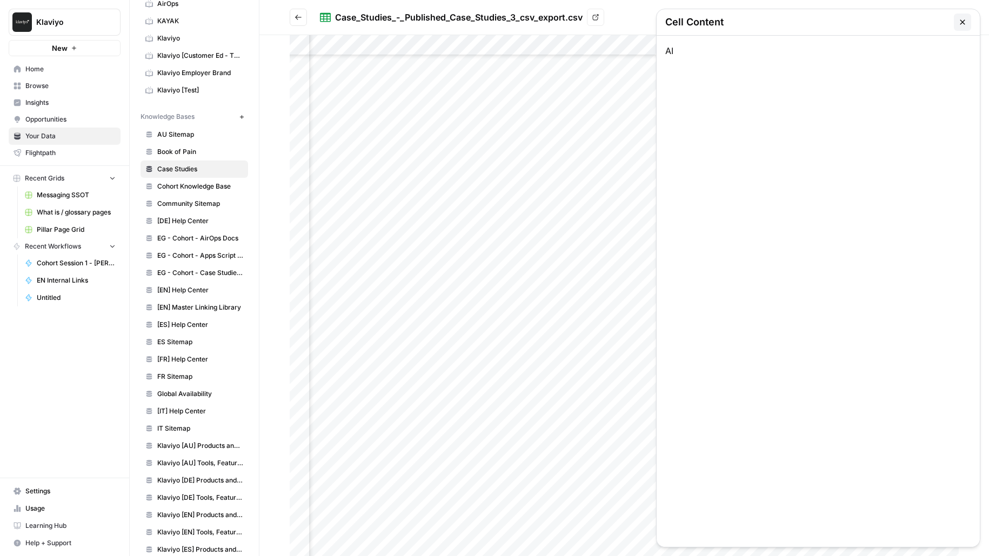
click at [961, 19] on icon "button" at bounding box center [963, 22] width 9 height 9
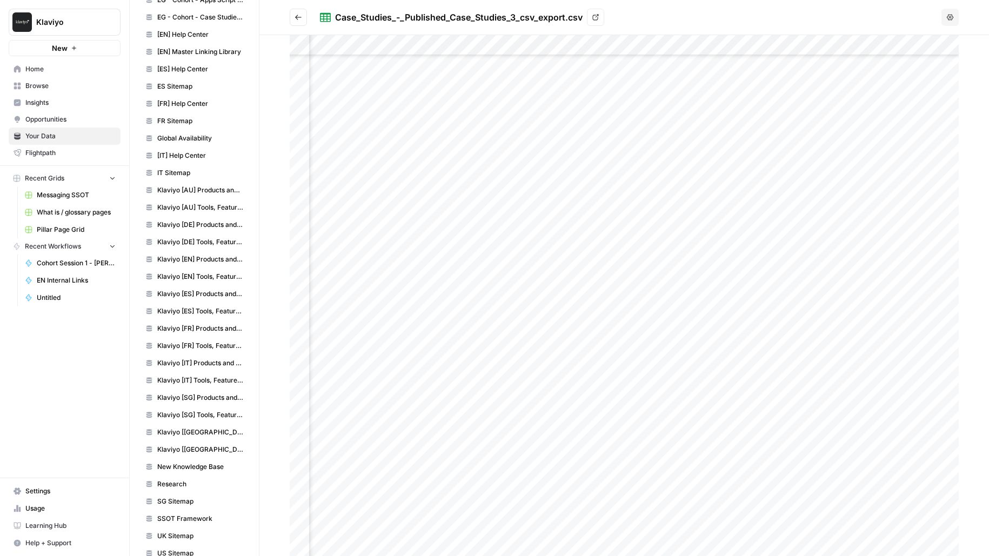
click at [189, 480] on span "Research" at bounding box center [200, 485] width 86 height 10
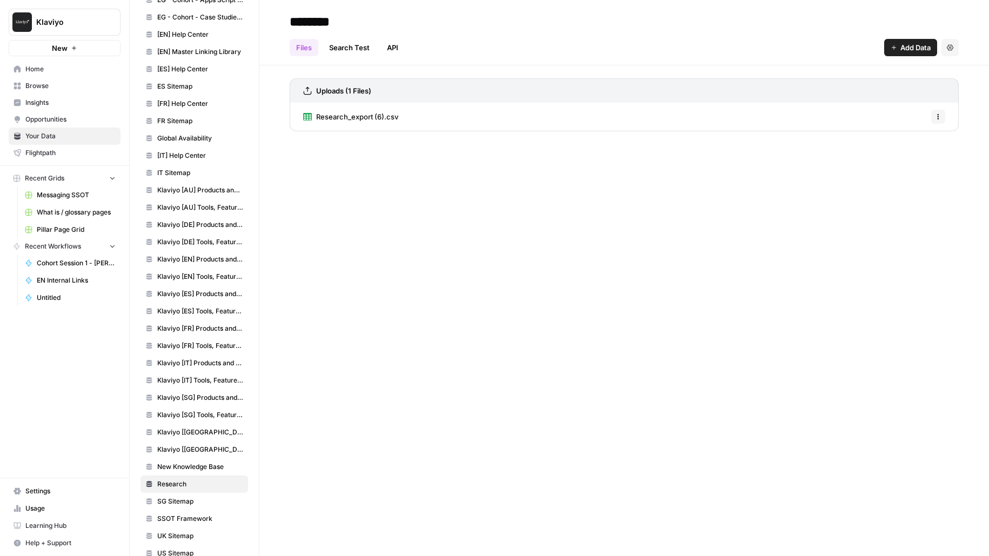
click at [403, 125] on div "Research_export (6).csv Options" at bounding box center [624, 117] width 669 height 28
click at [381, 116] on span "Research_export (6).csv" at bounding box center [357, 116] width 82 height 11
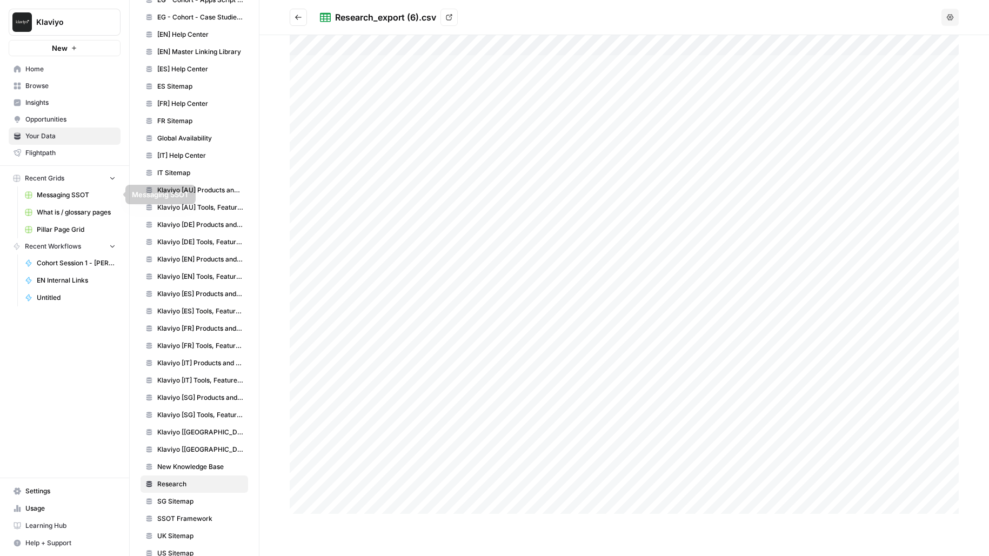
click at [71, 225] on span "Pillar Page Grid" at bounding box center [76, 230] width 79 height 10
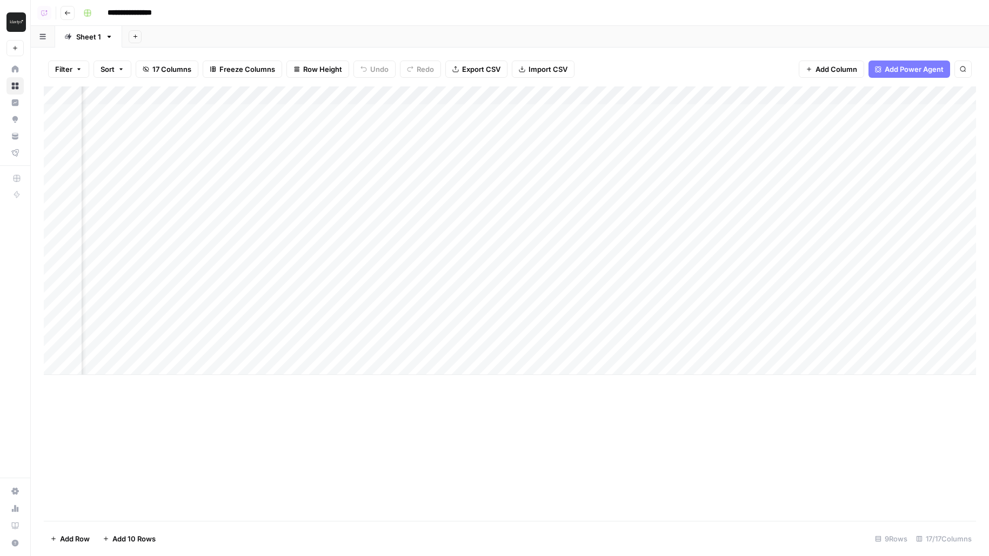
scroll to position [0, 886]
click at [497, 97] on div "Add Column" at bounding box center [510, 231] width 933 height 289
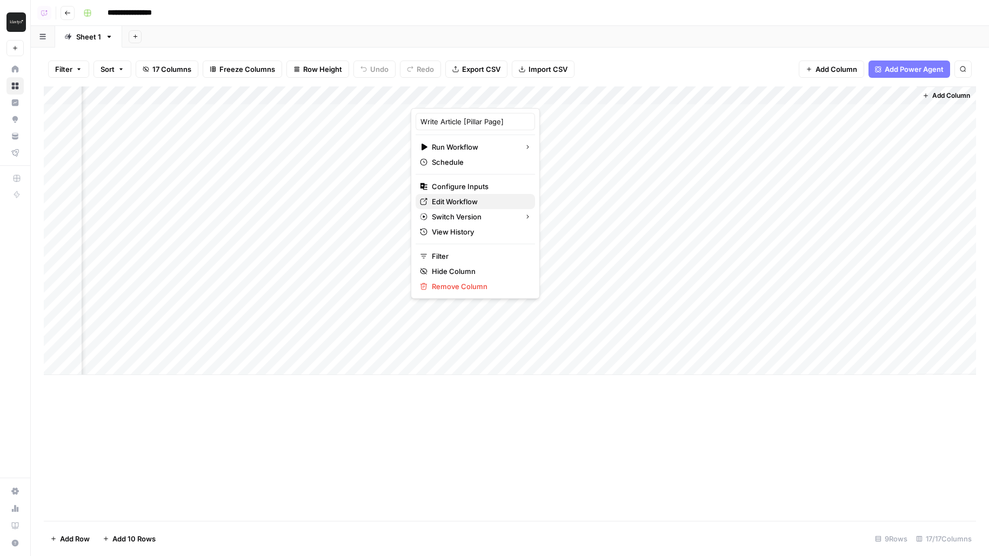
click at [454, 204] on span "Edit Workflow" at bounding box center [479, 201] width 95 height 11
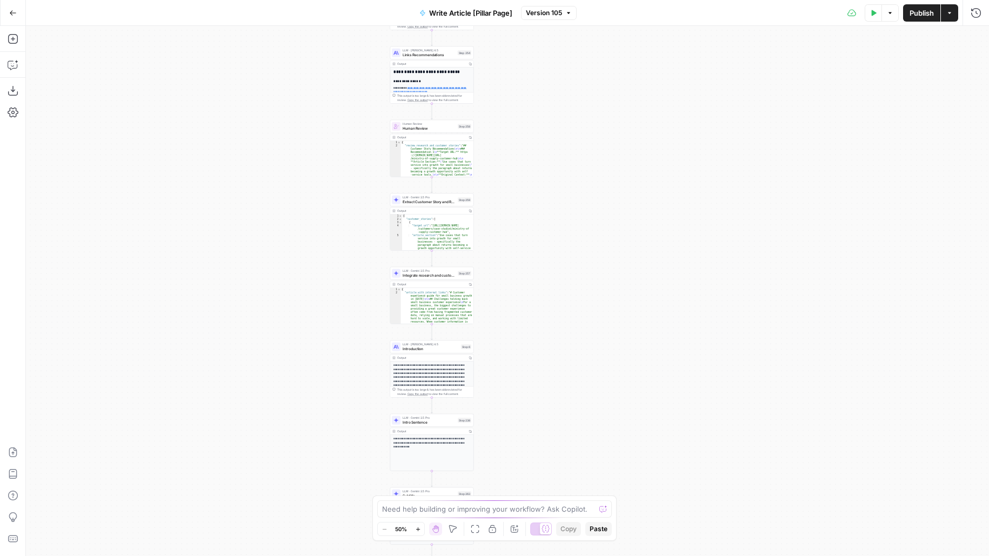
drag, startPoint x: 616, startPoint y: 237, endPoint x: 535, endPoint y: 469, distance: 245.5
click at [535, 469] on div "**********" at bounding box center [507, 291] width 963 height 530
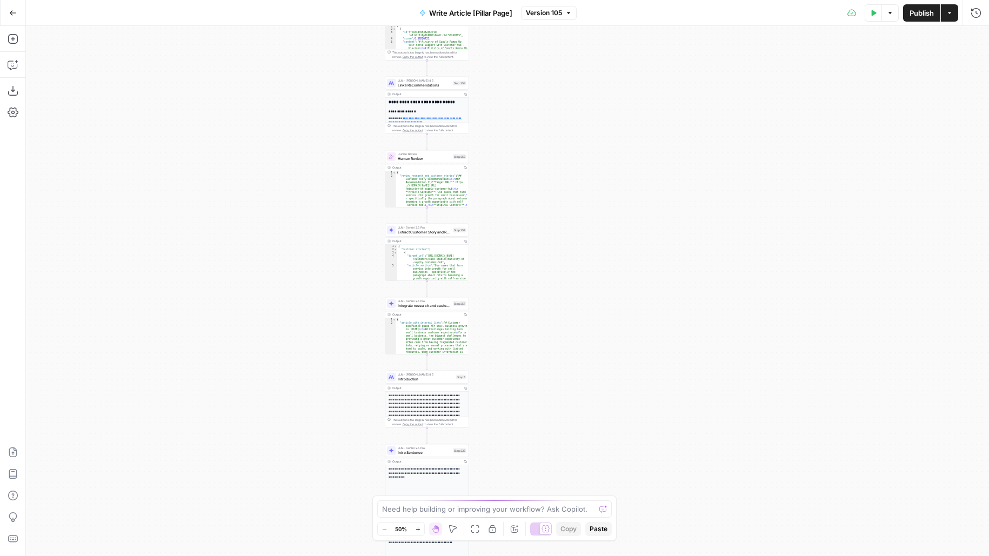
drag, startPoint x: 534, startPoint y: 163, endPoint x: 534, endPoint y: 372, distance: 208.7
click at [534, 372] on div "**********" at bounding box center [507, 291] width 963 height 530
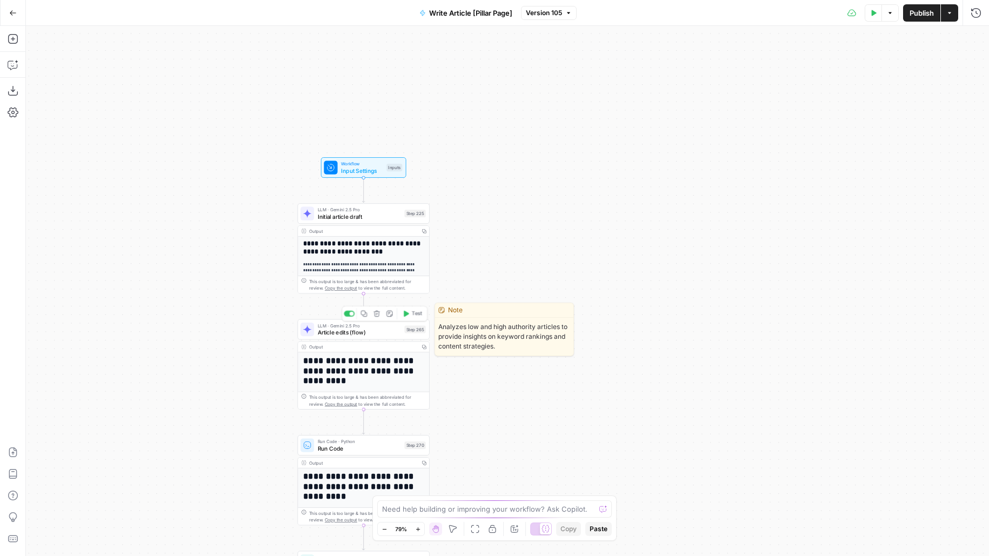
click at [388, 333] on span "Article edits (flow)" at bounding box center [360, 332] width 84 height 9
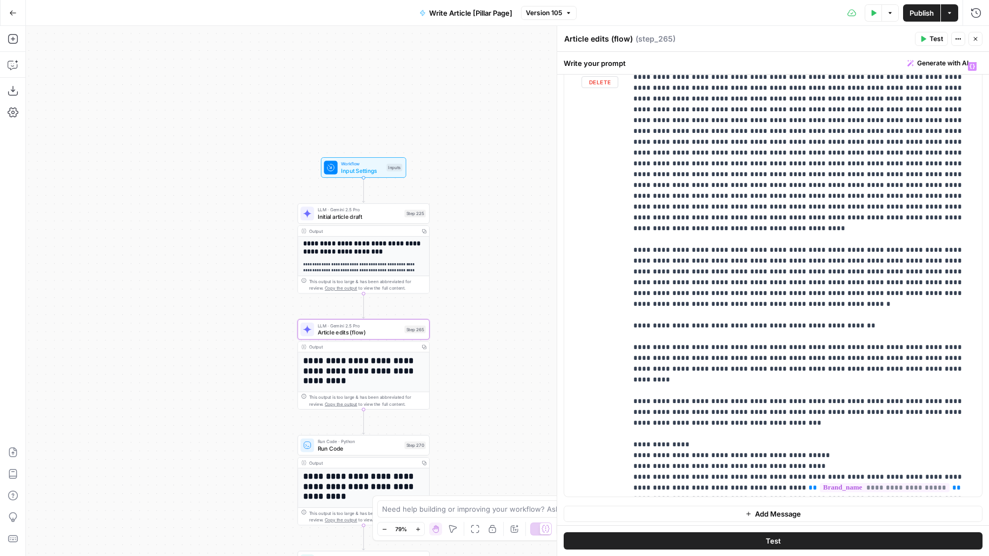
scroll to position [238, 0]
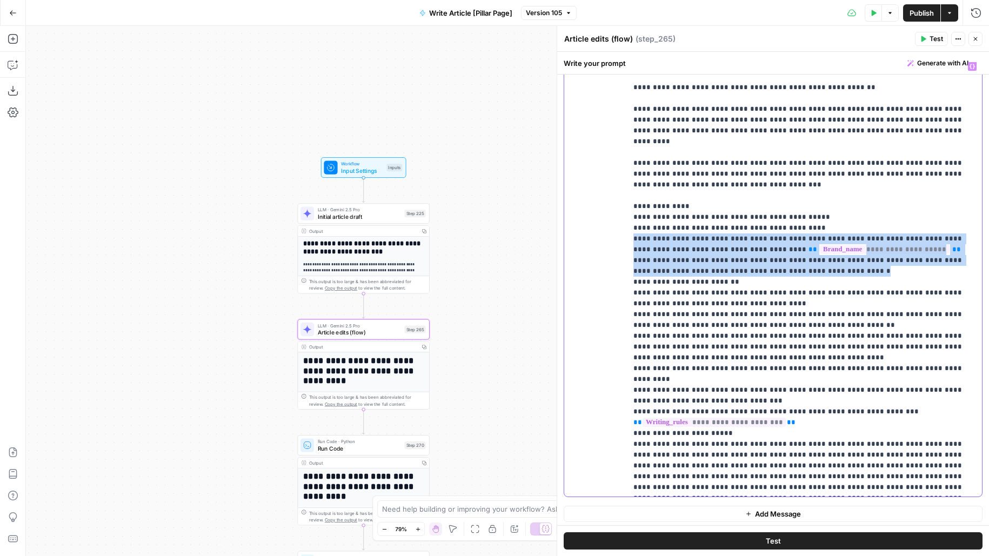
drag, startPoint x: 729, startPoint y: 227, endPoint x: 549, endPoint y: 182, distance: 185.7
click at [549, 182] on body "**********" at bounding box center [494, 278] width 989 height 556
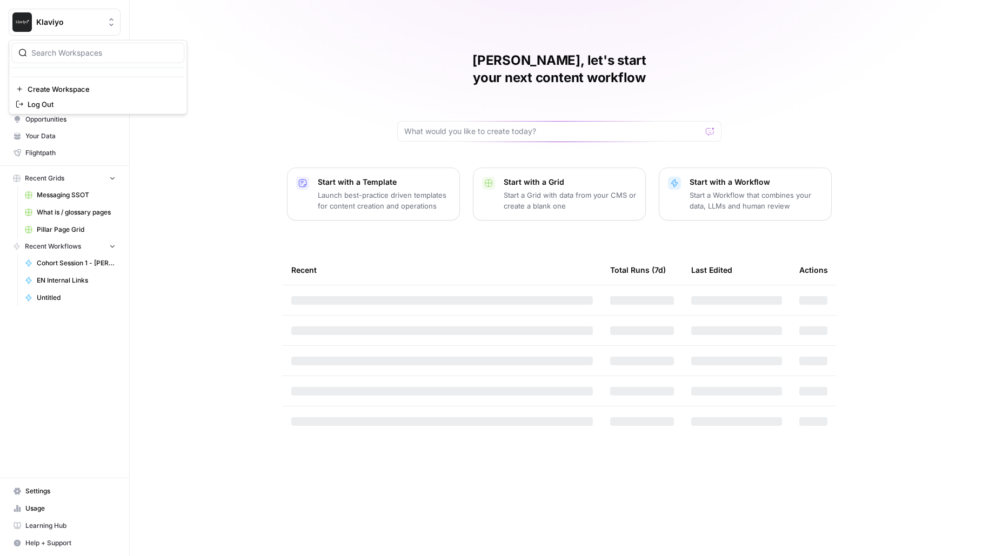
click at [94, 16] on button "Klaviyo" at bounding box center [65, 22] width 112 height 27
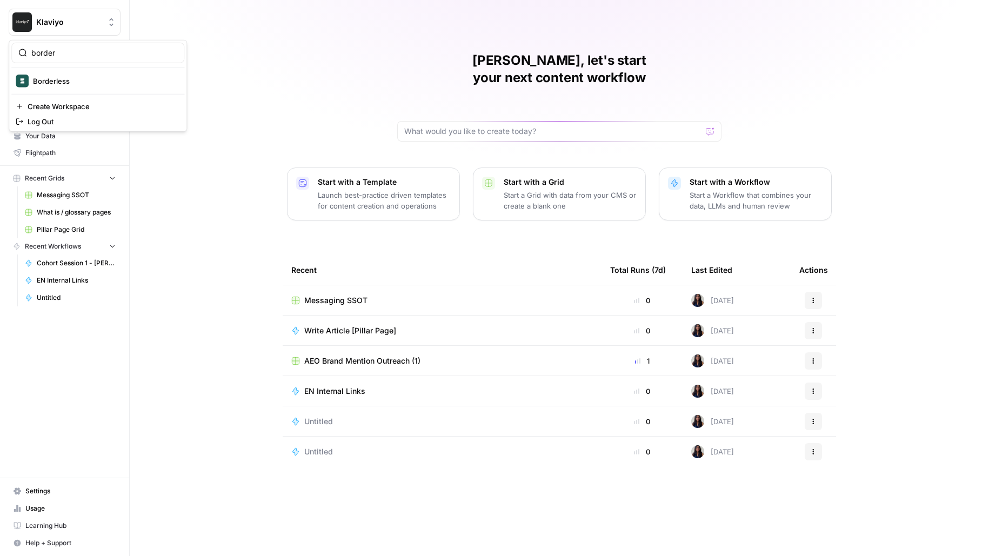
type input "border"
click button "Borderless" at bounding box center [97, 80] width 173 height 17
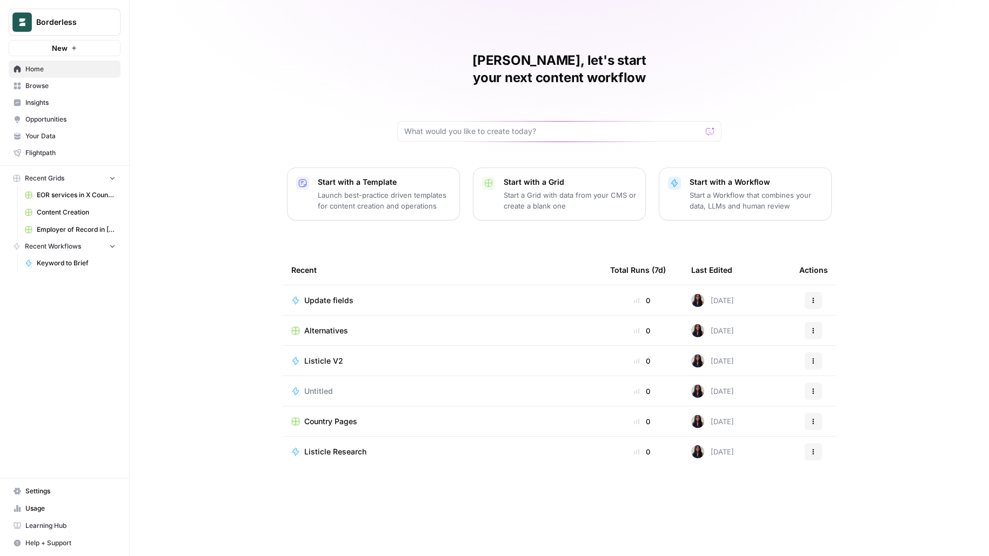
click at [91, 212] on span "Content Creation" at bounding box center [76, 213] width 79 height 10
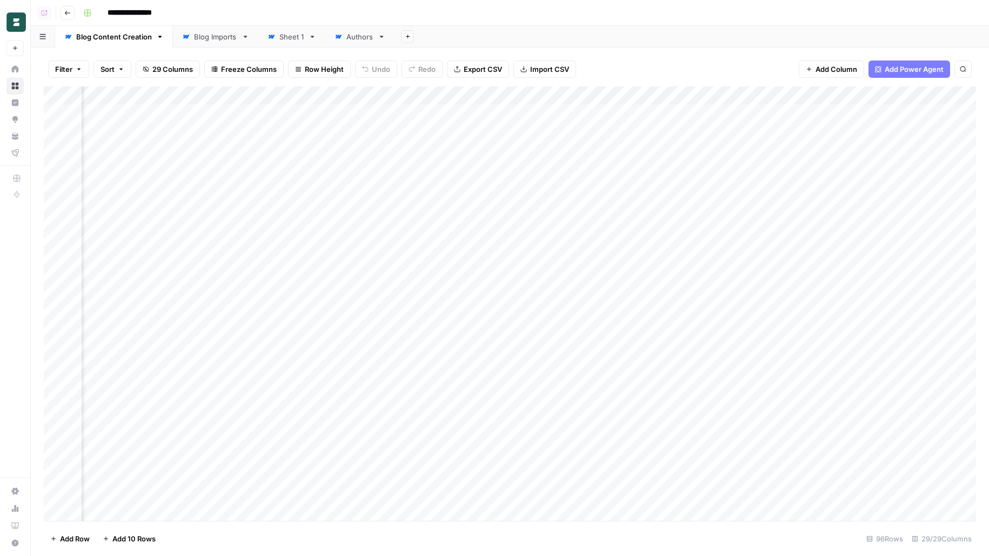
scroll to position [0, 1421]
click at [526, 262] on div "Add Column" at bounding box center [510, 304] width 933 height 435
click at [501, 301] on div "Add Column" at bounding box center [510, 304] width 933 height 435
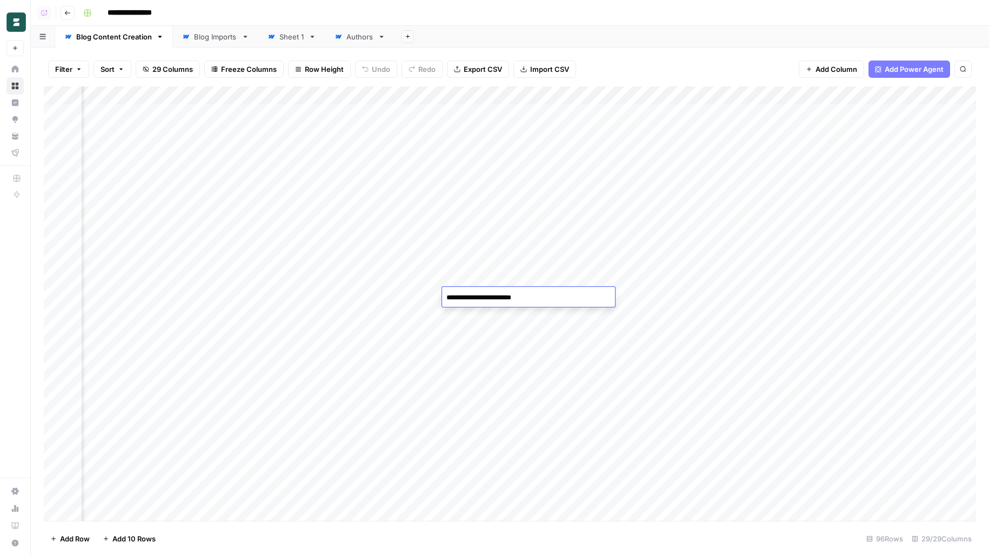
click at [158, 99] on div "Add Column" at bounding box center [510, 304] width 933 height 435
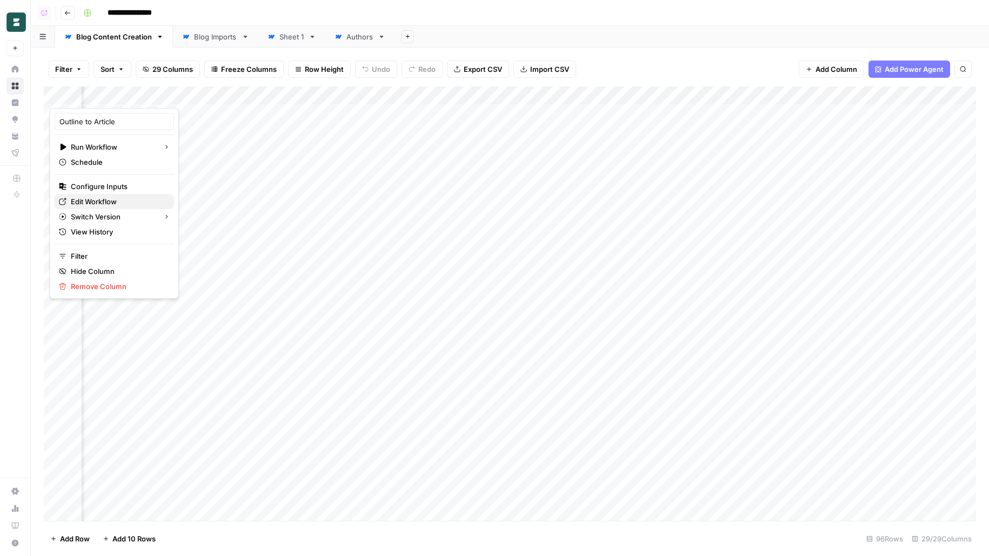
click at [123, 201] on span "Edit Workflow" at bounding box center [118, 201] width 95 height 11
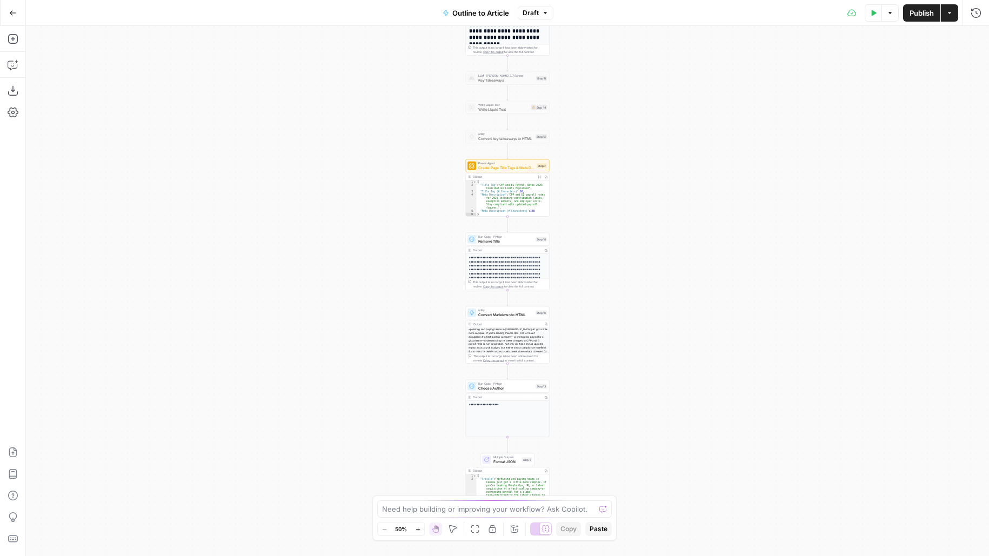
drag, startPoint x: 682, startPoint y: 336, endPoint x: 681, endPoint y: 178, distance: 157.3
click at [681, 179] on div "**********" at bounding box center [507, 291] width 963 height 530
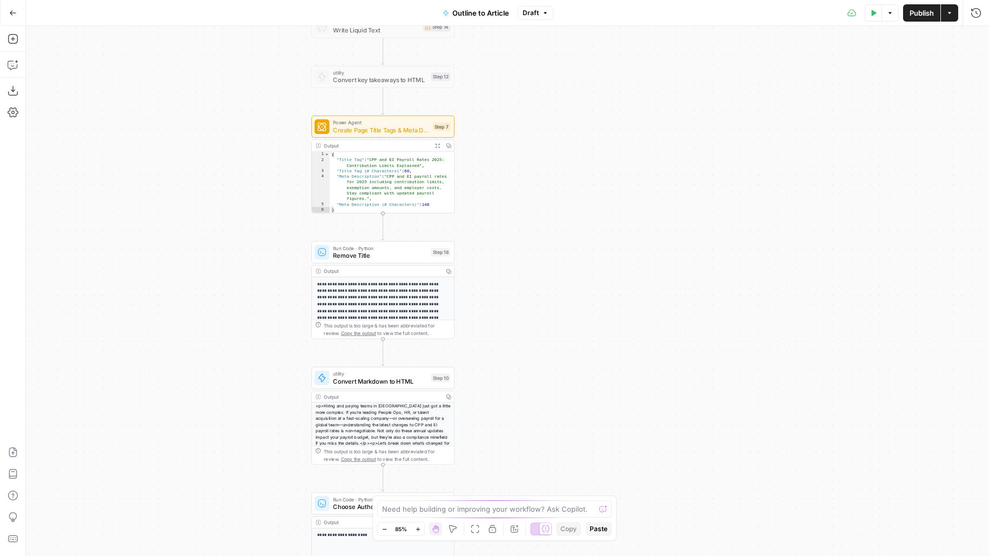
drag, startPoint x: 583, startPoint y: 416, endPoint x: 658, endPoint y: 228, distance: 203.1
click at [658, 228] on div "**********" at bounding box center [507, 291] width 963 height 530
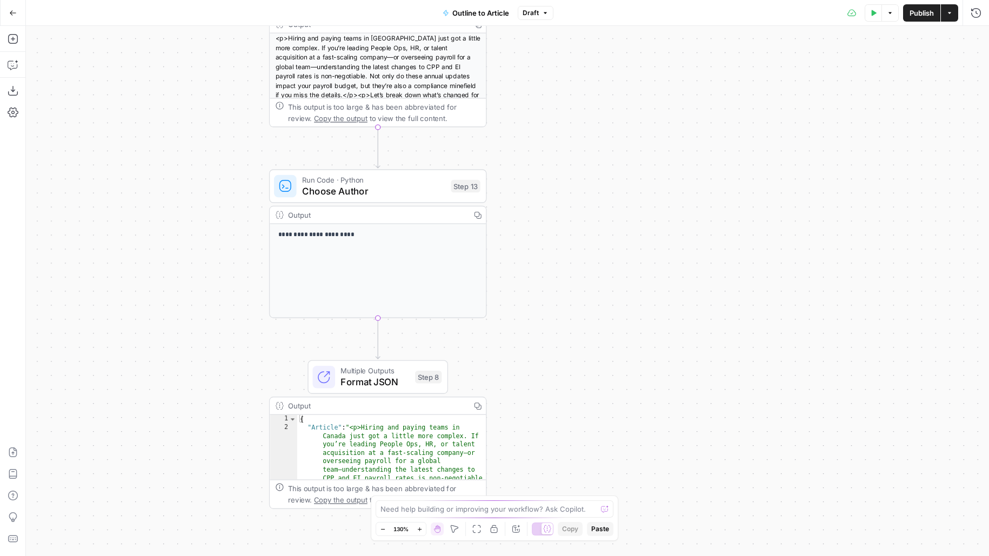
drag, startPoint x: 622, startPoint y: 317, endPoint x: 643, endPoint y: 203, distance: 116.5
click at [643, 203] on div "**********" at bounding box center [507, 291] width 963 height 530
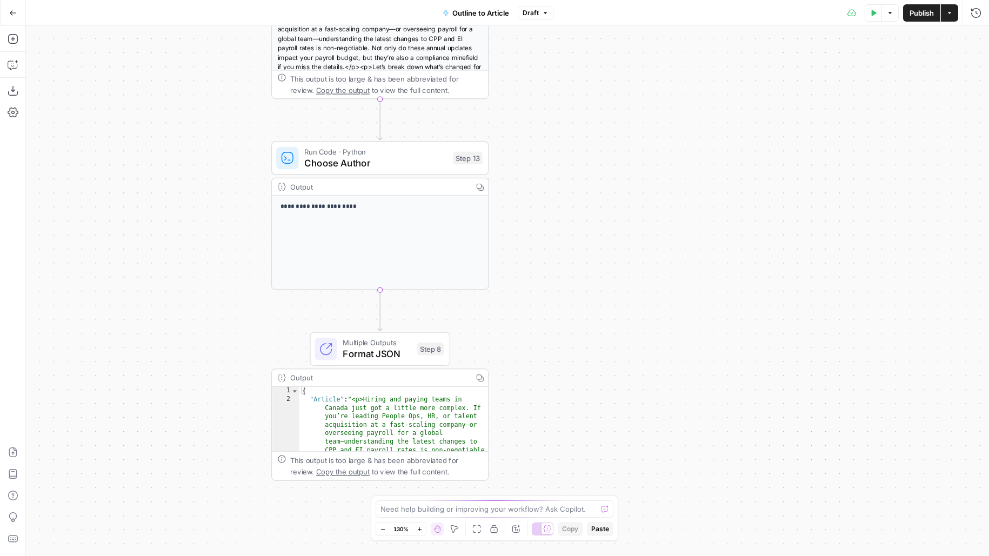
click at [417, 175] on div "**********" at bounding box center [380, 215] width 218 height 149
click at [421, 156] on span "Choose Author" at bounding box center [375, 163] width 143 height 14
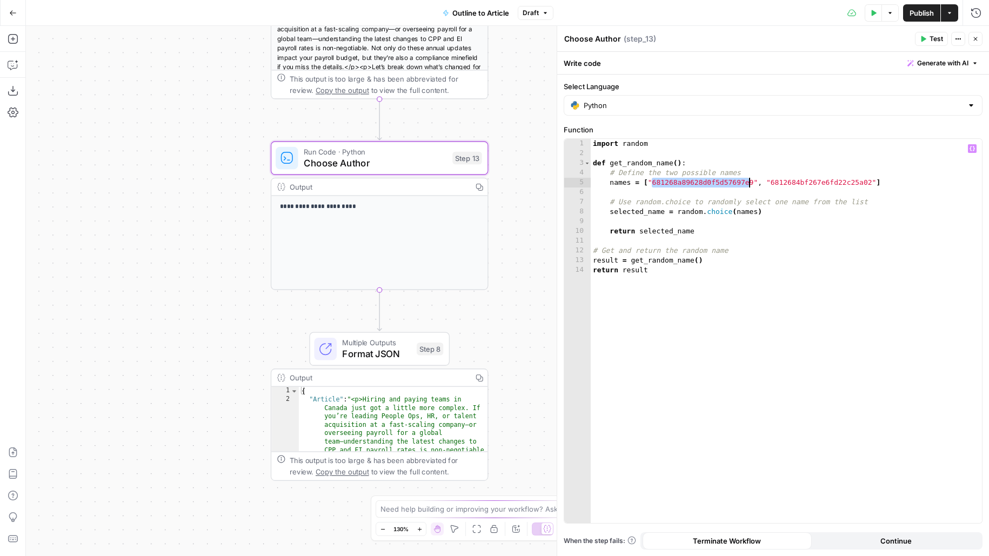
drag, startPoint x: 654, startPoint y: 181, endPoint x: 750, endPoint y: 183, distance: 96.3
click at [751, 183] on div "import random def get_random_name ( ) : # Define the two possible names names =…" at bounding box center [787, 341] width 392 height 404
drag, startPoint x: 770, startPoint y: 183, endPoint x: 897, endPoint y: 183, distance: 127.1
click at [897, 183] on div "import random def get_random_name ( ) : # Define the two possible names names =…" at bounding box center [787, 341] width 392 height 404
drag, startPoint x: 596, startPoint y: 211, endPoint x: 867, endPoint y: 228, distance: 270.9
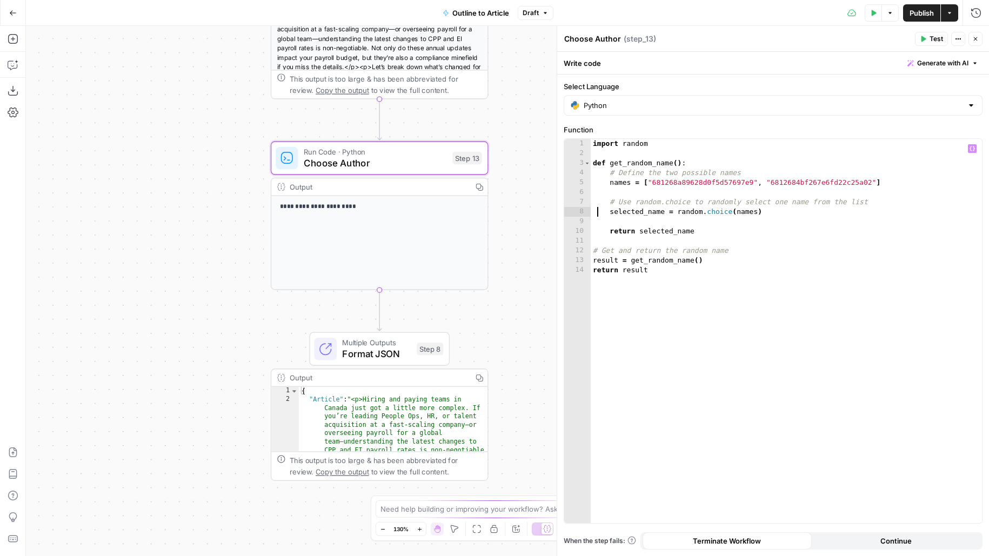
click at [867, 228] on div "import random def get_random_name ( ) : # Define the two possible names names =…" at bounding box center [787, 341] width 392 height 404
drag, startPoint x: 690, startPoint y: 289, endPoint x: 536, endPoint y: 62, distance: 275.2
click at [536, 63] on body "**********" at bounding box center [494, 278] width 989 height 556
type textarea "**********"
